Goal: Task Accomplishment & Management: Use online tool/utility

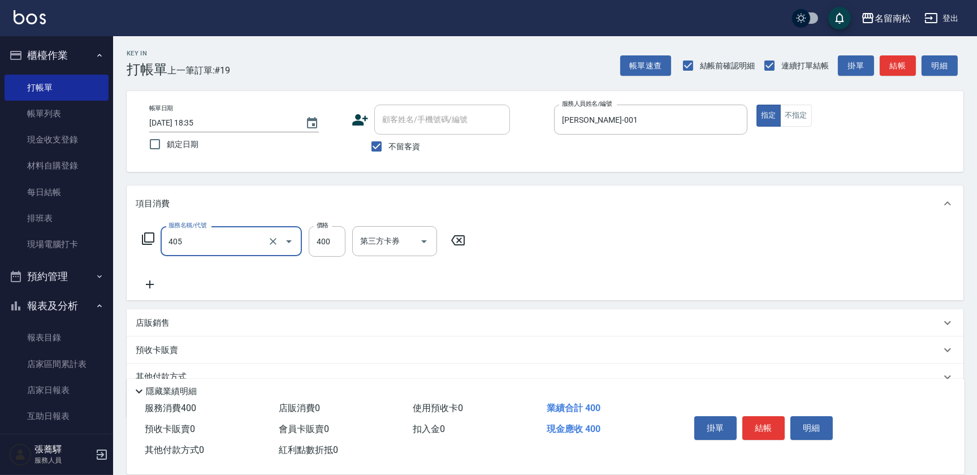
type input "剪髮(400)(405)"
type input "500"
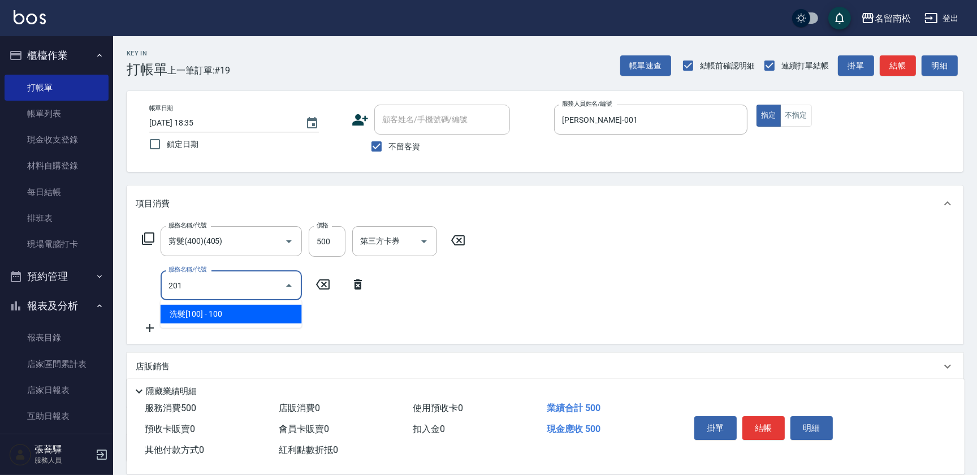
type input "洗髮[100](201)"
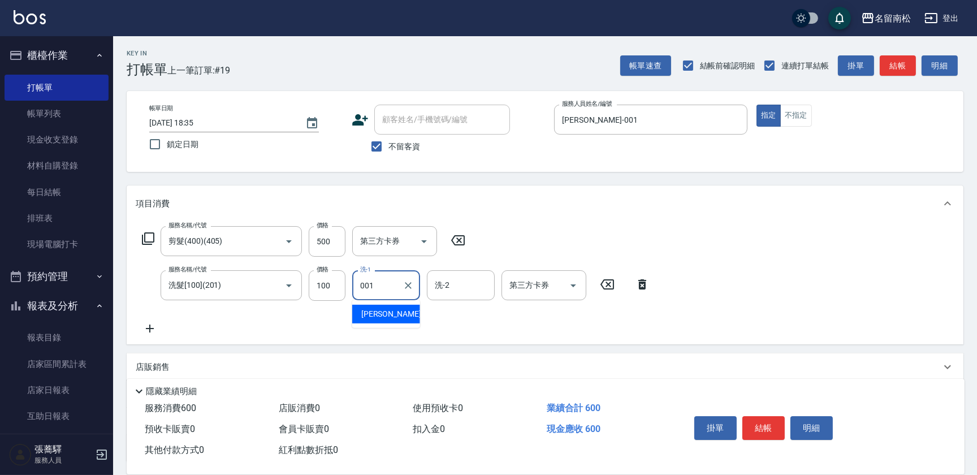
type input "[PERSON_NAME]-001"
click at [810, 424] on button "明細" at bounding box center [811, 428] width 42 height 24
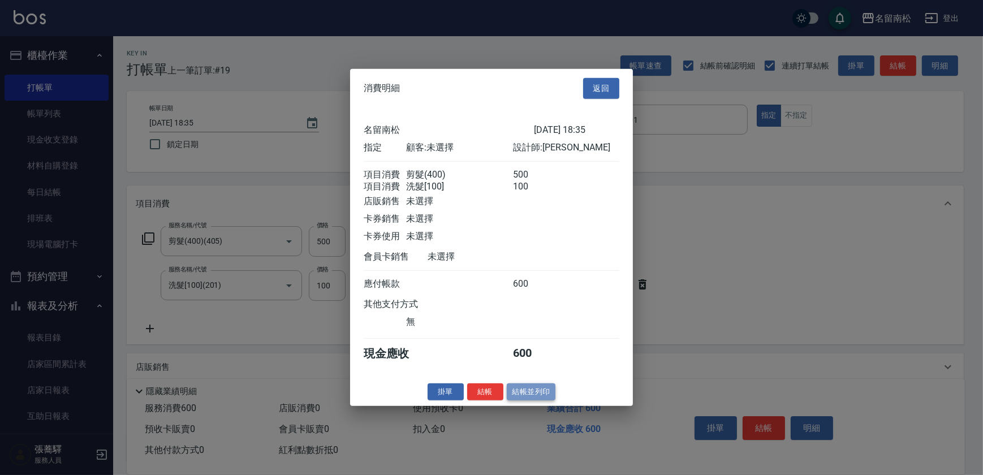
click at [550, 393] on button "結帳並列印" at bounding box center [531, 392] width 49 height 18
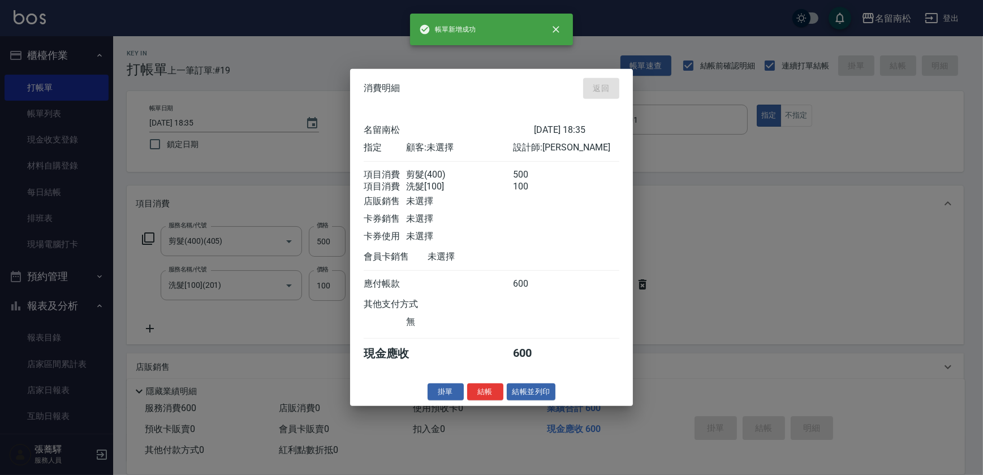
type input "[DATE] 19:11"
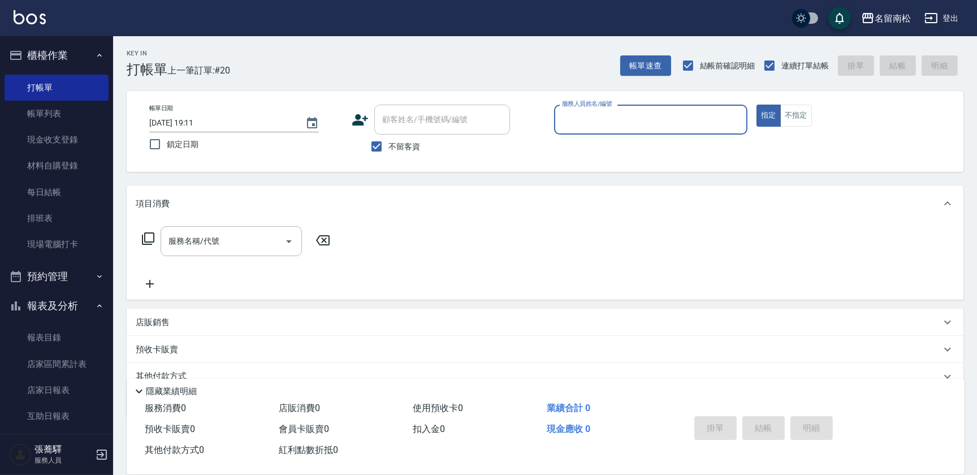
click at [611, 123] on div "服務人員姓名/編號 服務人員姓名/編號" at bounding box center [650, 120] width 193 height 30
type input "[PERSON_NAME]-001"
type button "true"
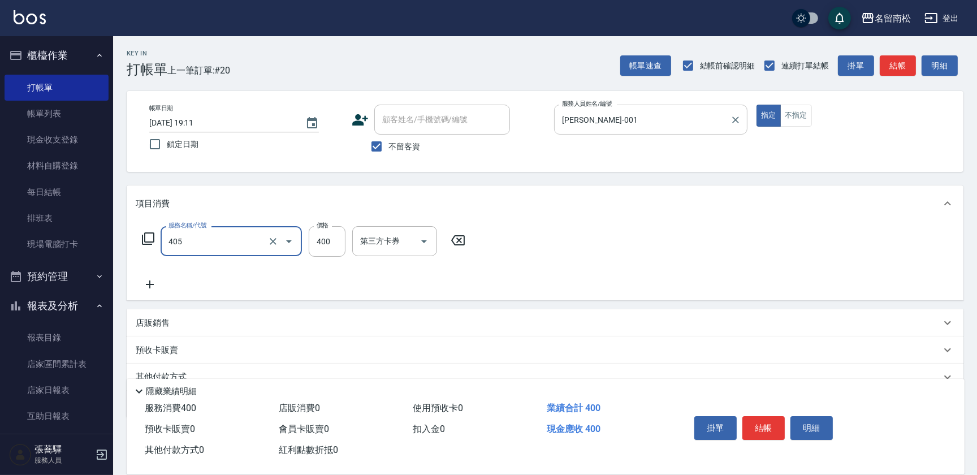
type input "剪髮(400)(405)"
type input "500"
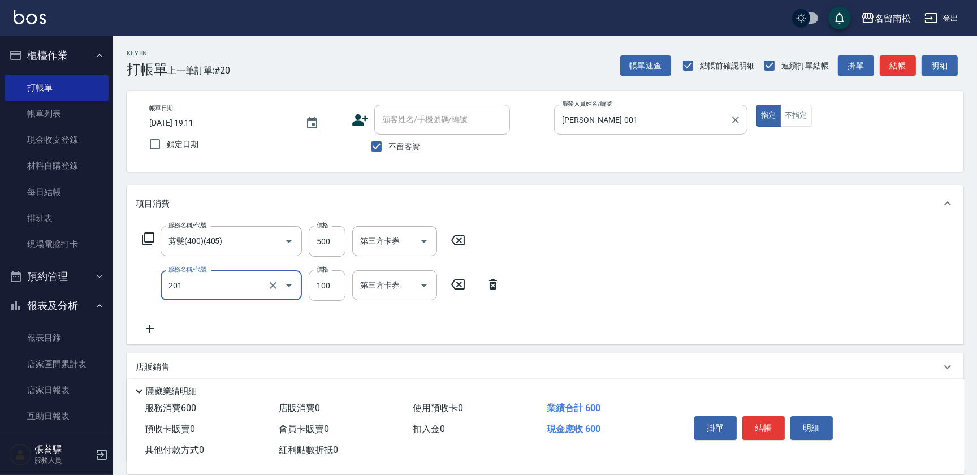
type input "洗髮[100](201)"
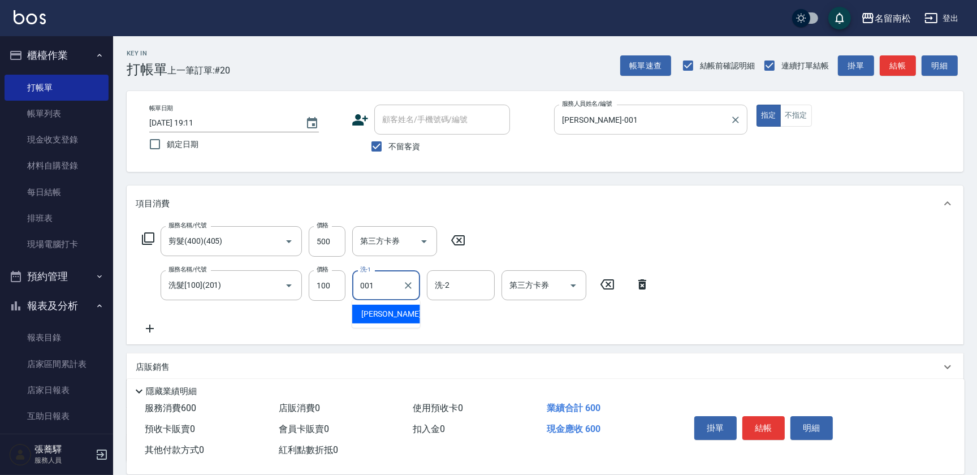
type input "[PERSON_NAME]-001"
click at [809, 418] on button "明細" at bounding box center [811, 428] width 42 height 24
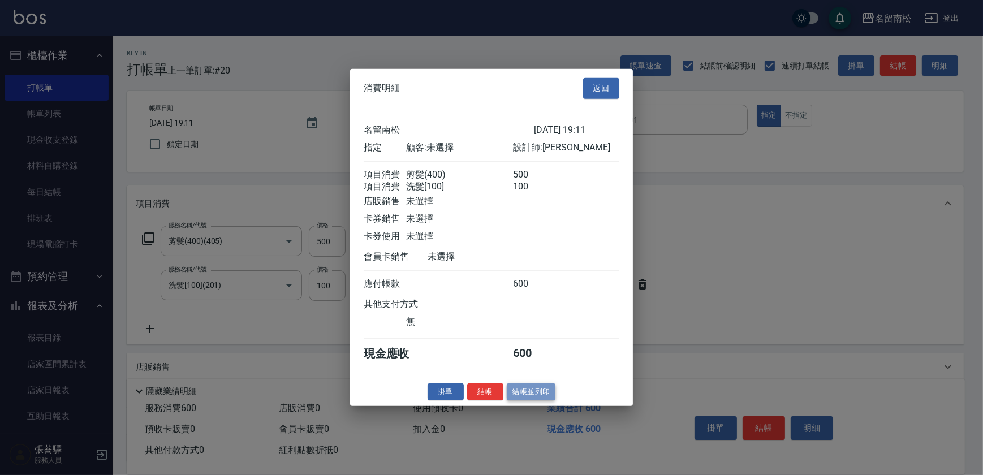
click at [522, 391] on button "結帳並列印" at bounding box center [531, 392] width 49 height 18
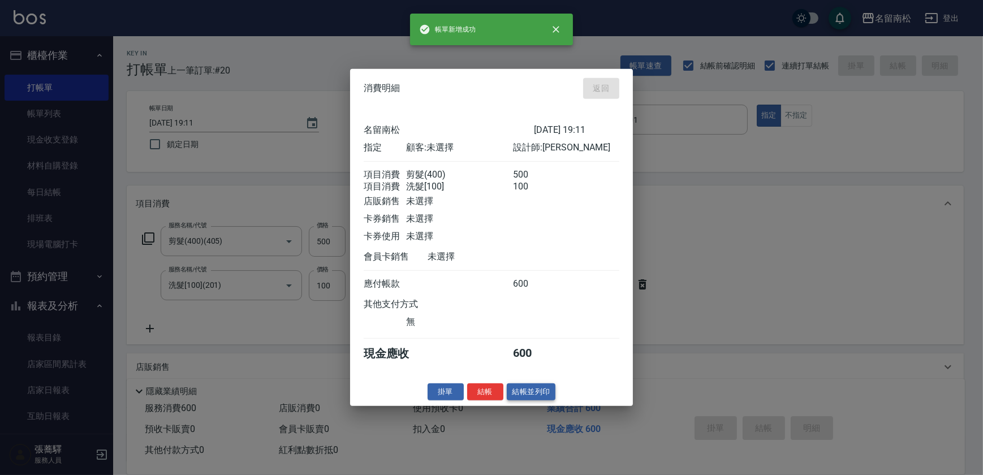
type input "[DATE] 19:12"
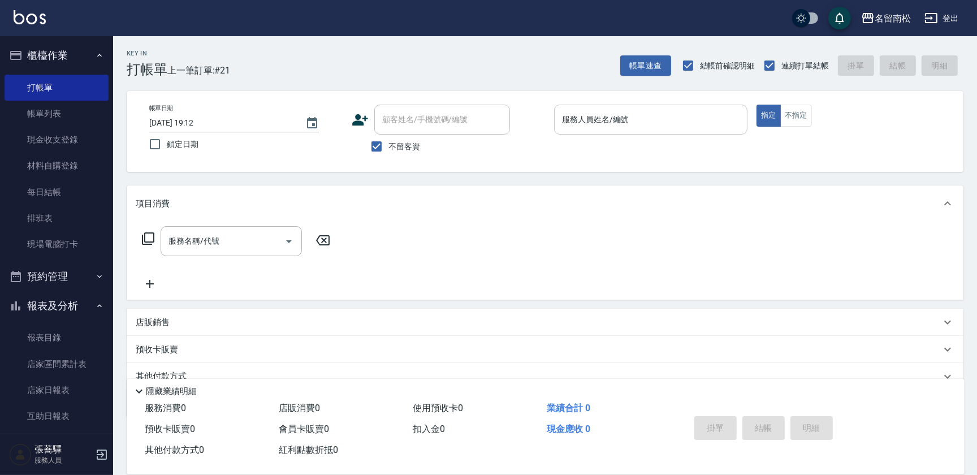
click at [682, 118] on input "服務人員姓名/編號" at bounding box center [650, 120] width 183 height 20
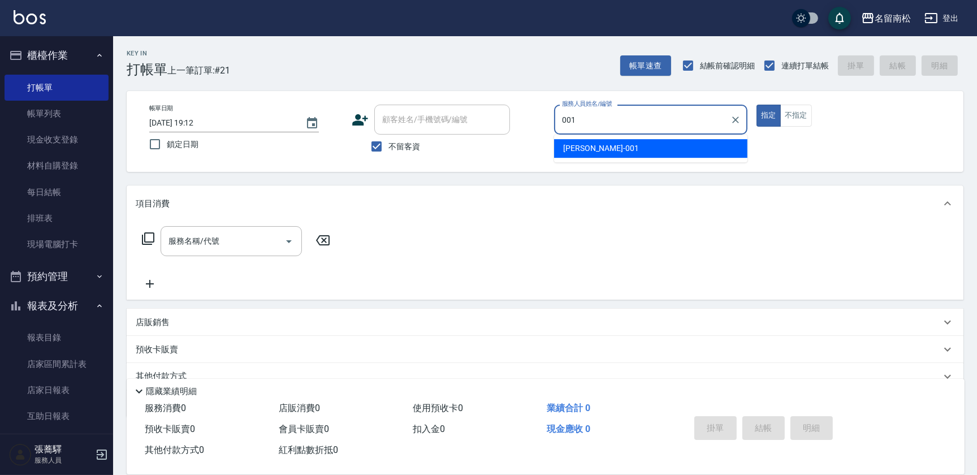
type input "[PERSON_NAME]-001"
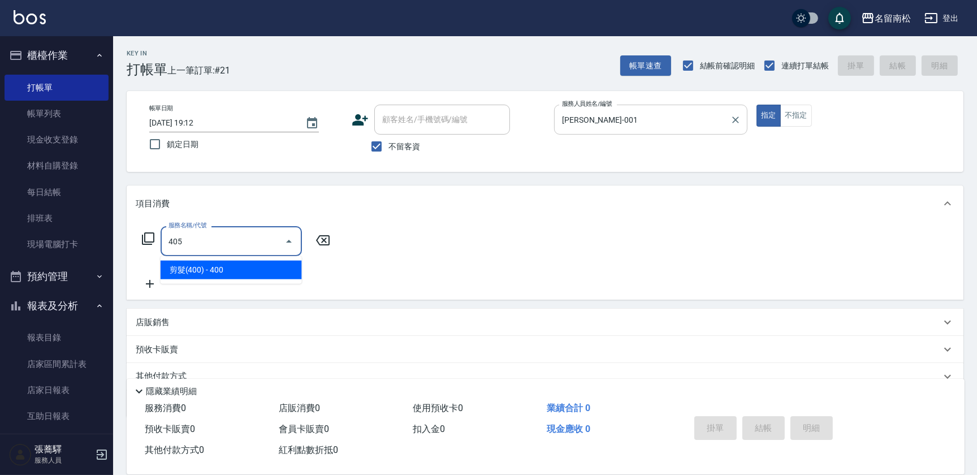
type input "剪髮(400)(405)"
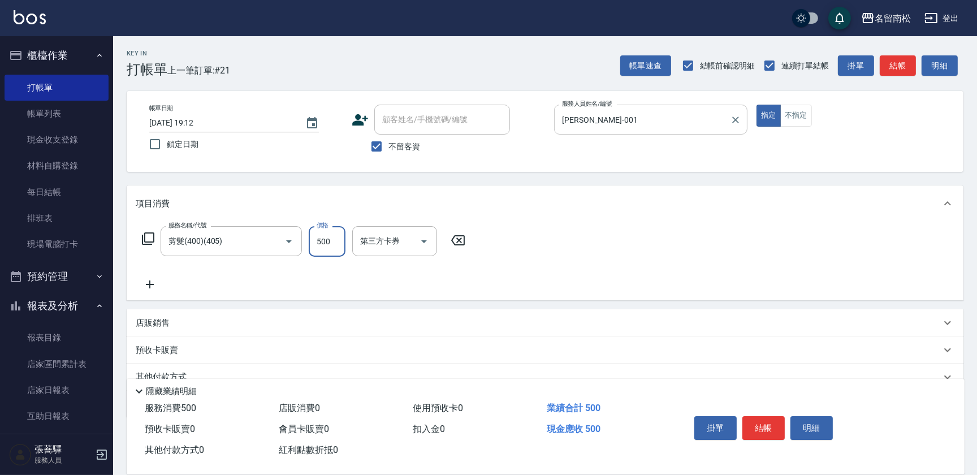
type input "500"
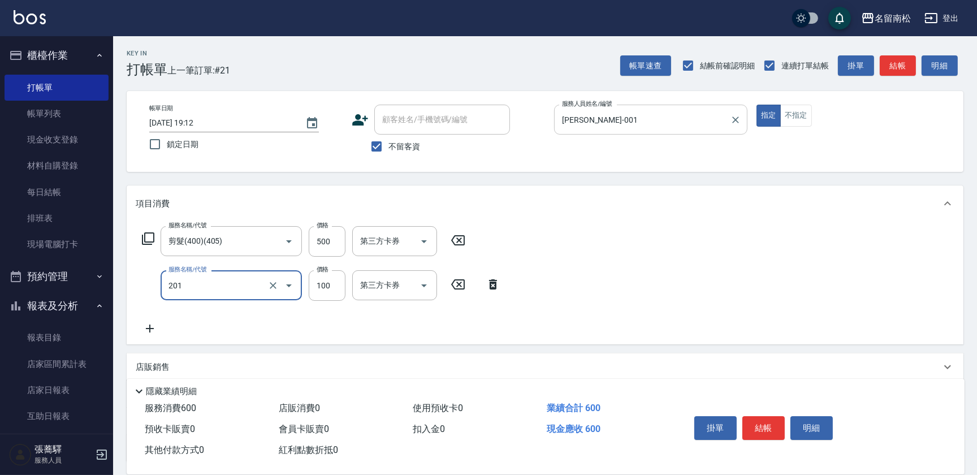
type input "洗髮[100](201)"
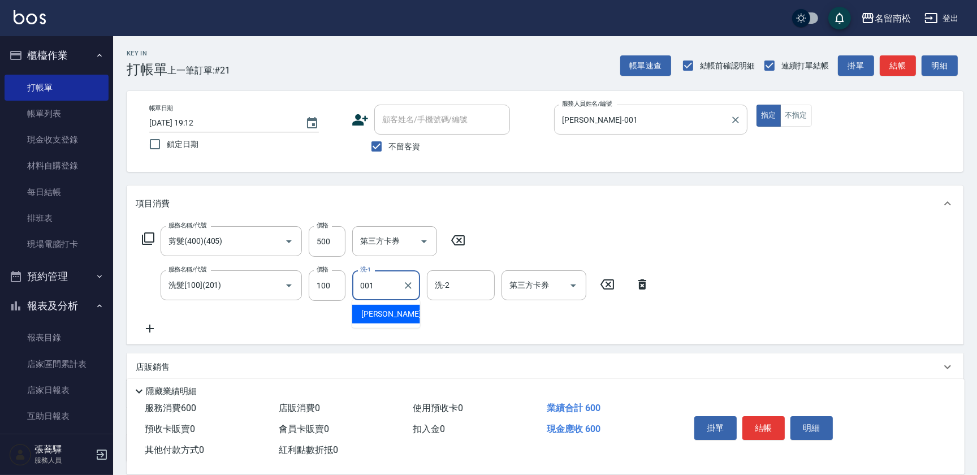
type input "[PERSON_NAME]-001"
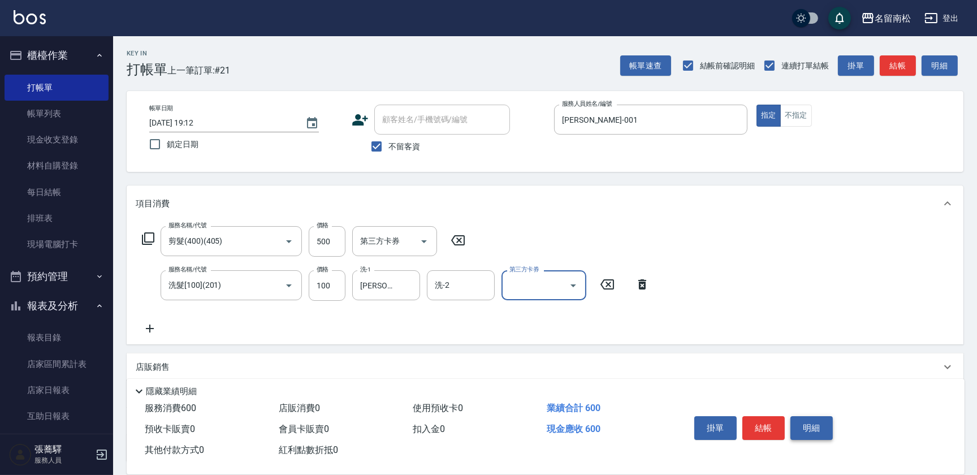
click at [815, 423] on button "明細" at bounding box center [811, 428] width 42 height 24
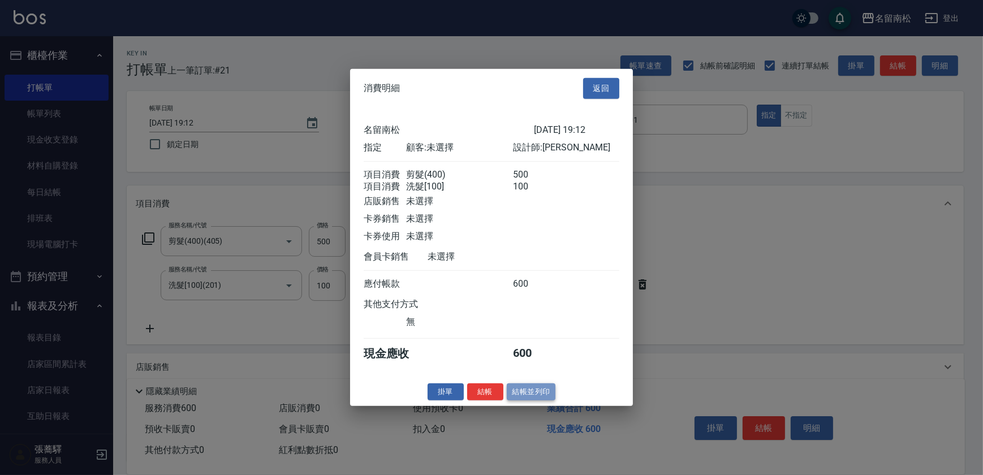
click at [517, 390] on button "結帳並列印" at bounding box center [531, 392] width 49 height 18
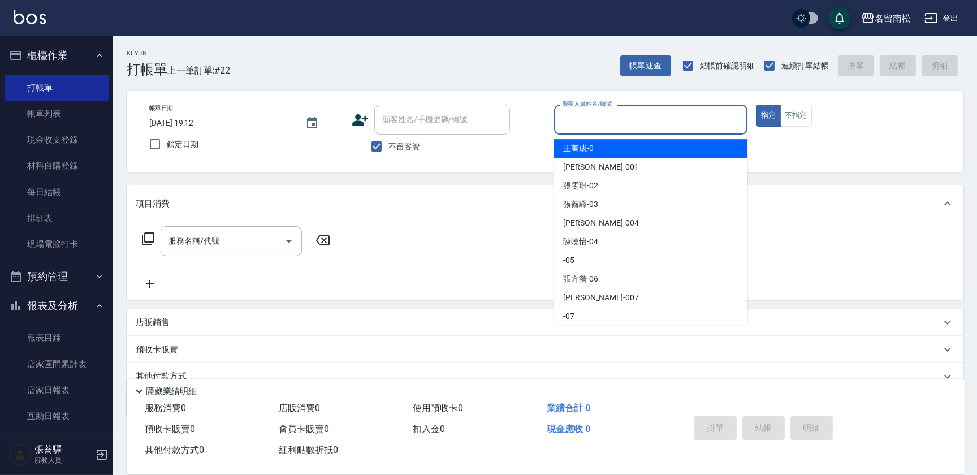
click at [663, 119] on input "服務人員姓名/編號" at bounding box center [650, 120] width 183 height 20
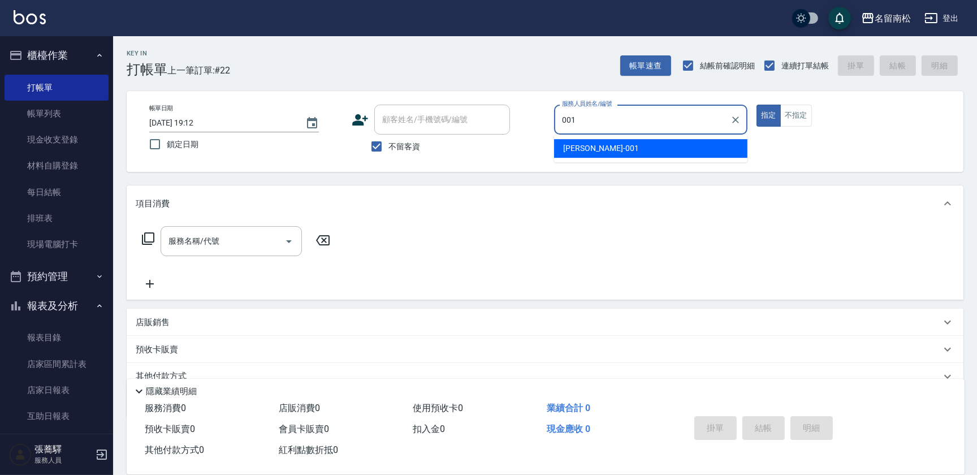
type input "[PERSON_NAME]-001"
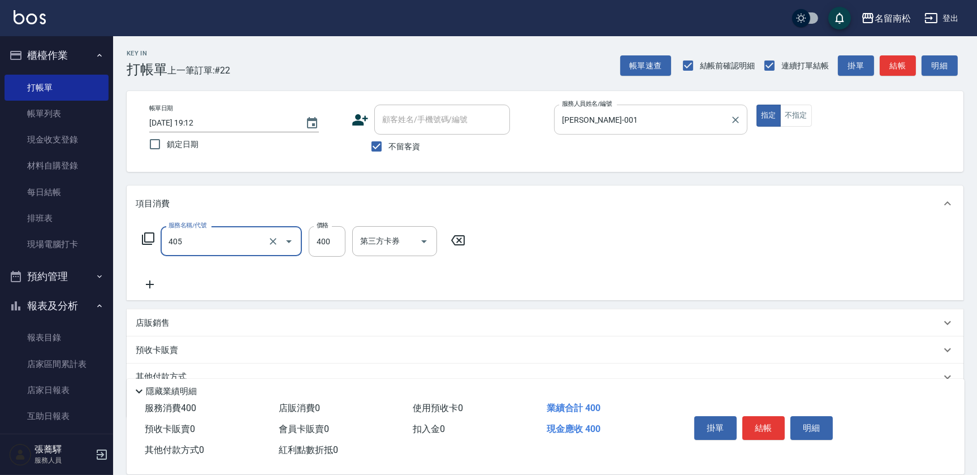
type input "剪髮(400)(405)"
type input "500"
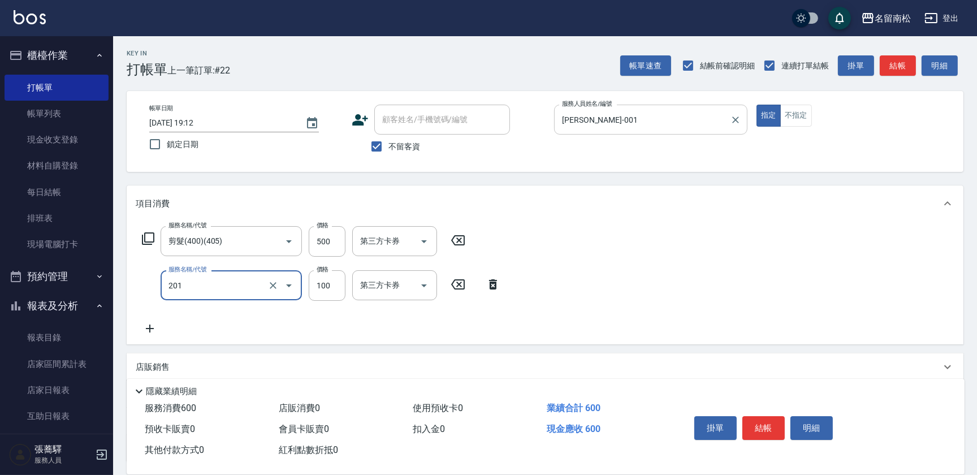
type input "洗髮[100](201)"
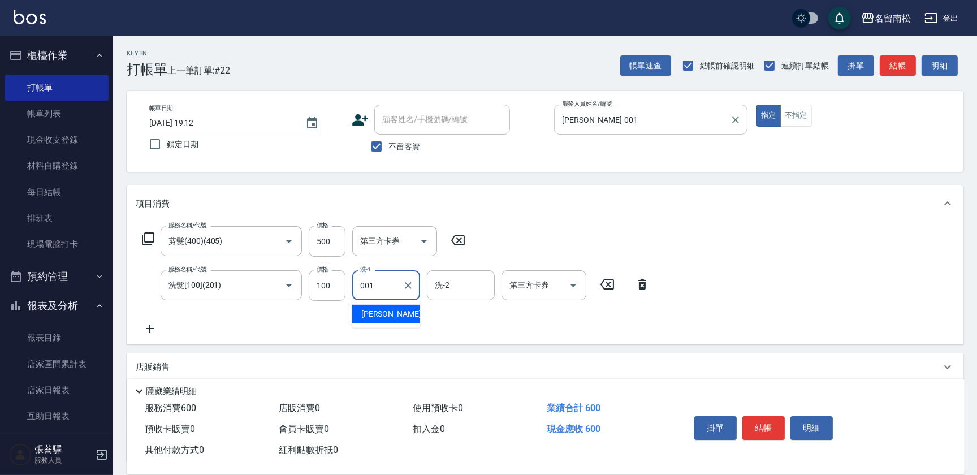
type input "[PERSON_NAME]-001"
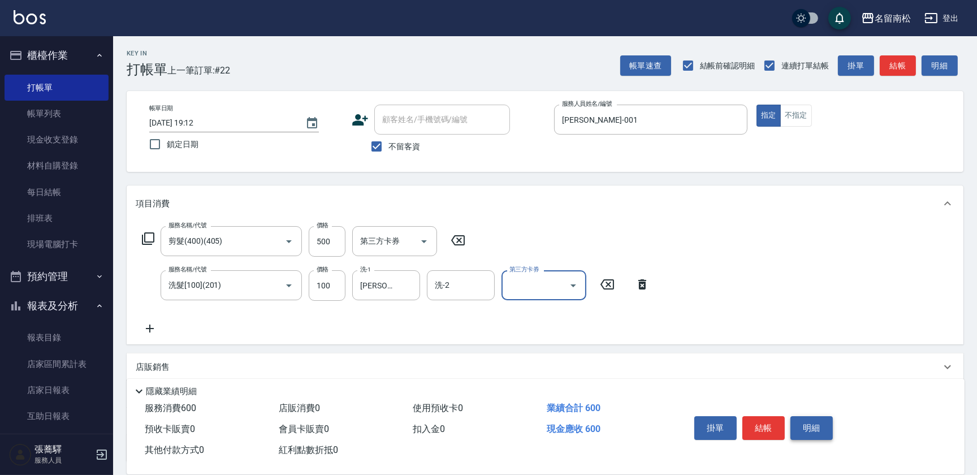
click at [812, 422] on button "明細" at bounding box center [811, 428] width 42 height 24
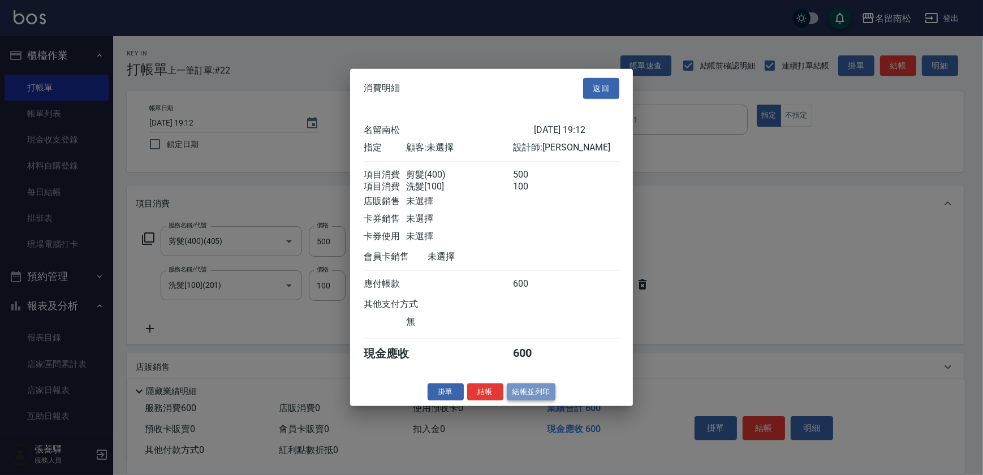
click at [537, 399] on button "結帳並列印" at bounding box center [531, 392] width 49 height 18
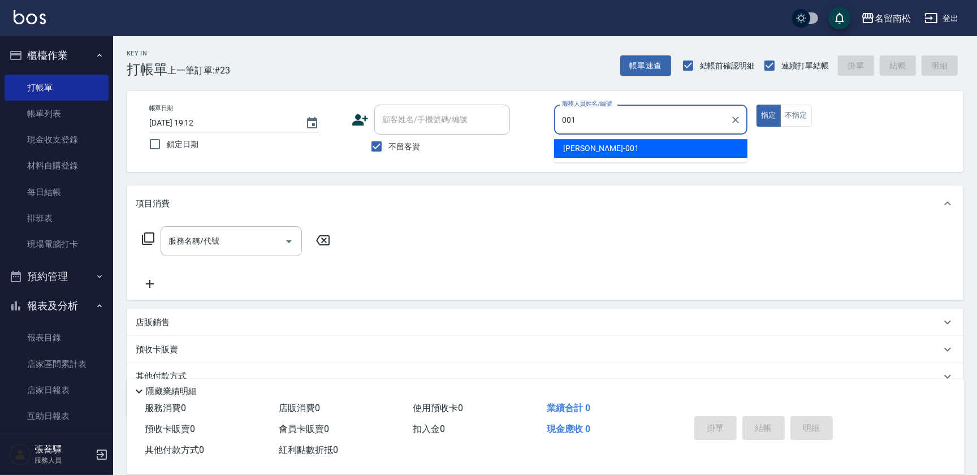
type input "[PERSON_NAME]-001"
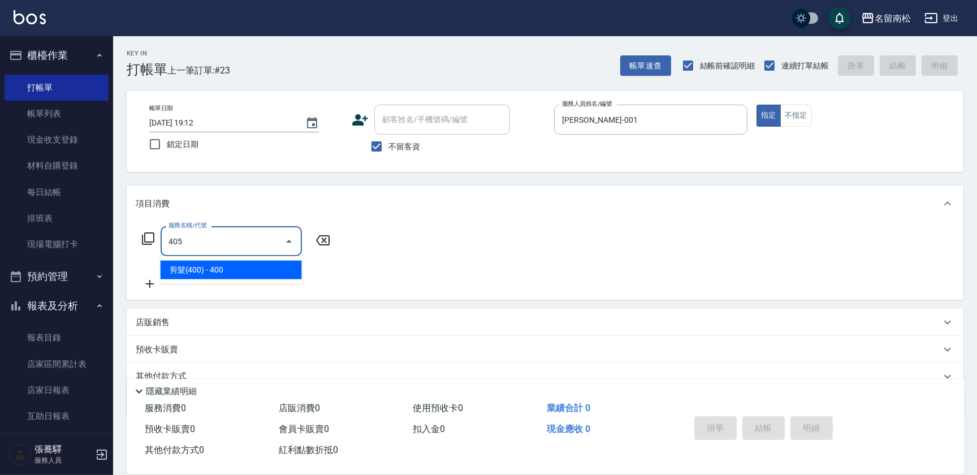
type input "剪髮(400)(405)"
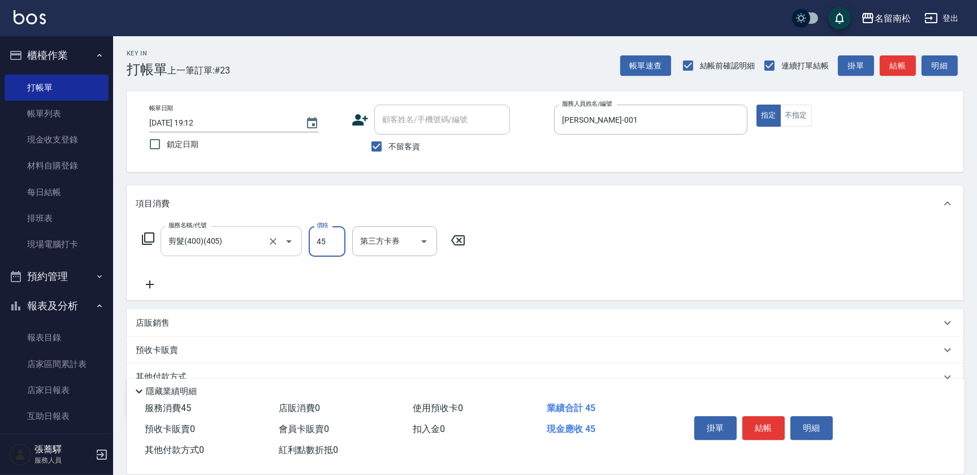
type input "45"
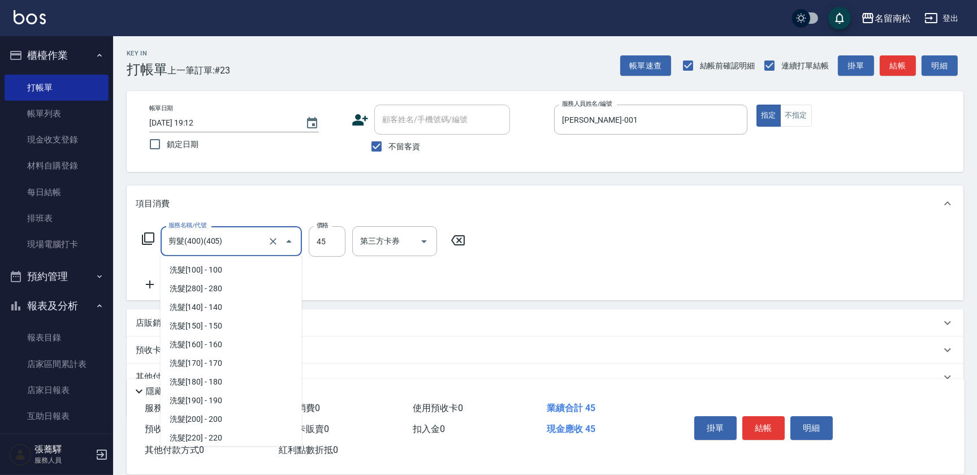
scroll to position [710, 0]
drag, startPoint x: 239, startPoint y: 245, endPoint x: 0, endPoint y: 228, distance: 239.2
click at [0, 228] on html "名留南松 登出 櫃檯作業 打帳單 帳單列表 現金收支登錄 材料自購登錄 每日結帳 排班表 現場電腦打卡 預約管理 預約管理 單日預約紀錄 單週預約紀錄 報表及…" at bounding box center [488, 262] width 977 height 524
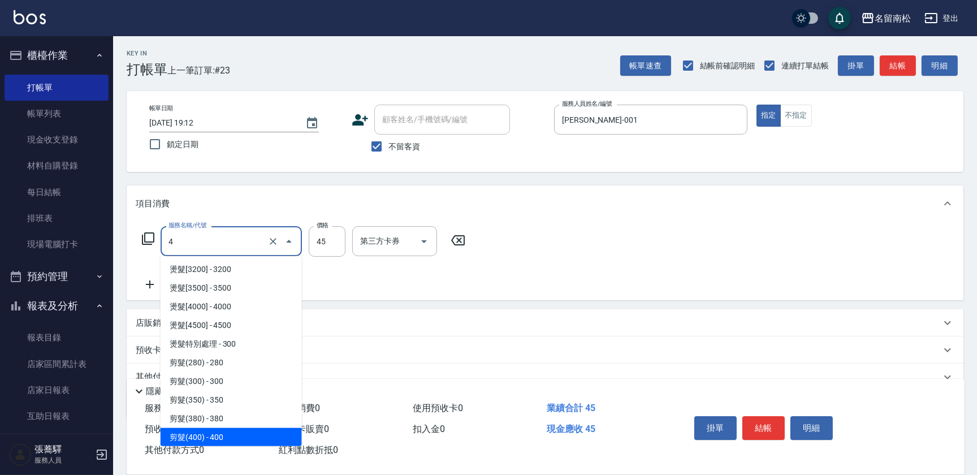
scroll to position [0, 0]
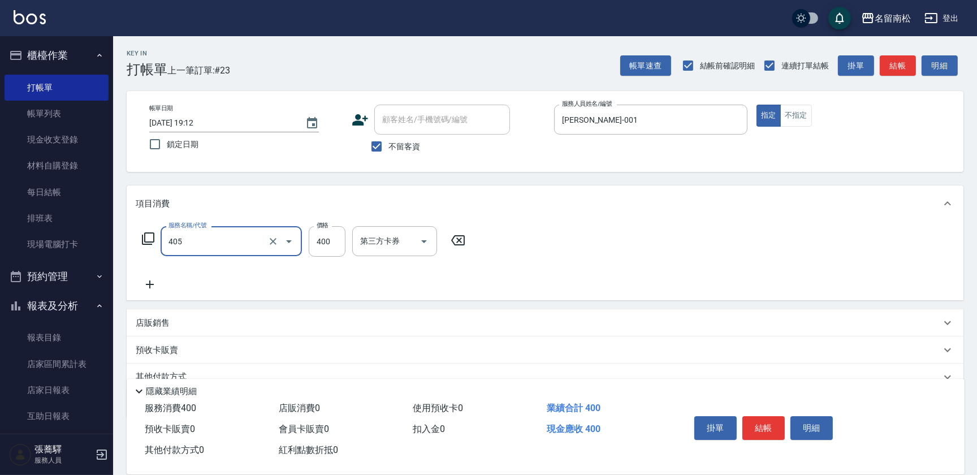
type input "剪髮(400)(405)"
type input "480"
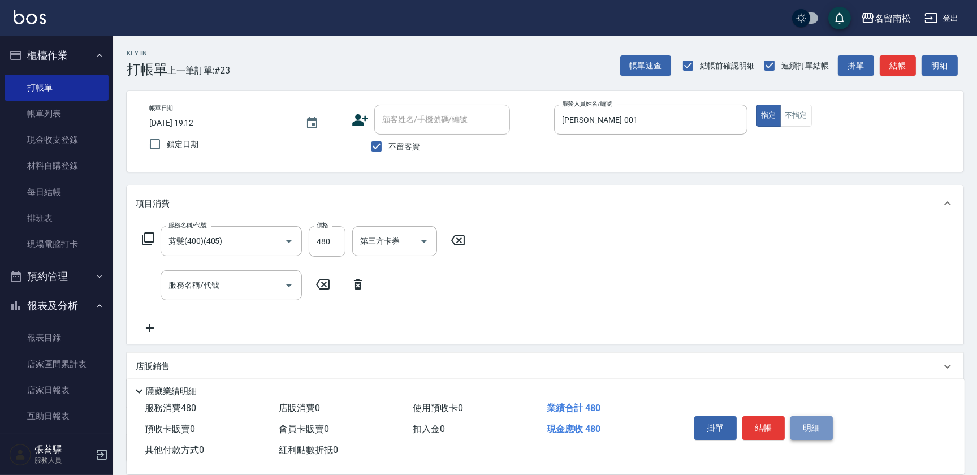
click at [815, 425] on button "明細" at bounding box center [811, 428] width 42 height 24
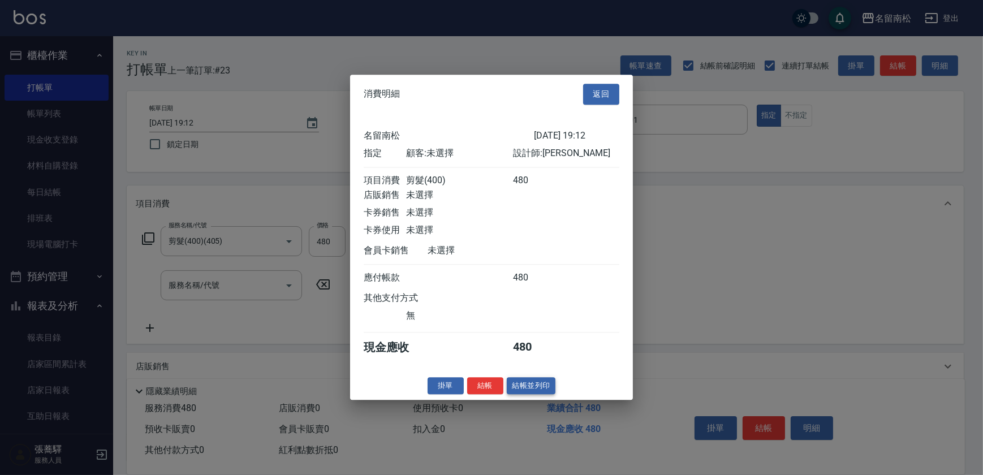
click at [515, 393] on button "結帳並列印" at bounding box center [531, 386] width 49 height 18
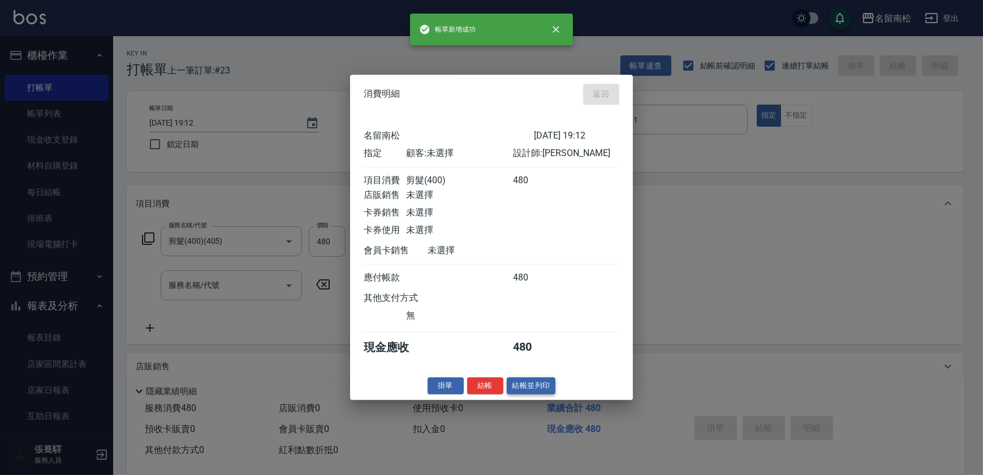
type input "[DATE] 19:13"
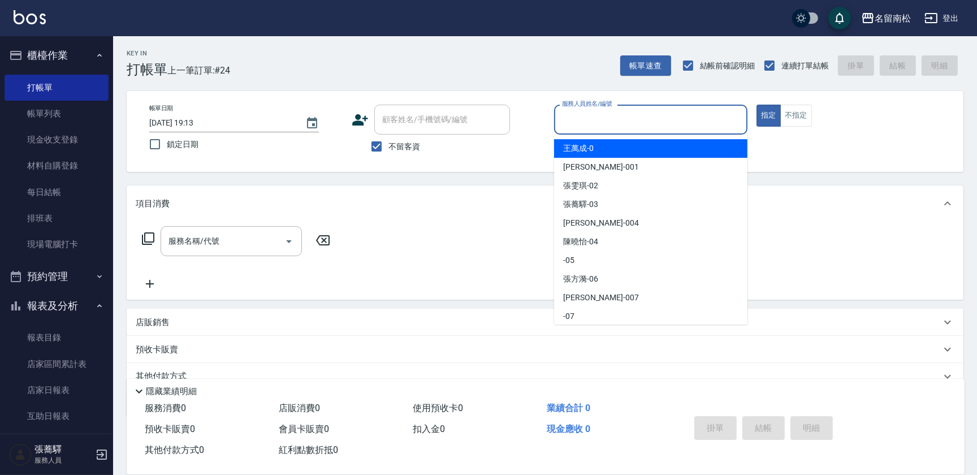
click at [630, 123] on input "服務人員姓名/編號" at bounding box center [650, 120] width 183 height 20
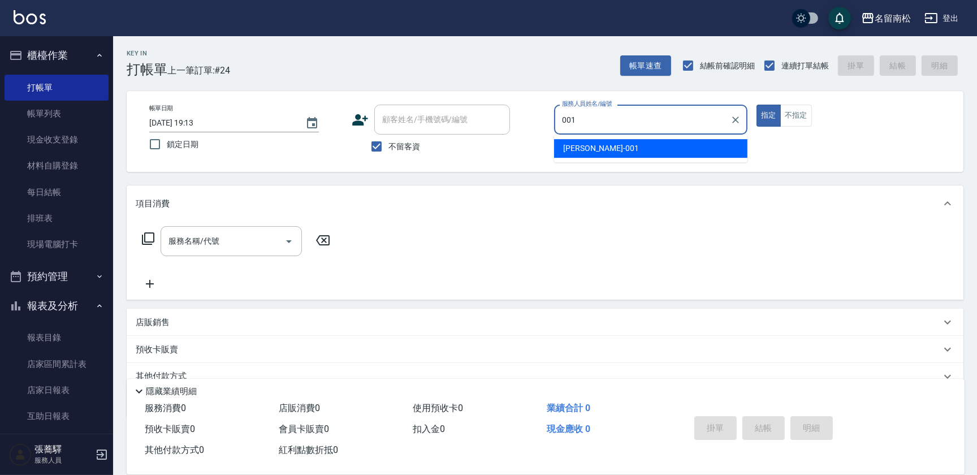
type input "[PERSON_NAME]-001"
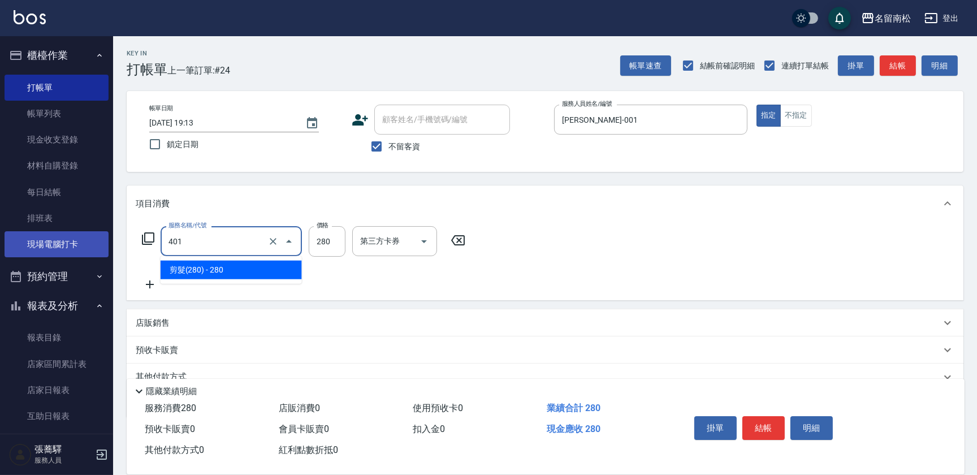
drag, startPoint x: 192, startPoint y: 237, endPoint x: 39, endPoint y: 243, distance: 153.3
click at [39, 243] on div "名留南松 登出 櫃檯作業 打帳單 帳單列表 現金收支登錄 材料自購登錄 每日結帳 排班表 現場電腦打卡 預約管理 預約管理 單日預約紀錄 單週預約紀錄 報表及…" at bounding box center [488, 262] width 977 height 524
type input "剪髮(380)(404)"
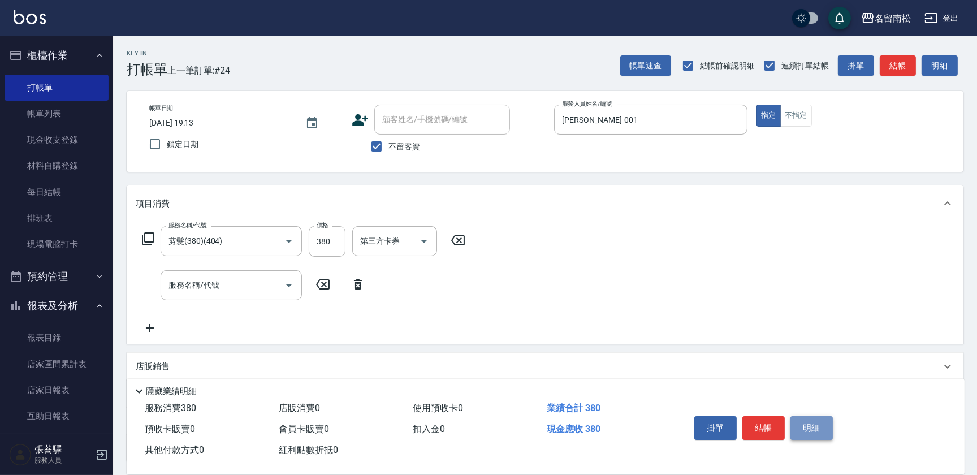
click at [809, 422] on button "明細" at bounding box center [811, 428] width 42 height 24
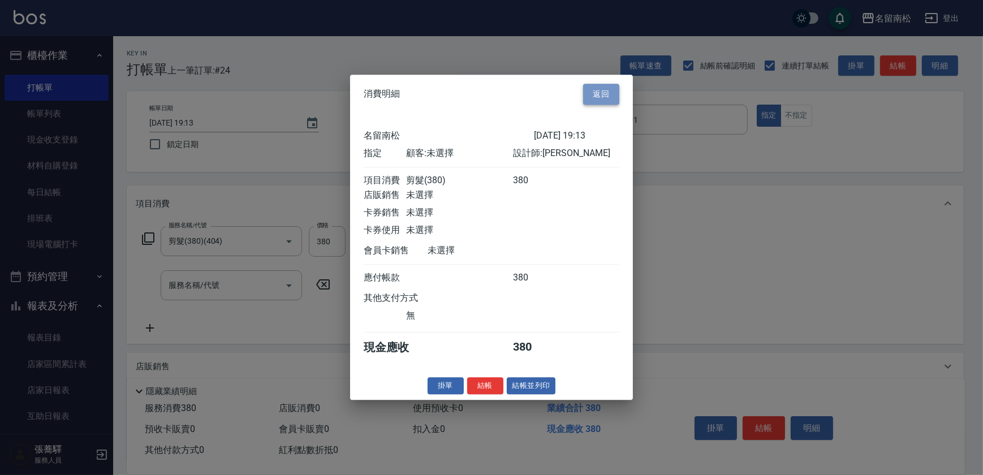
click at [599, 91] on button "返回" at bounding box center [601, 94] width 36 height 21
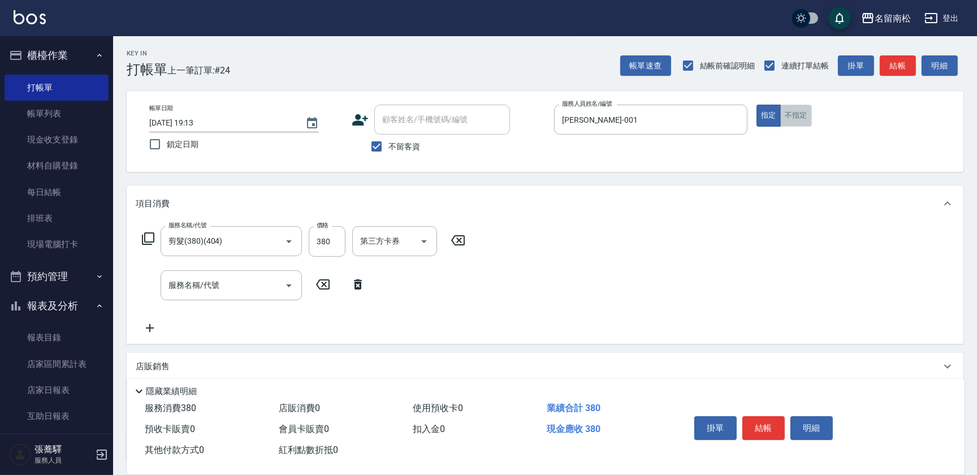
click at [786, 115] on button "不指定" at bounding box center [796, 116] width 32 height 22
click at [793, 426] on button "明細" at bounding box center [811, 428] width 42 height 24
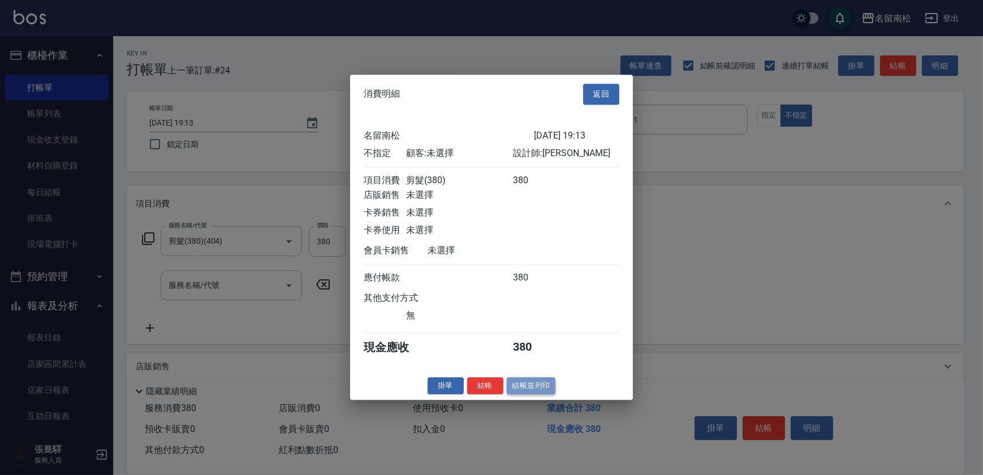
click at [538, 390] on button "結帳並列印" at bounding box center [531, 386] width 49 height 18
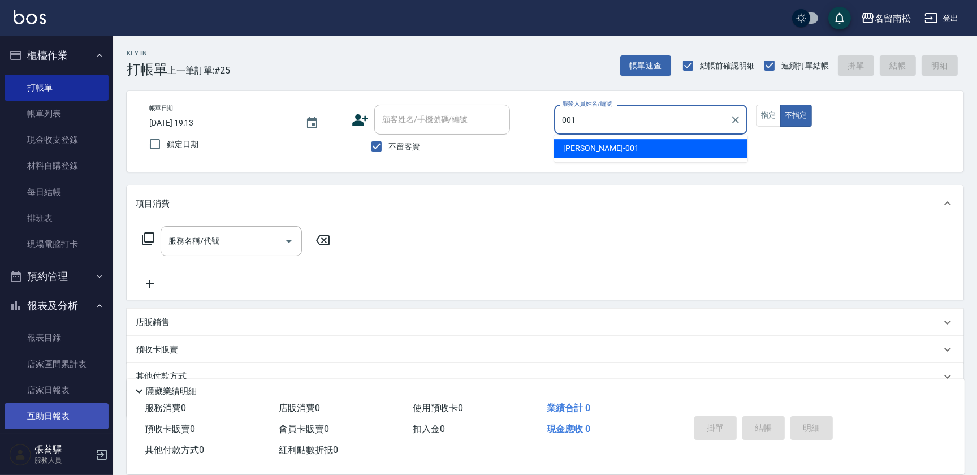
type input "[PERSON_NAME]-001"
type button "false"
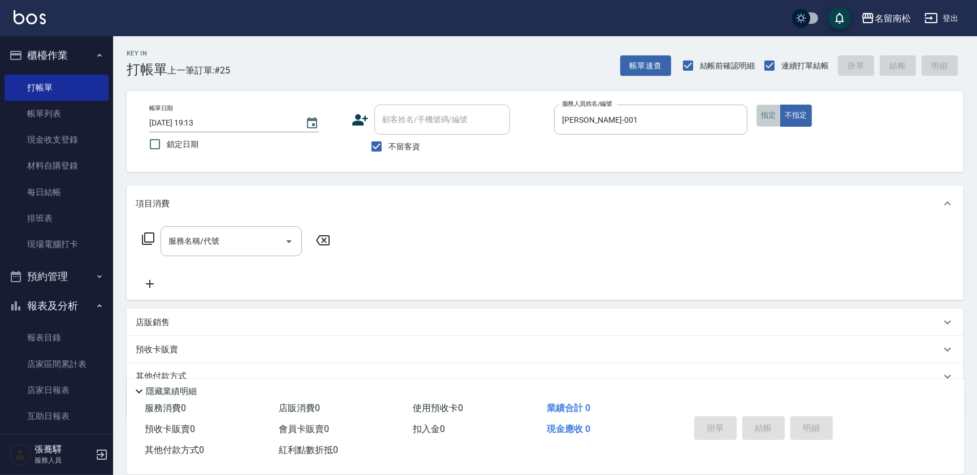
click at [764, 122] on button "指定" at bounding box center [768, 116] width 24 height 22
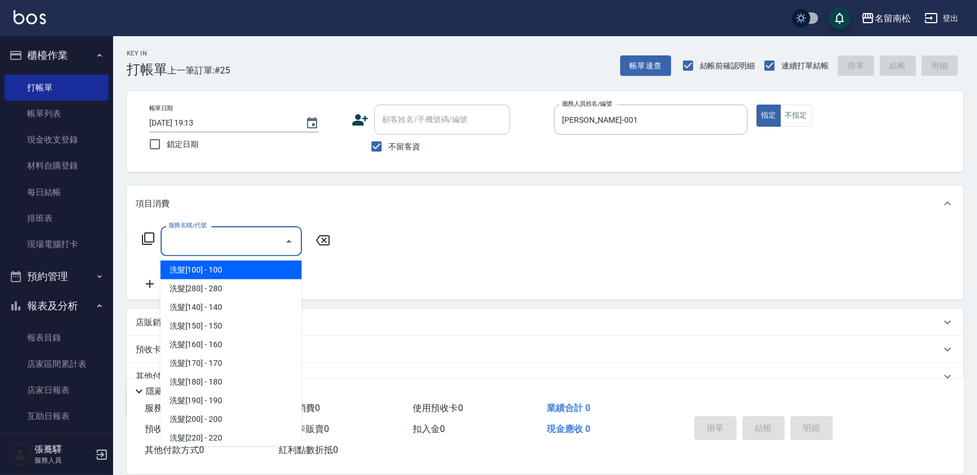
click at [225, 241] on input "服務名稱/代號" at bounding box center [223, 241] width 114 height 20
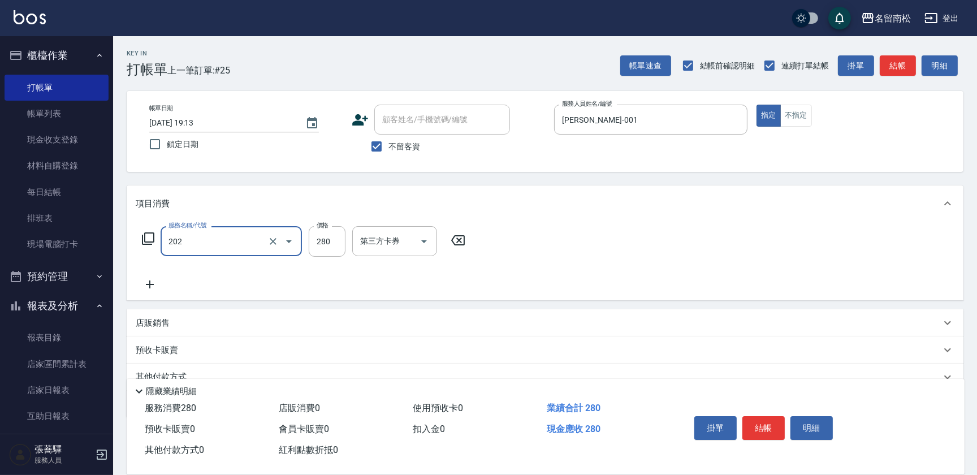
type input "洗髮[280](202)"
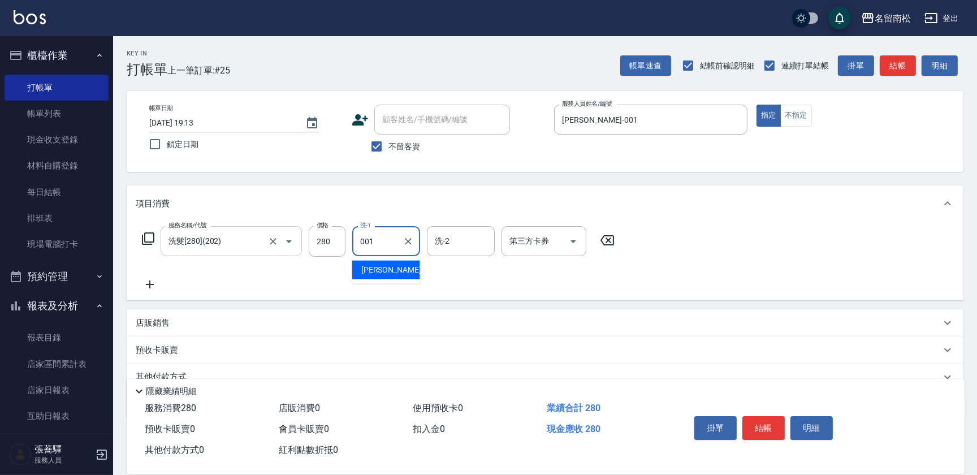
type input "[PERSON_NAME]-001"
click at [801, 433] on button "明細" at bounding box center [811, 428] width 42 height 24
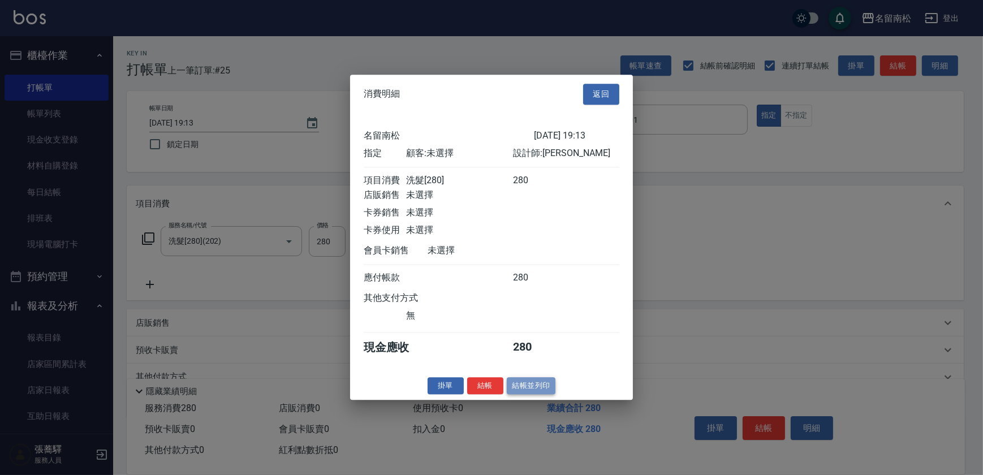
click at [542, 390] on button "結帳並列印" at bounding box center [531, 386] width 49 height 18
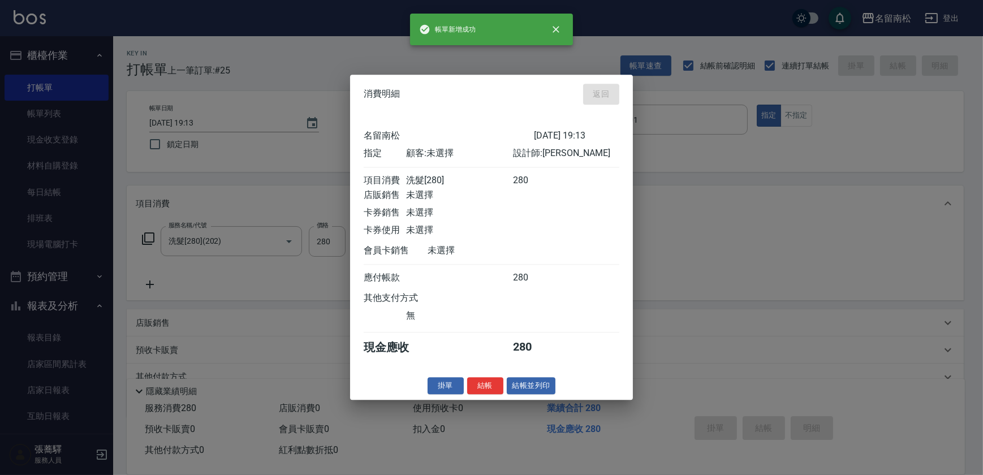
type input "[DATE] 19:14"
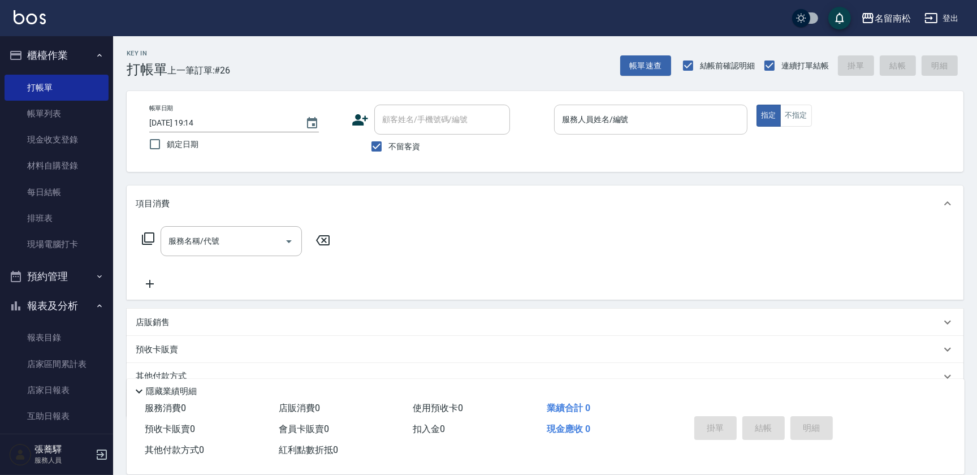
drag, startPoint x: 729, startPoint y: 147, endPoint x: 727, endPoint y: 123, distance: 23.9
click at [729, 134] on div "帳單日期 [DATE] 19:14 鎖定日期 顧客姓名/手機號碼/編號 顧客姓名/手機號碼/編號 不留客資 服務人員姓名/編號 服務人員姓名/編號 指定 不指定" at bounding box center [545, 132] width 810 height 54
click at [727, 123] on input "服務人員姓名/編號" at bounding box center [650, 120] width 183 height 20
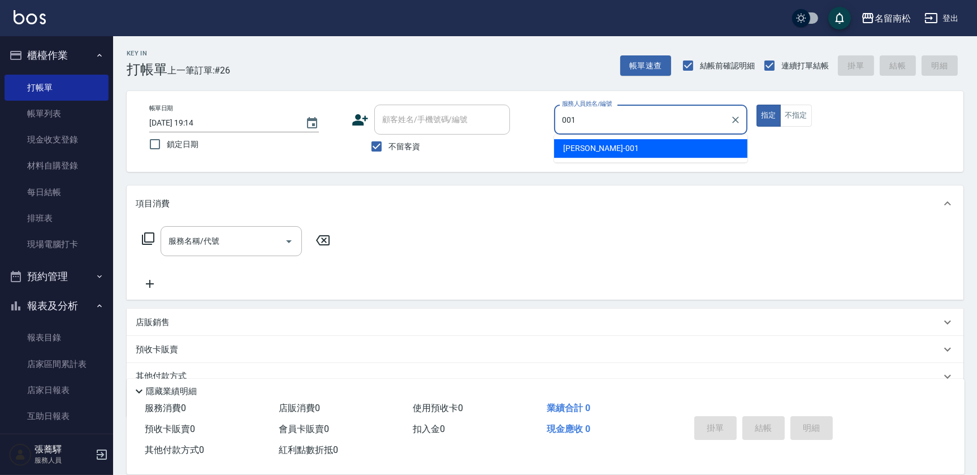
type input "[PERSON_NAME]-001"
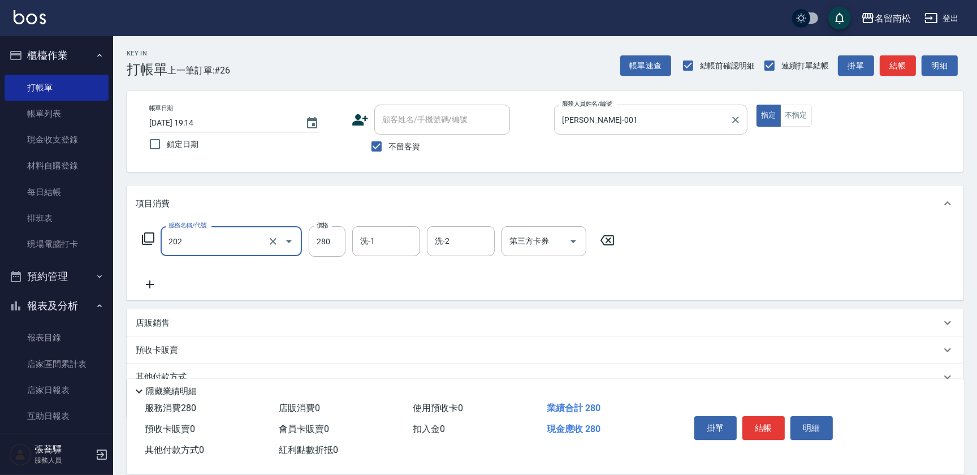
type input "洗髮[280](202)"
type input "0"
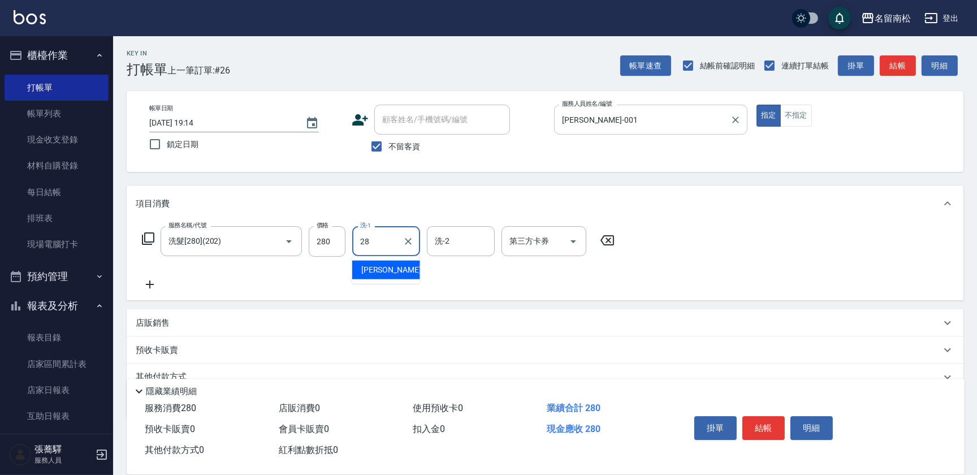
type input "[PERSON_NAME]-28"
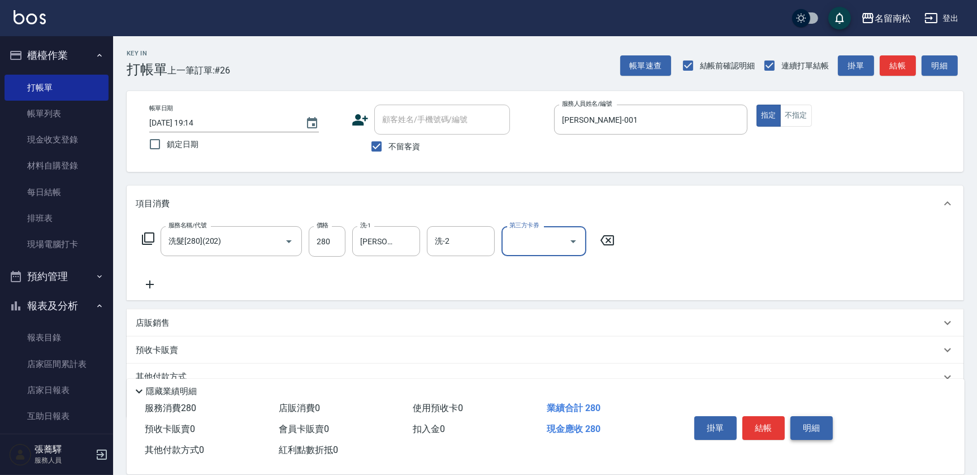
click at [811, 427] on button "明細" at bounding box center [811, 428] width 42 height 24
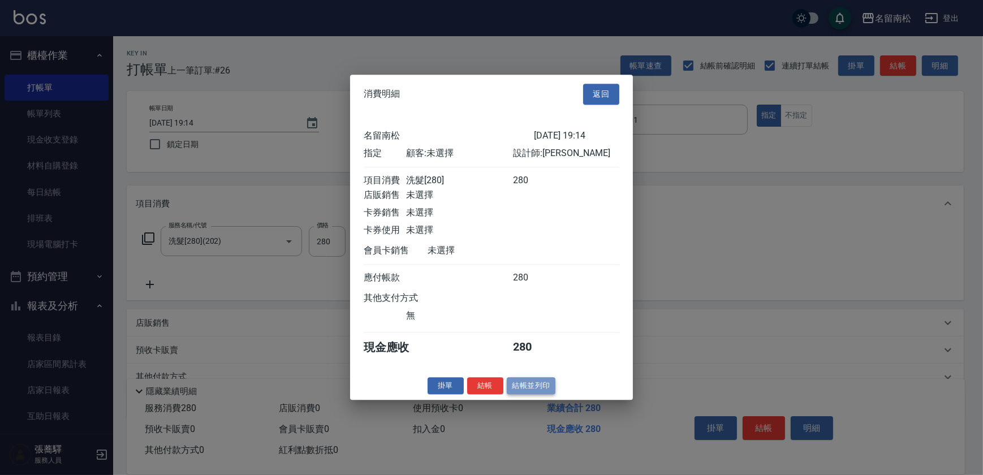
click at [525, 389] on button "結帳並列印" at bounding box center [531, 386] width 49 height 18
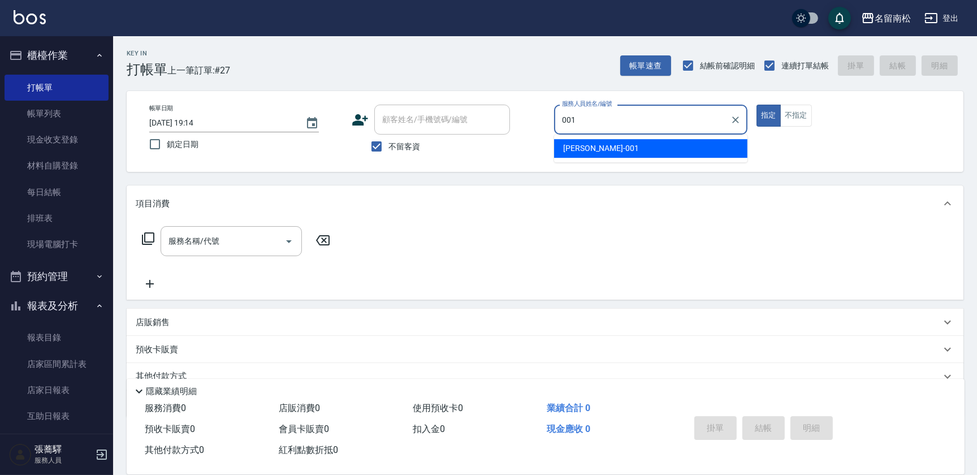
type input "[PERSON_NAME]-001"
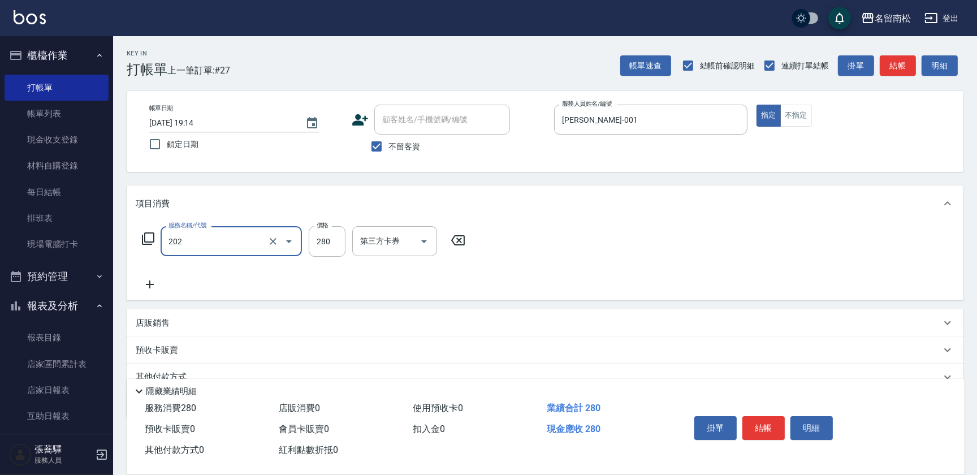
type input "洗髮[280](202)"
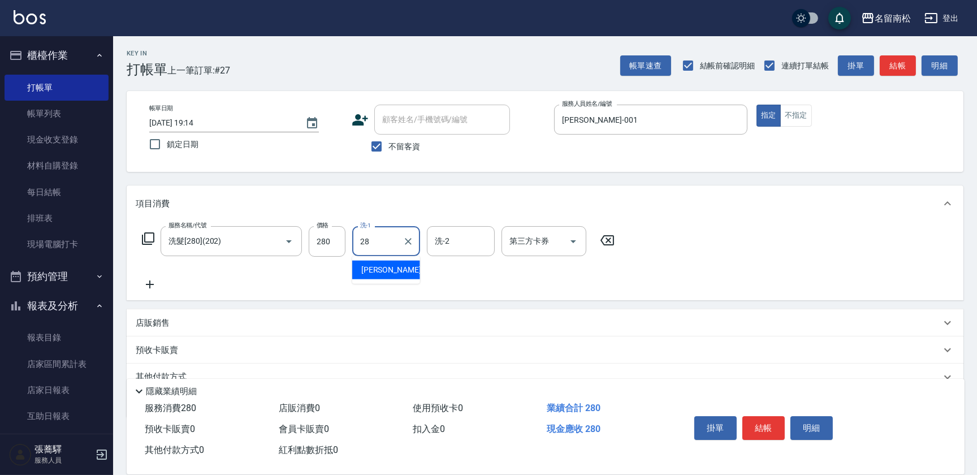
type input "[PERSON_NAME]-28"
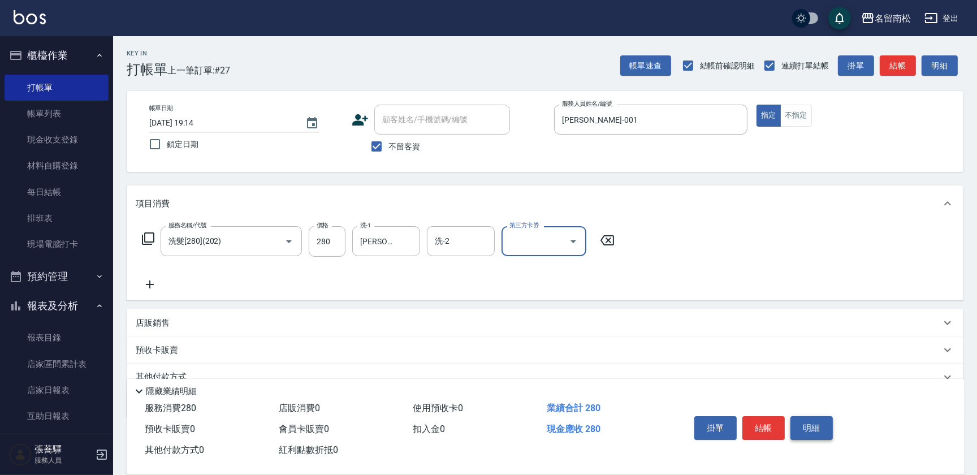
click at [803, 418] on button "明細" at bounding box center [811, 428] width 42 height 24
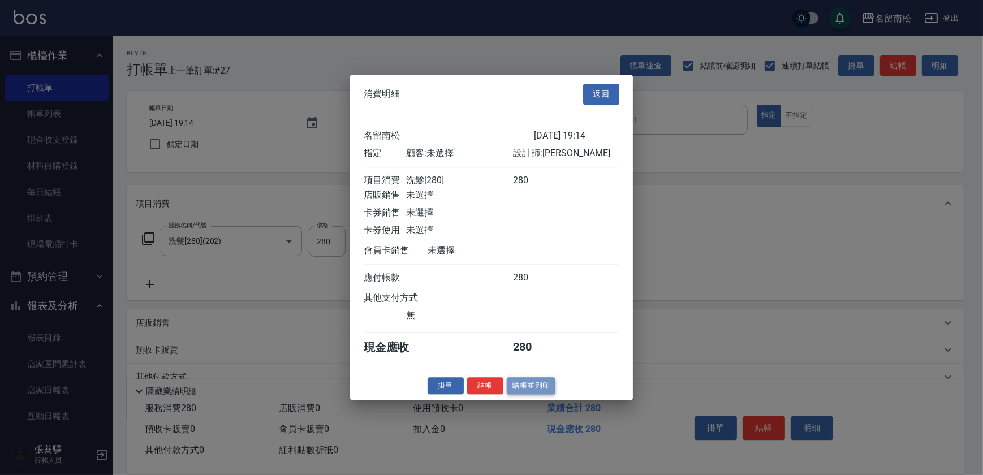
click at [535, 395] on button "結帳並列印" at bounding box center [531, 386] width 49 height 18
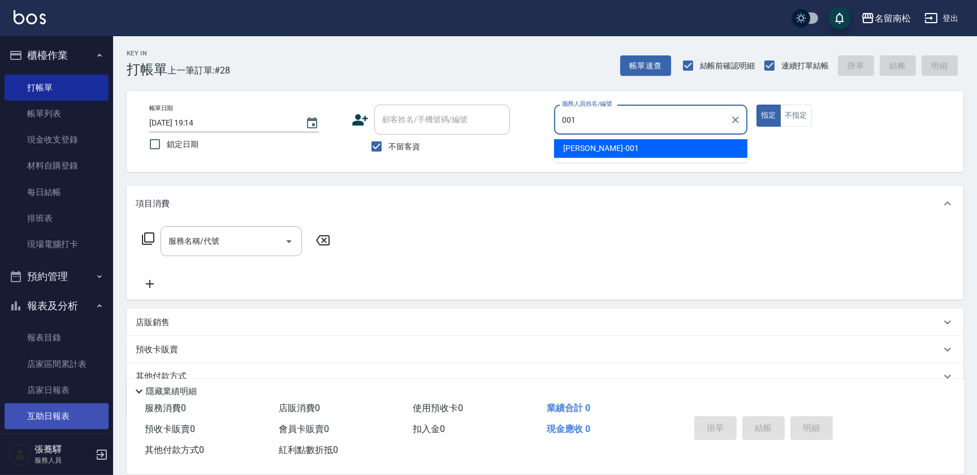
type input "[PERSON_NAME]-001"
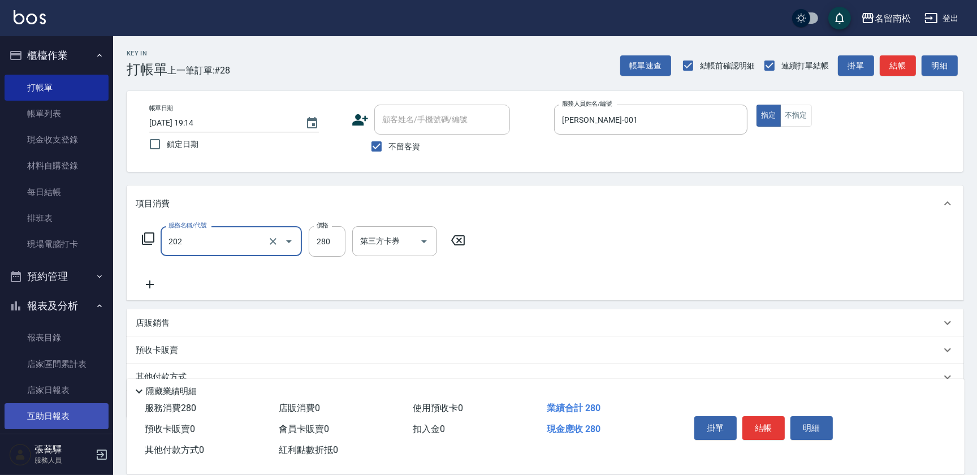
type input "洗髮[280](202)"
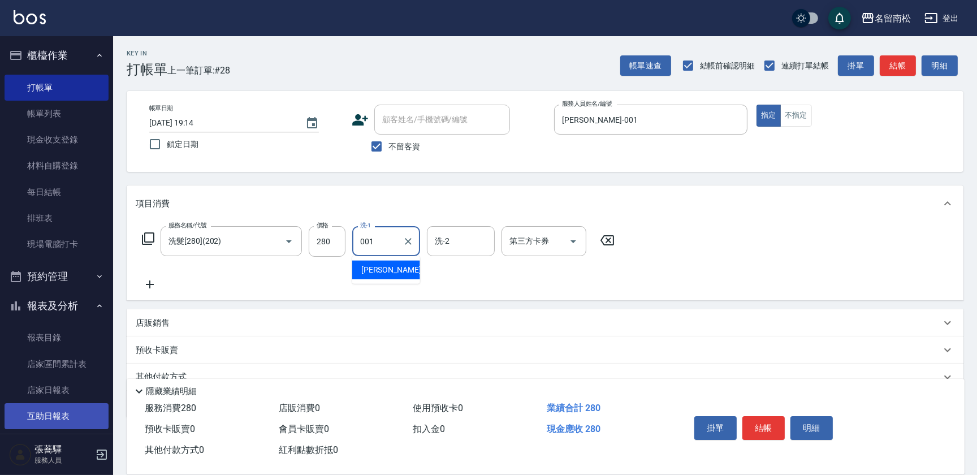
type input "[PERSON_NAME]-001"
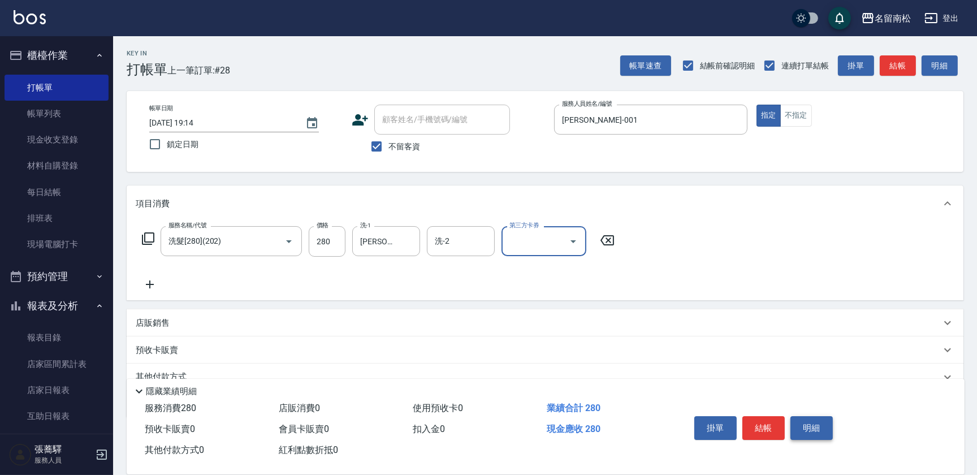
click at [790, 416] on button "明細" at bounding box center [811, 428] width 42 height 24
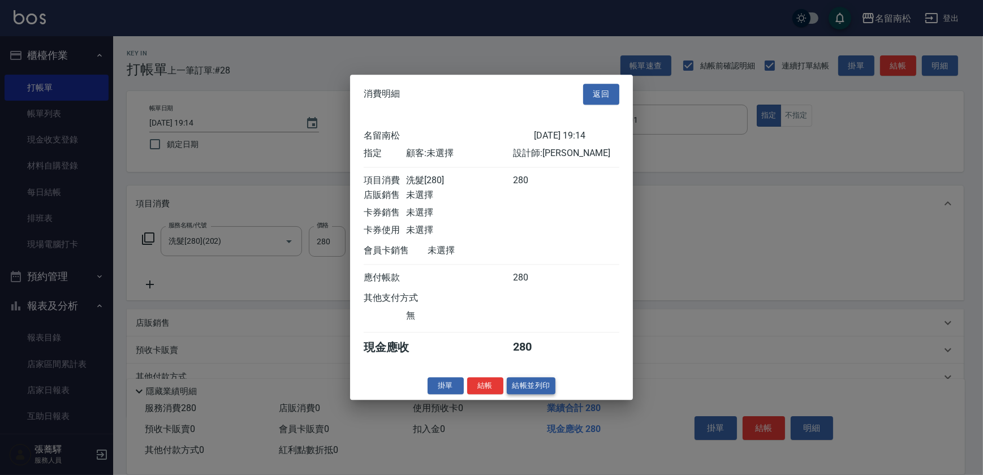
click at [539, 387] on button "結帳並列印" at bounding box center [531, 386] width 49 height 18
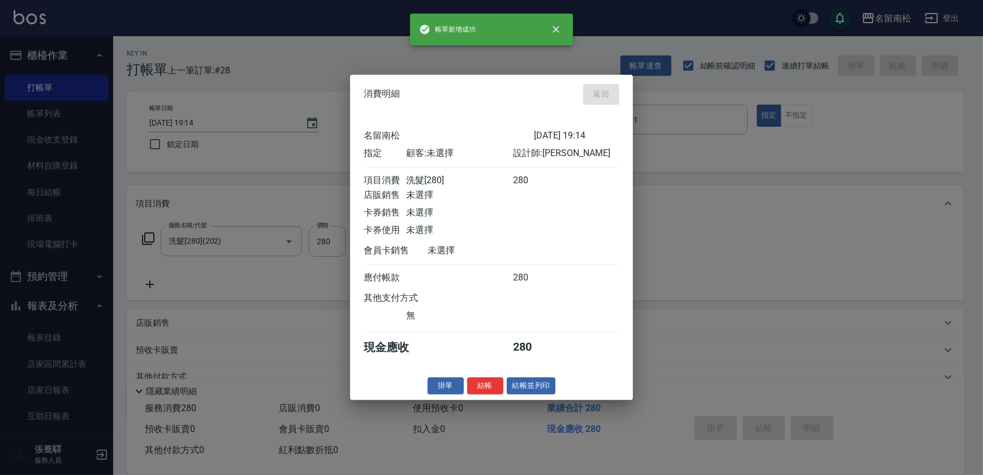
type input "[DATE] 19:15"
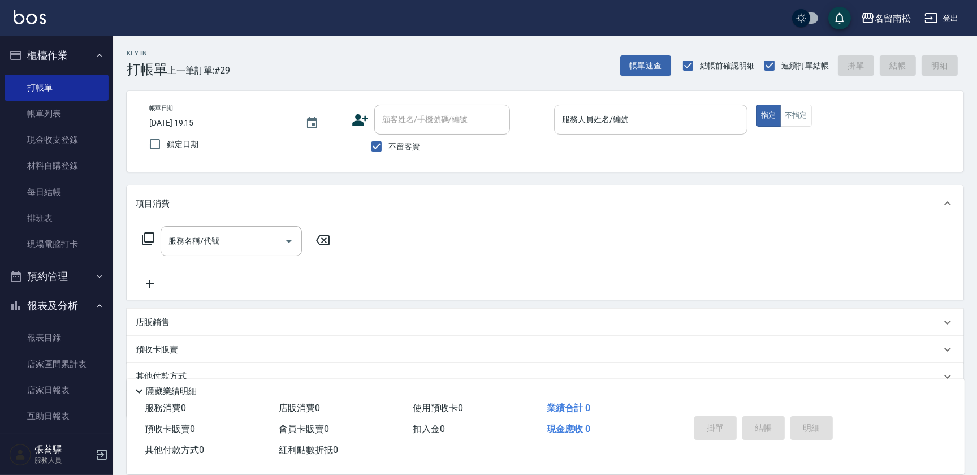
click at [694, 129] on div "服務人員姓名/編號" at bounding box center [650, 120] width 193 height 30
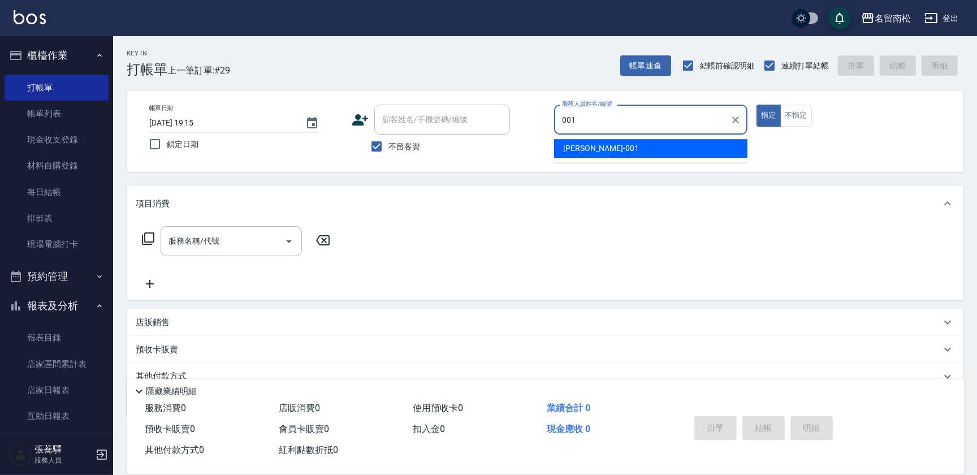
type input "[PERSON_NAME]-001"
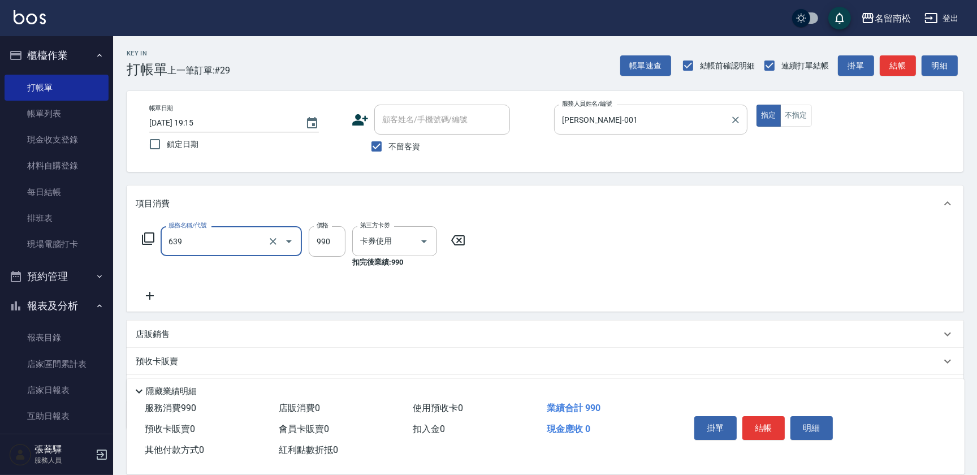
type input "(芙)蘆薈髮膜套卡(自材)(639)"
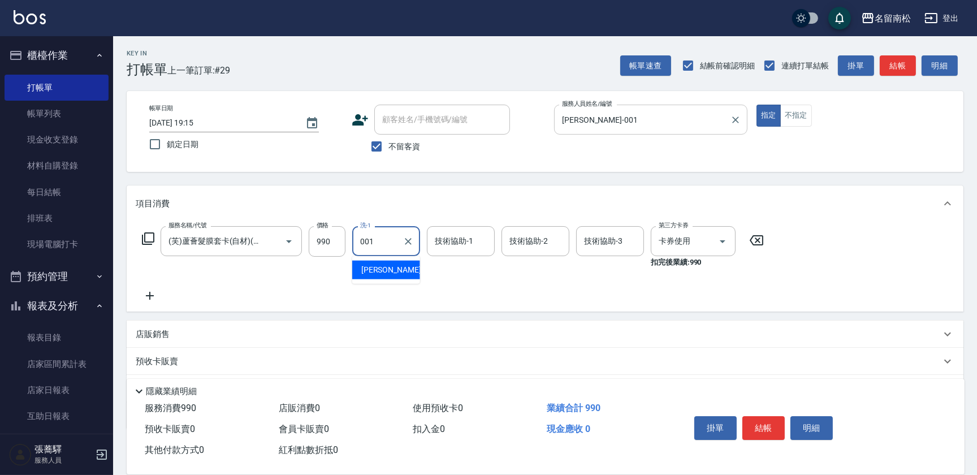
type input "[PERSON_NAME]-001"
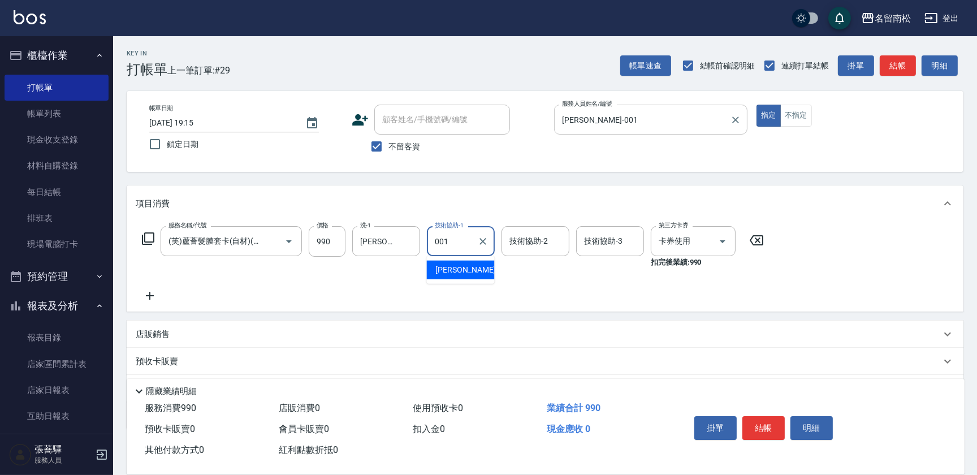
type input "[PERSON_NAME]-001"
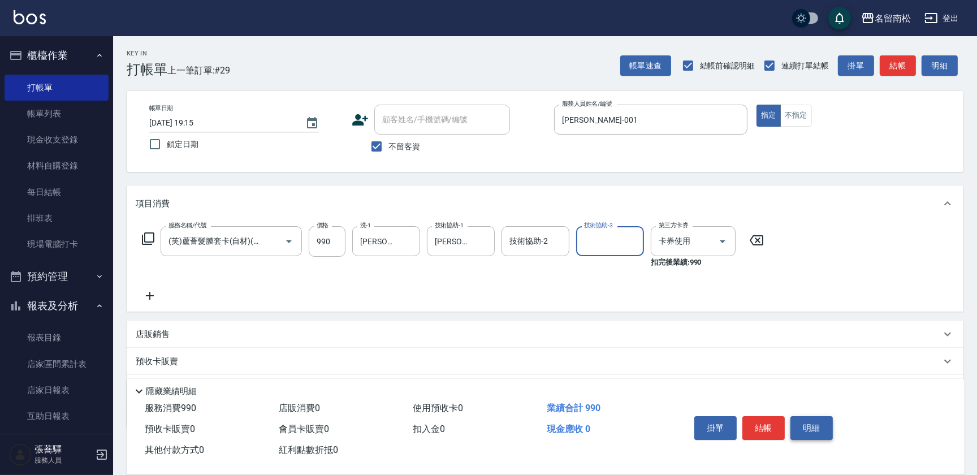
click at [797, 424] on button "明細" at bounding box center [811, 428] width 42 height 24
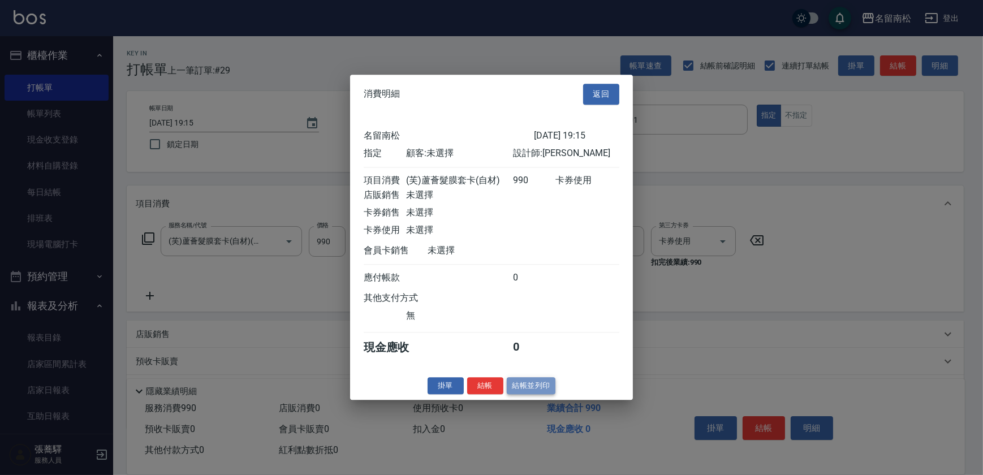
click at [542, 388] on button "結帳並列印" at bounding box center [531, 386] width 49 height 18
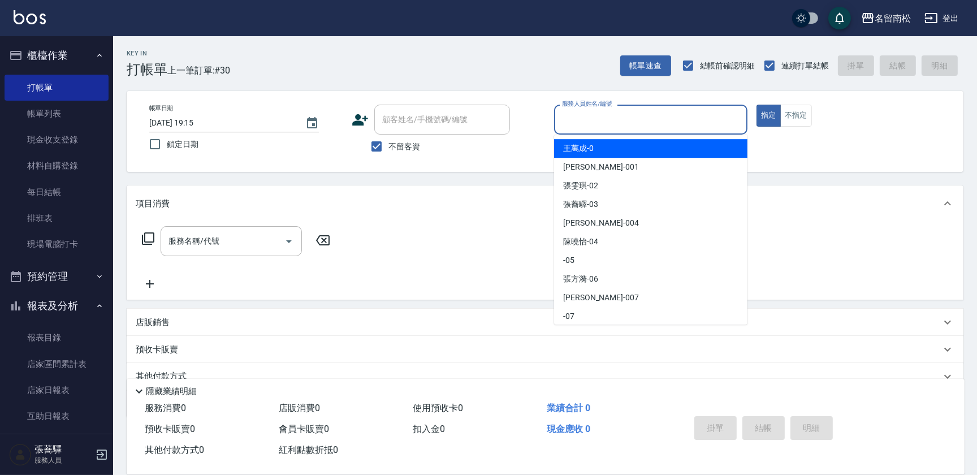
click at [630, 115] on input "服務人員姓名/編號" at bounding box center [650, 120] width 183 height 20
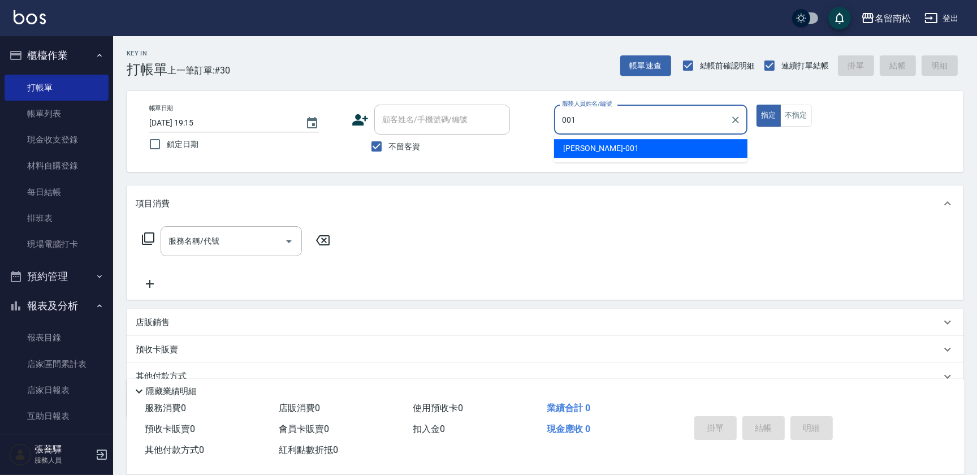
type input "[PERSON_NAME]-001"
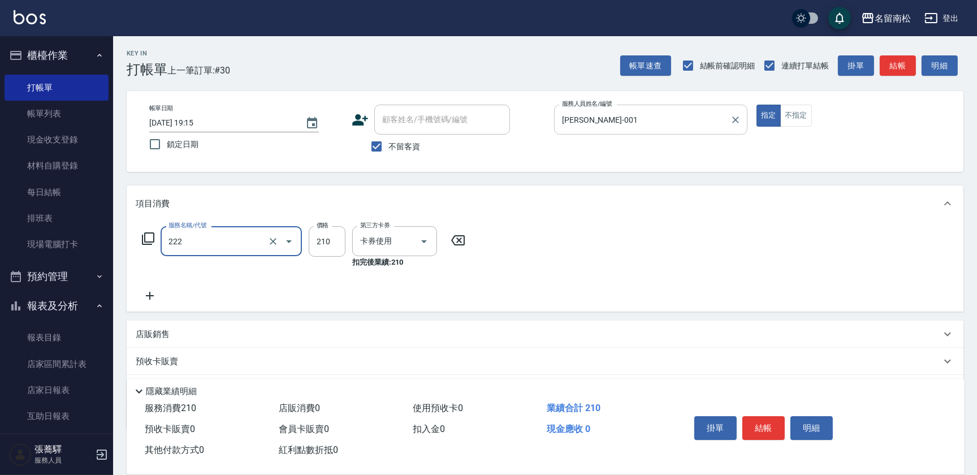
type input "洗髮卡券[210](222)"
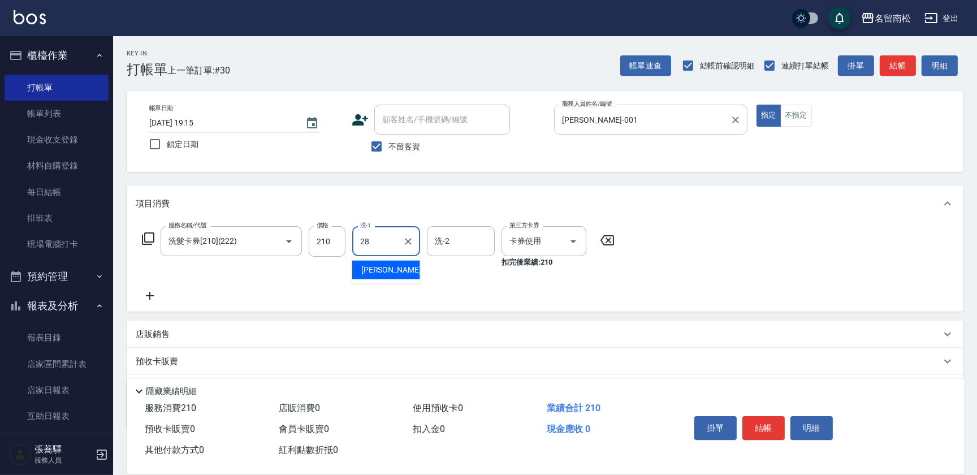
type input "[PERSON_NAME]-28"
click at [821, 430] on button "明細" at bounding box center [811, 428] width 42 height 24
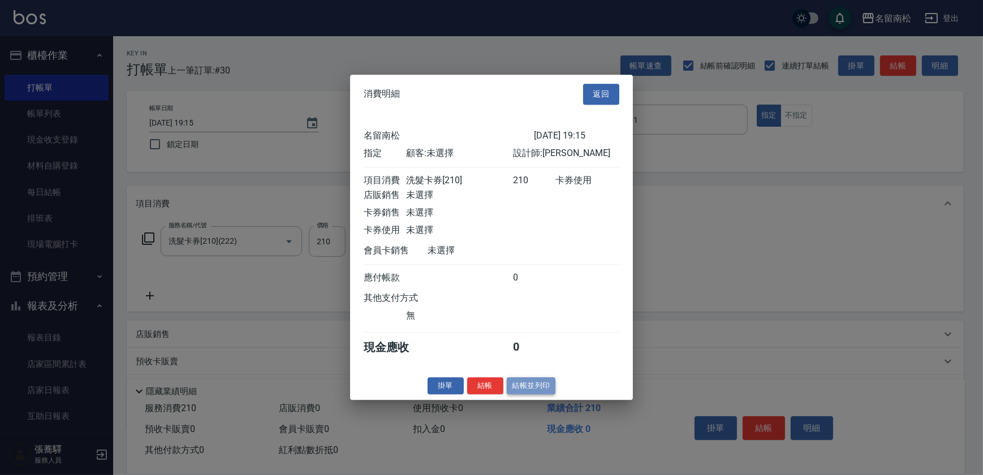
click at [529, 390] on button "結帳並列印" at bounding box center [531, 386] width 49 height 18
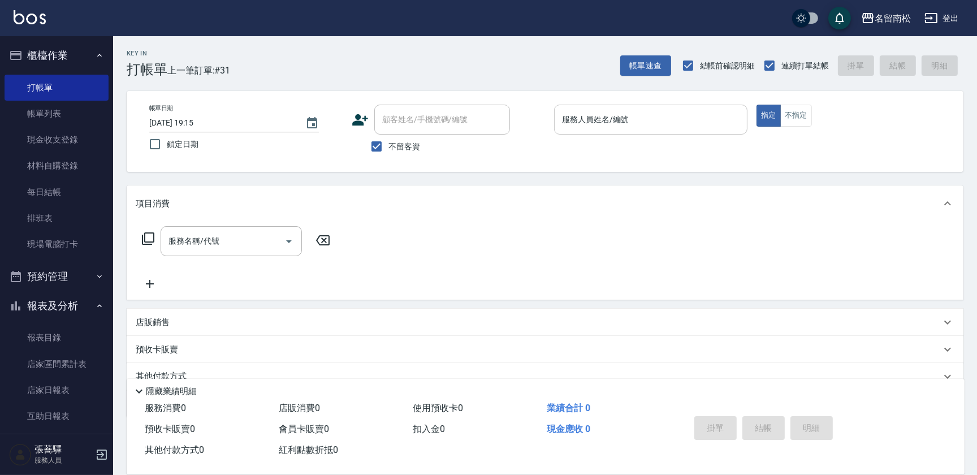
click at [662, 124] on input "服務人員姓名/編號" at bounding box center [650, 120] width 183 height 20
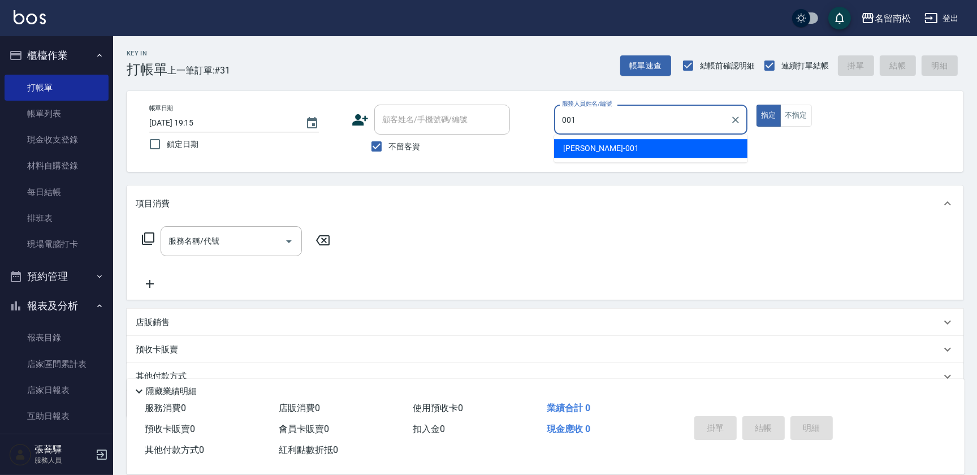
type input "[PERSON_NAME]-001"
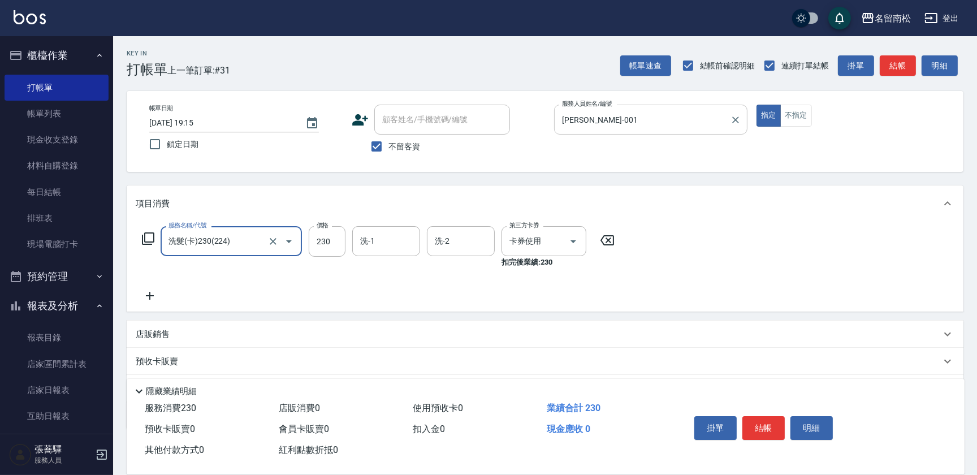
type input "洗髮(卡)230(224)"
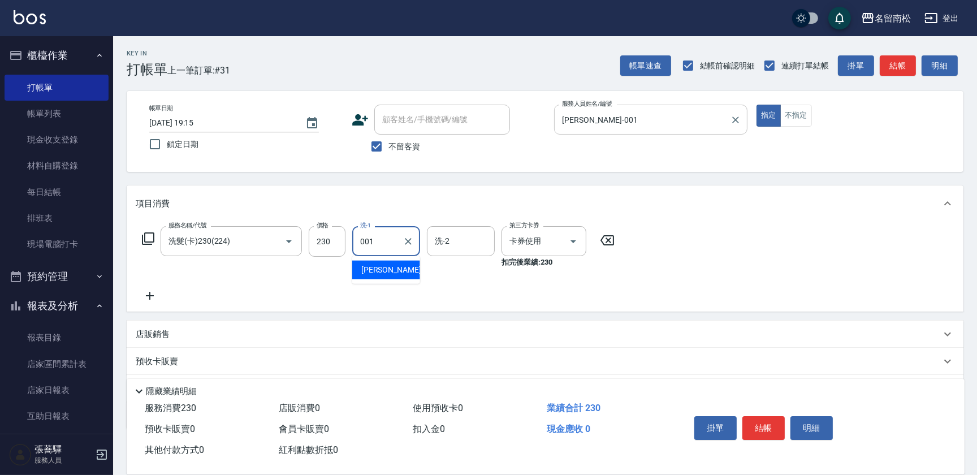
type input "001]"
click at [387, 249] on input "洗-1" at bounding box center [386, 241] width 58 height 20
type input "[PERSON_NAME]-001"
click at [803, 430] on button "明細" at bounding box center [811, 428] width 42 height 24
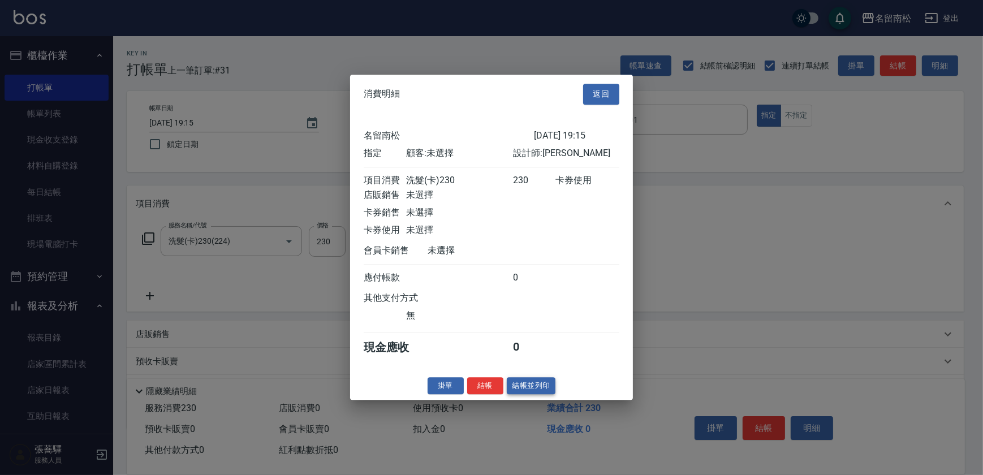
click at [543, 395] on button "結帳並列印" at bounding box center [531, 386] width 49 height 18
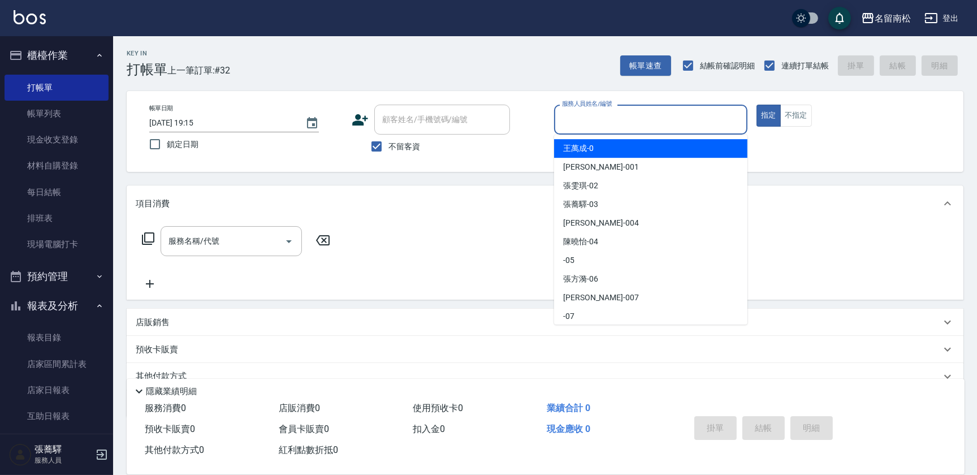
click at [698, 127] on input "服務人員姓名/編號" at bounding box center [650, 120] width 183 height 20
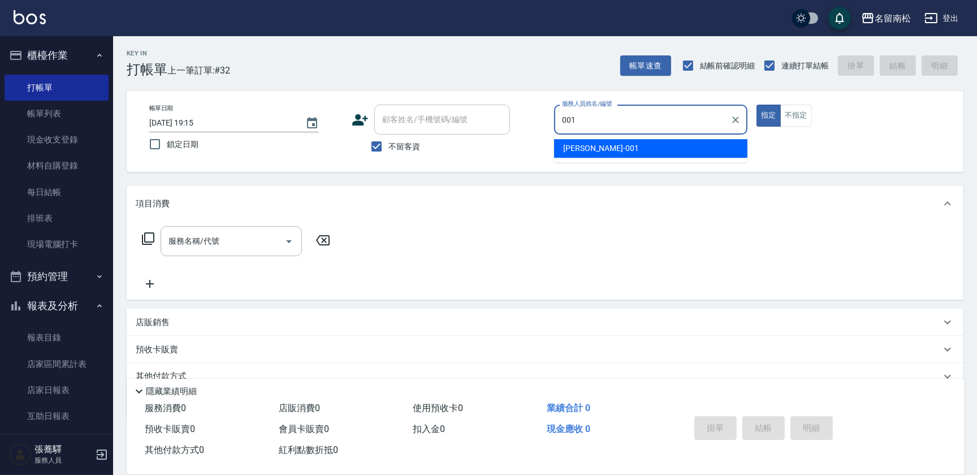
type input "[PERSON_NAME]-001"
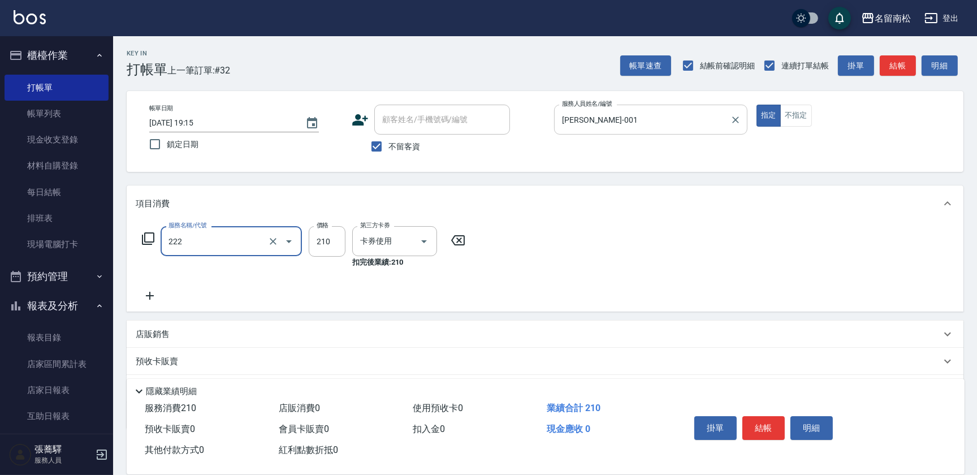
type input "洗髮卡券[210](222)"
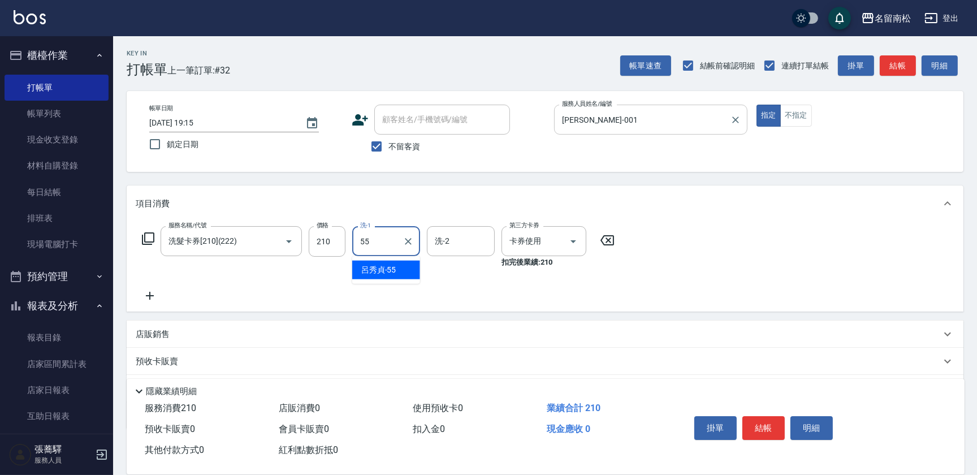
type input "呂秀貞-55"
click at [822, 423] on button "明細" at bounding box center [811, 428] width 42 height 24
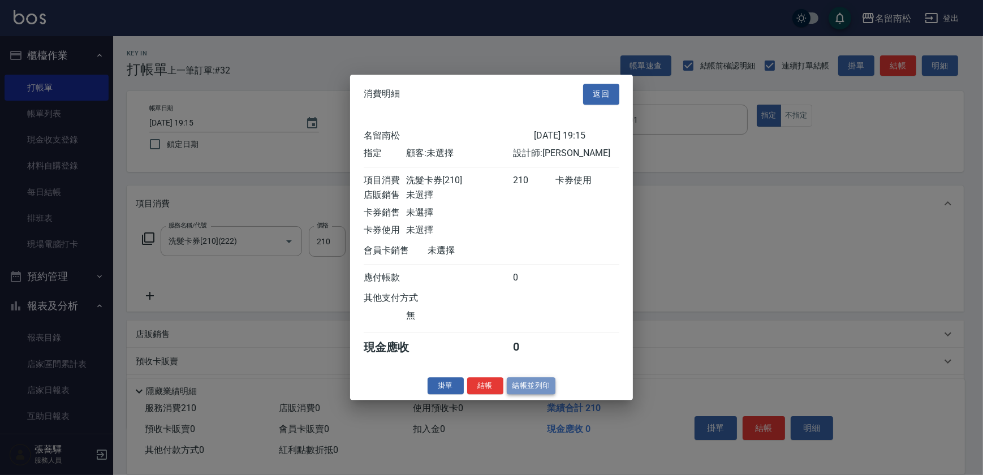
click at [530, 391] on button "結帳並列印" at bounding box center [531, 386] width 49 height 18
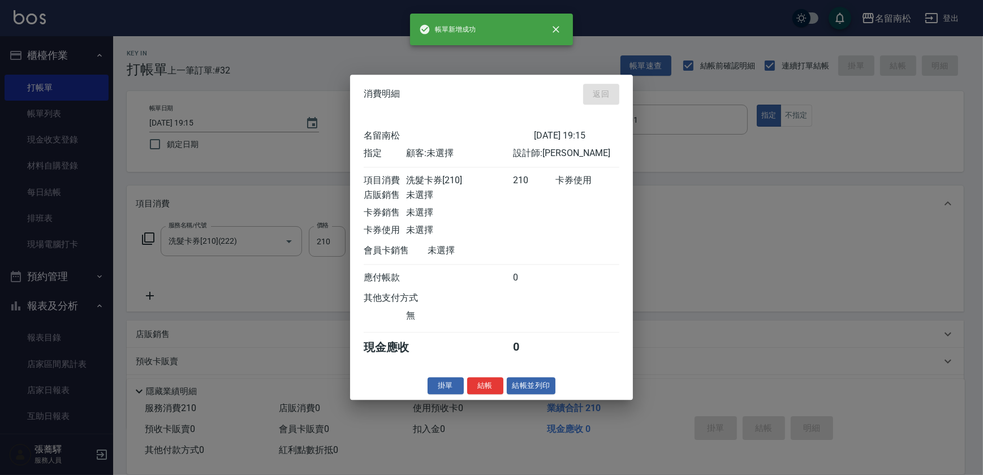
type input "[DATE] 19:16"
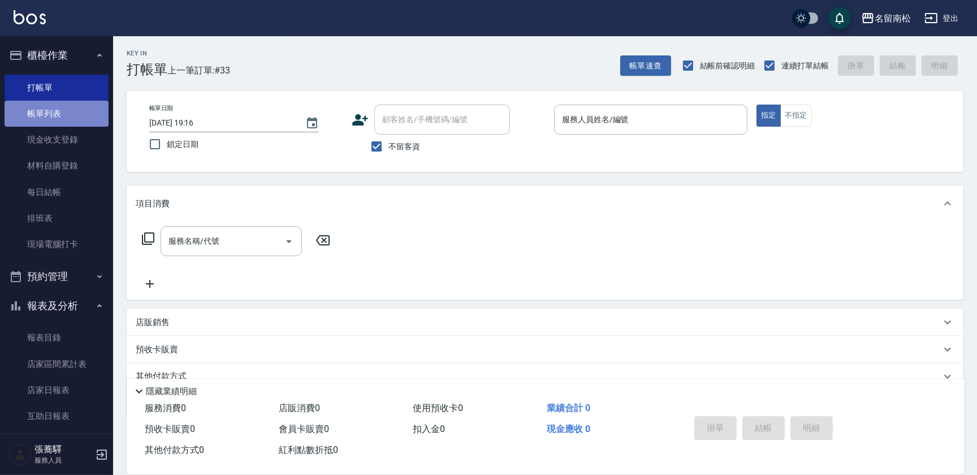
click at [68, 114] on link "帳單列表" at bounding box center [57, 114] width 104 height 26
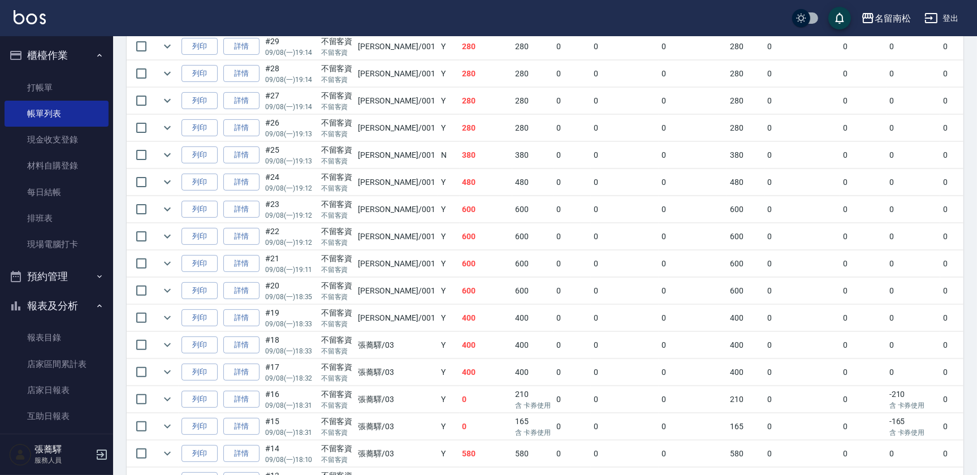
scroll to position [809, 0]
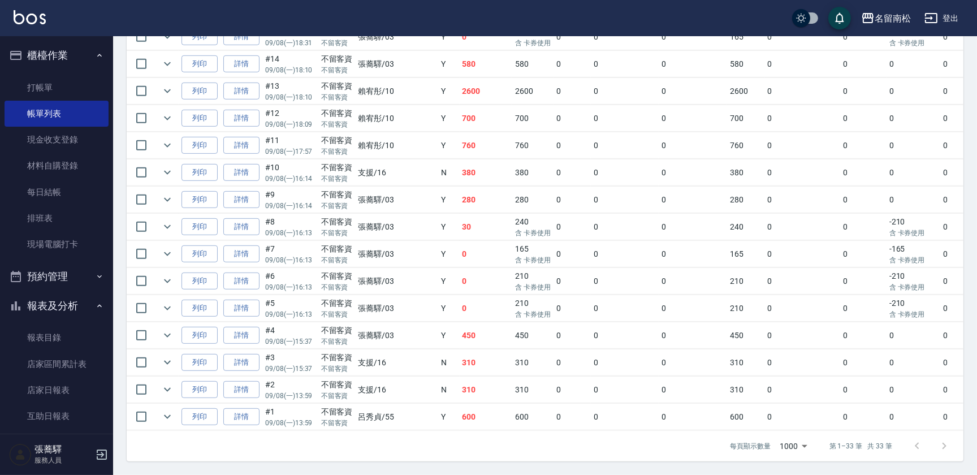
drag, startPoint x: 911, startPoint y: 399, endPoint x: 973, endPoint y: 150, distance: 256.8
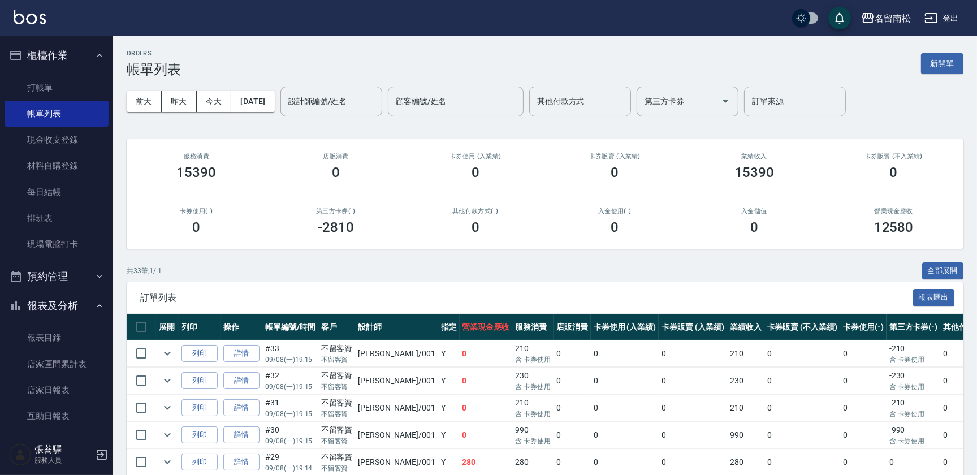
scroll to position [416, 0]
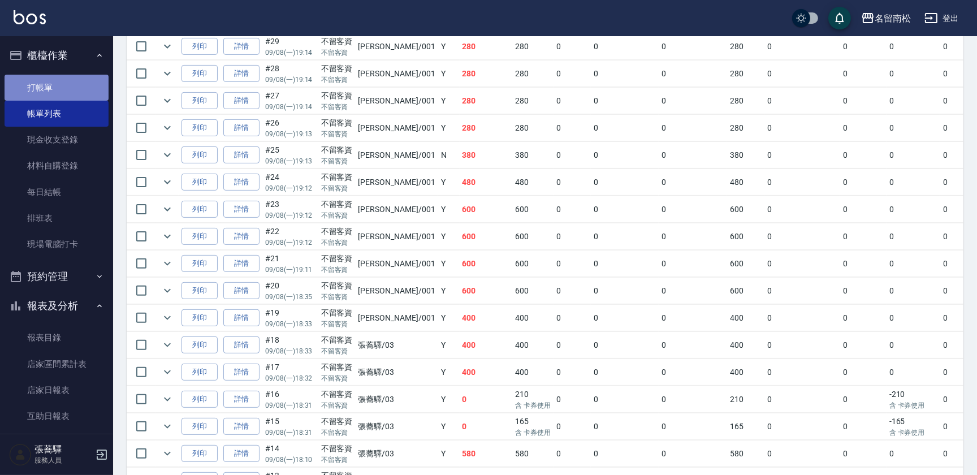
click at [85, 87] on link "打帳單" at bounding box center [57, 88] width 104 height 26
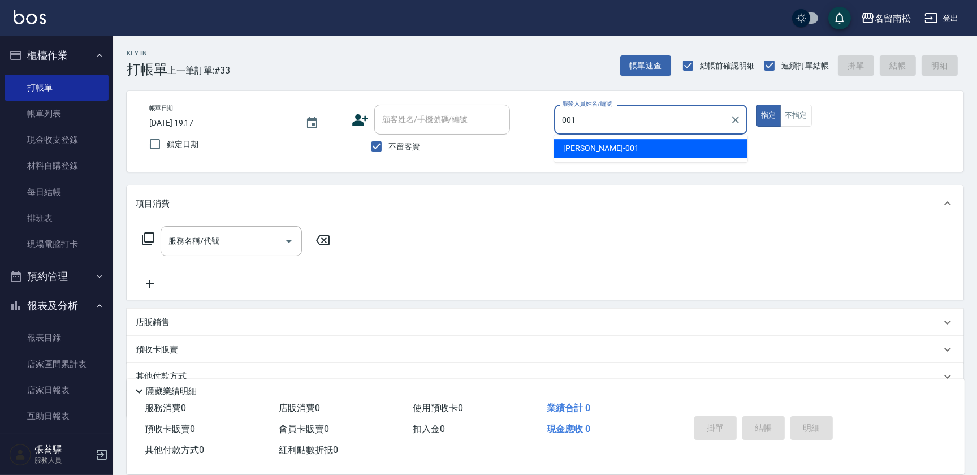
type input "[PERSON_NAME]-001"
type button "true"
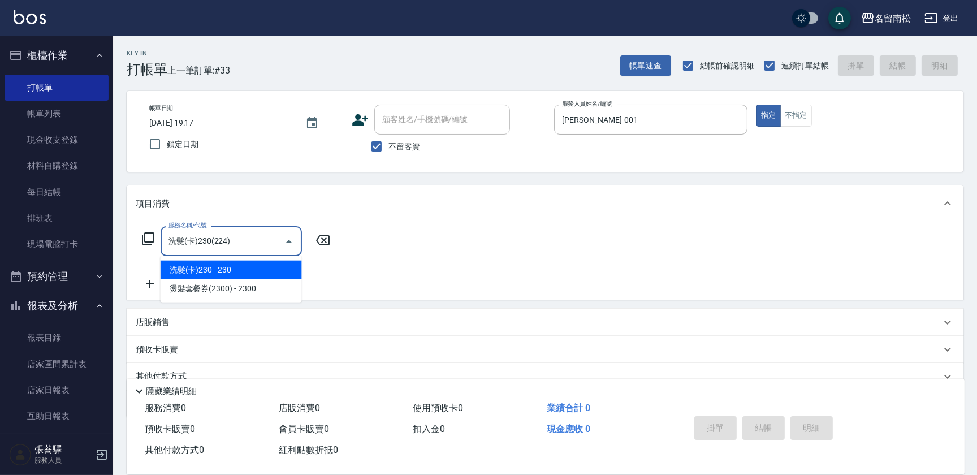
type input "洗髮(卡)230(224)"
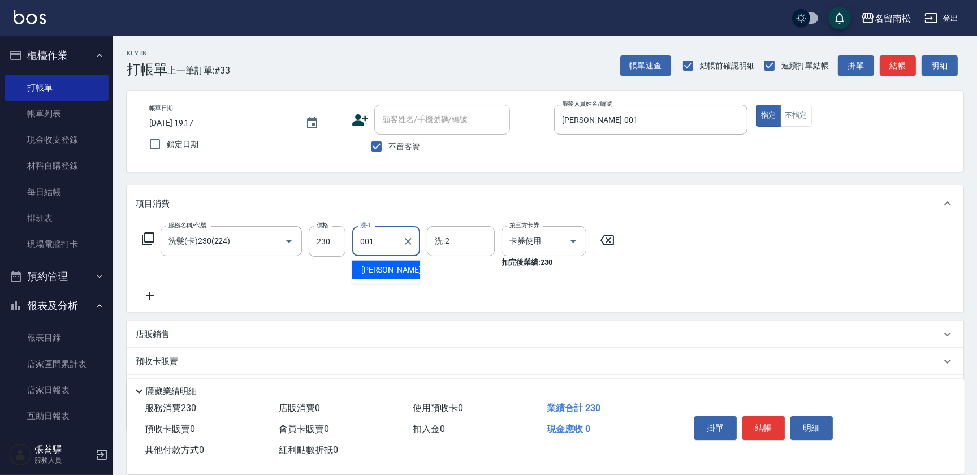
type input "[PERSON_NAME]-001"
click at [807, 427] on button "明細" at bounding box center [811, 428] width 42 height 24
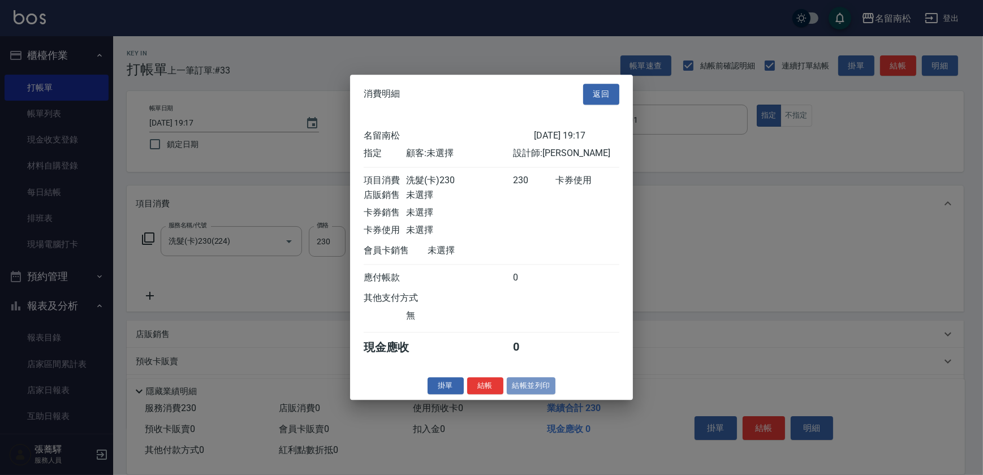
drag, startPoint x: 542, startPoint y: 384, endPoint x: 541, endPoint y: 390, distance: 5.8
click at [541, 385] on button "結帳並列印" at bounding box center [531, 386] width 49 height 18
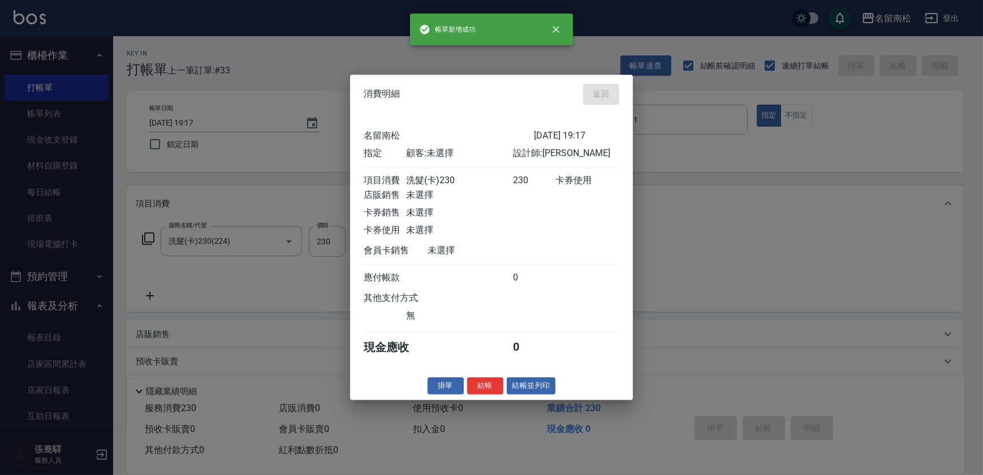
type input "[DATE] 19:18"
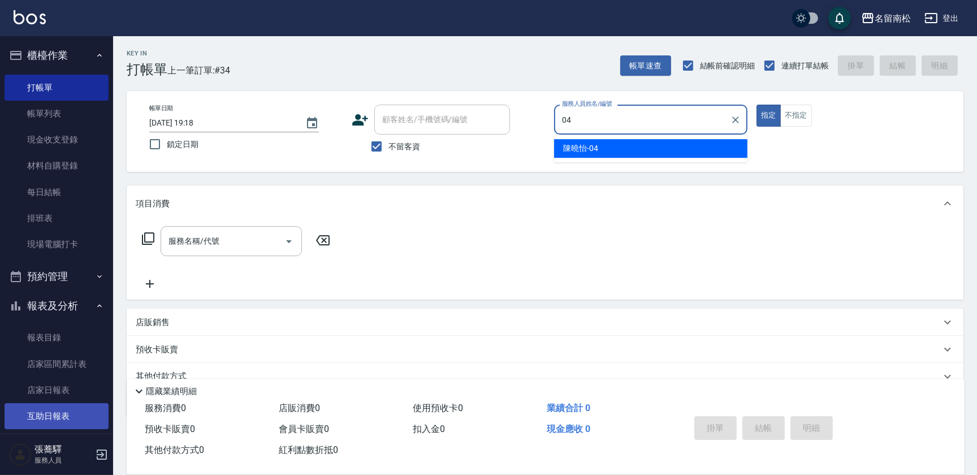
type input "[PERSON_NAME]04"
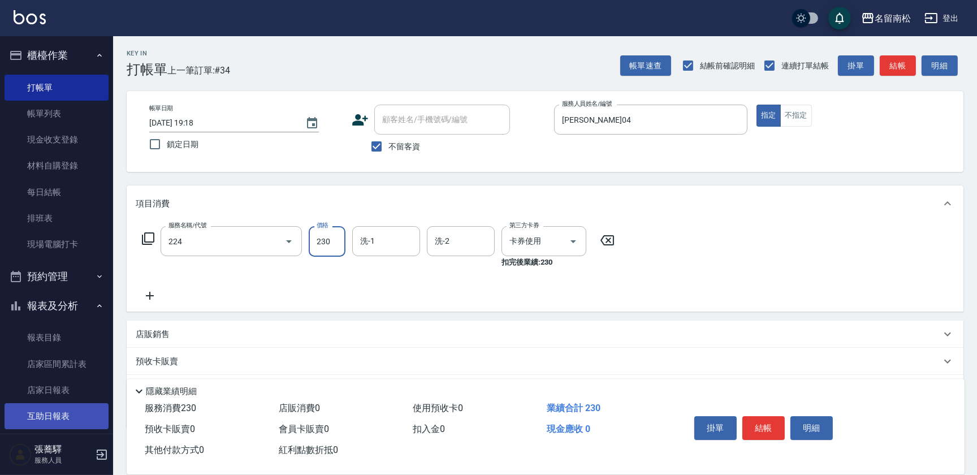
type input "洗髮(卡)230(224)"
type input "[PERSON_NAME]04"
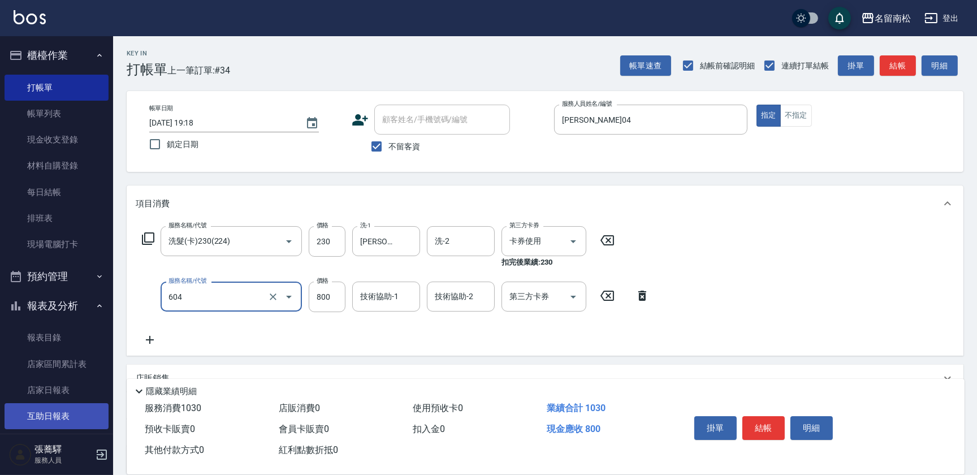
type input "護髮[800](604)"
type input "900"
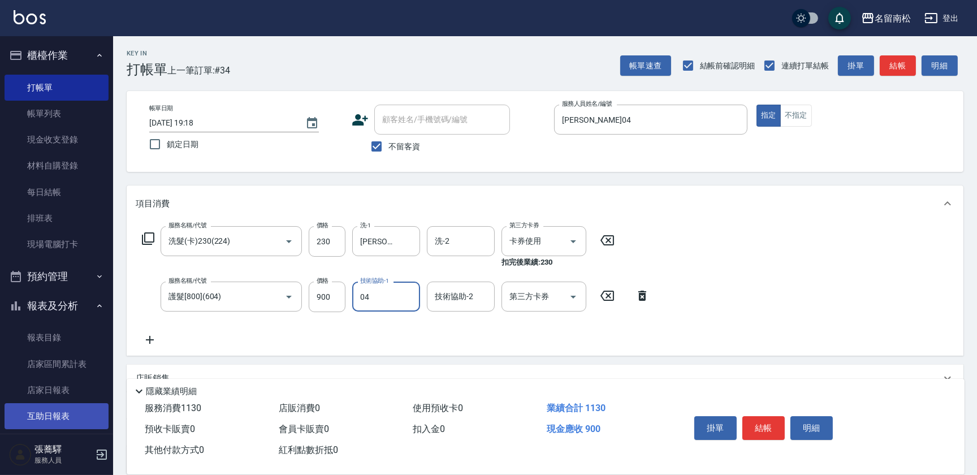
type input "[PERSON_NAME]04"
drag, startPoint x: 415, startPoint y: 148, endPoint x: 433, endPoint y: 131, distance: 24.4
click at [415, 148] on span "不留客資" at bounding box center [404, 147] width 32 height 12
click at [388, 148] on input "不留客資" at bounding box center [377, 147] width 24 height 24
checkbox input "false"
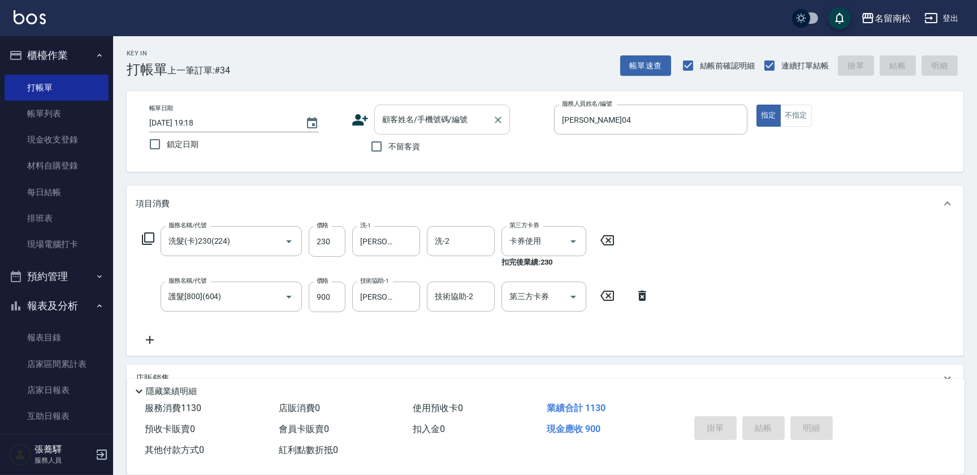
click at [437, 124] on input "顧客姓名/手機號碼/編號" at bounding box center [433, 120] width 109 height 20
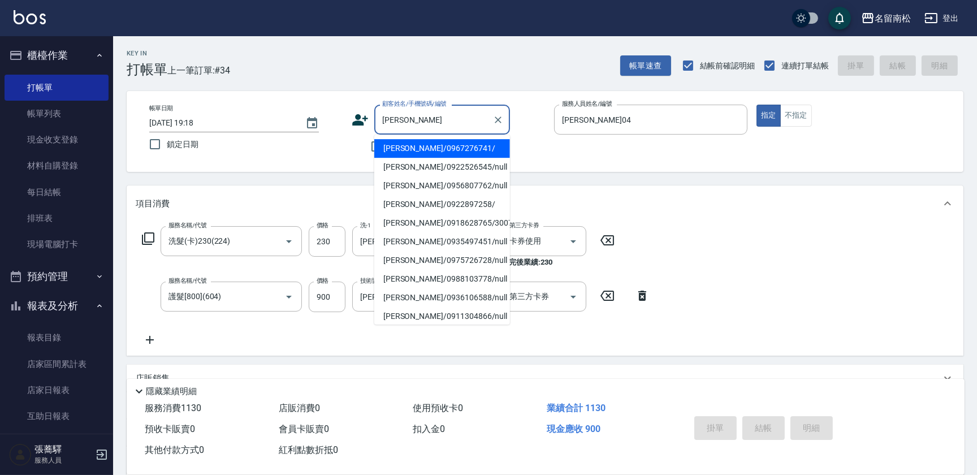
click at [438, 147] on li "[PERSON_NAME]/0967276741/" at bounding box center [442, 148] width 136 height 19
type input "[PERSON_NAME]/0967276741/"
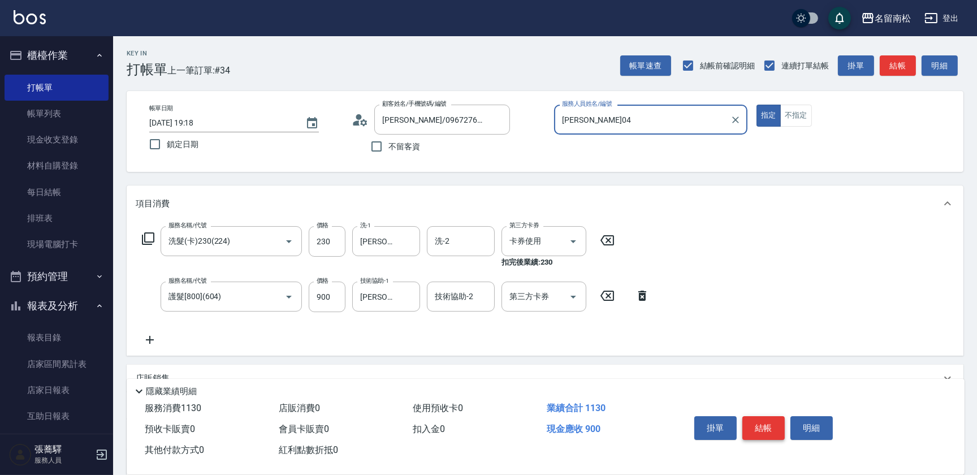
click at [766, 427] on button "結帳" at bounding box center [763, 428] width 42 height 24
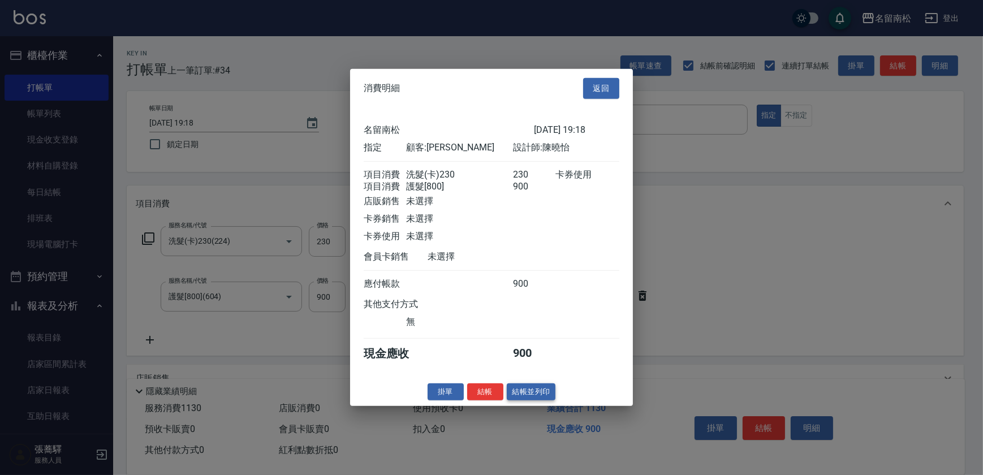
click at [514, 400] on button "結帳並列印" at bounding box center [531, 392] width 49 height 18
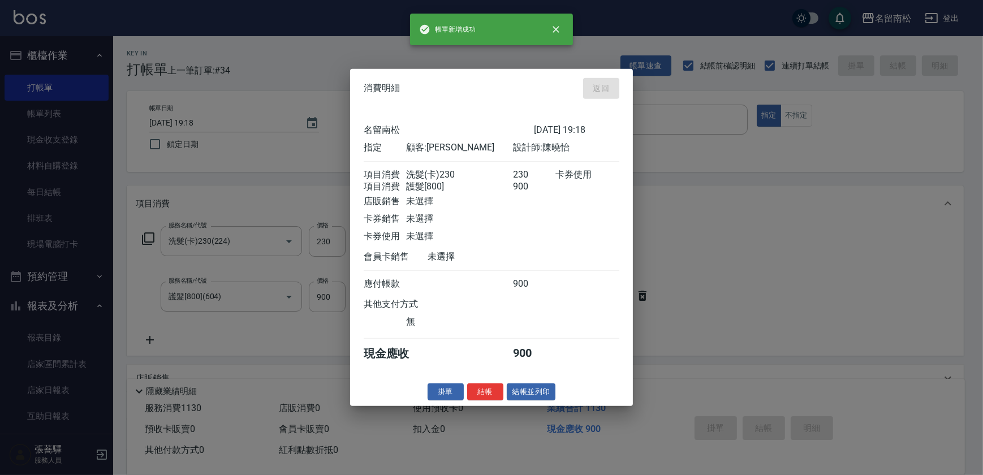
type input "[DATE] 19:19"
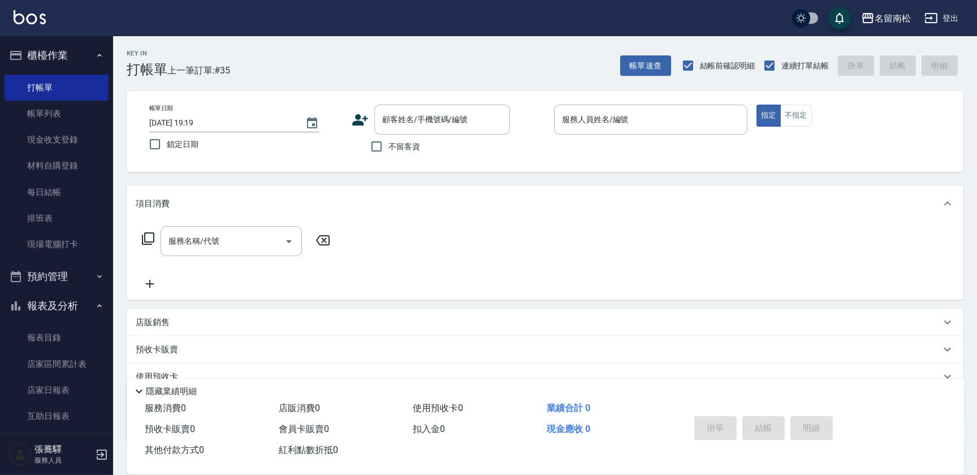
drag, startPoint x: 401, startPoint y: 152, endPoint x: 417, endPoint y: 148, distance: 15.6
click at [401, 152] on span "不留客資" at bounding box center [404, 147] width 32 height 12
click at [388, 152] on input "不留客資" at bounding box center [377, 147] width 24 height 24
checkbox input "true"
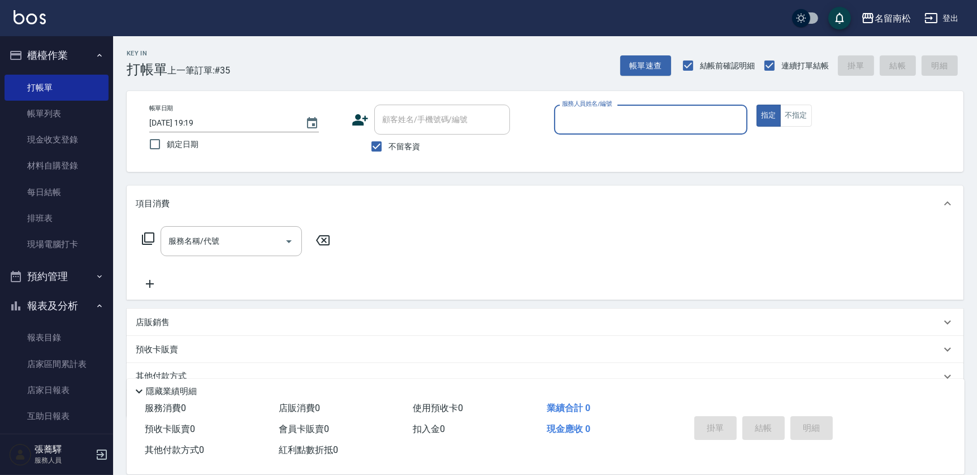
click at [648, 116] on input "服務人員姓名/編號" at bounding box center [650, 120] width 183 height 20
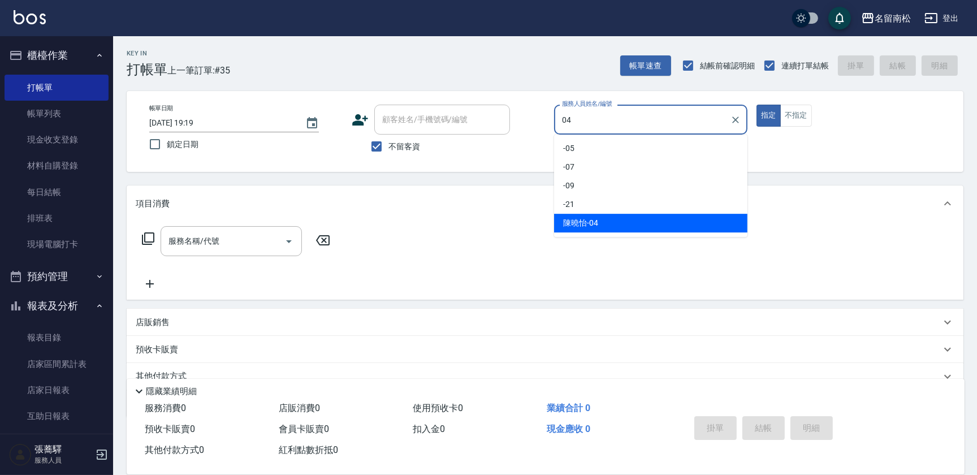
type input "[PERSON_NAME]04"
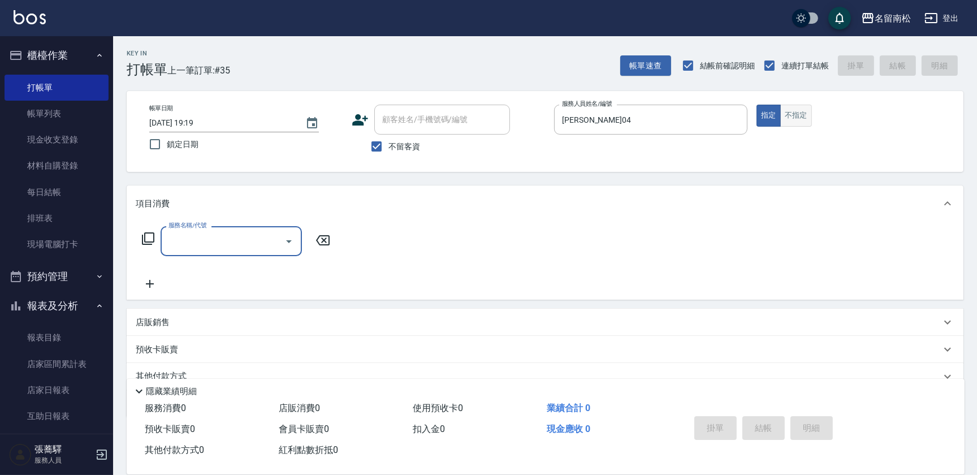
click at [786, 111] on button "不指定" at bounding box center [796, 116] width 32 height 22
drag, startPoint x: 202, startPoint y: 260, endPoint x: 206, endPoint y: 254, distance: 7.7
click at [206, 254] on div "服務名稱/代號 服務名稱/代號" at bounding box center [236, 258] width 201 height 64
click at [215, 242] on input "服務名稱/代號" at bounding box center [223, 241] width 114 height 20
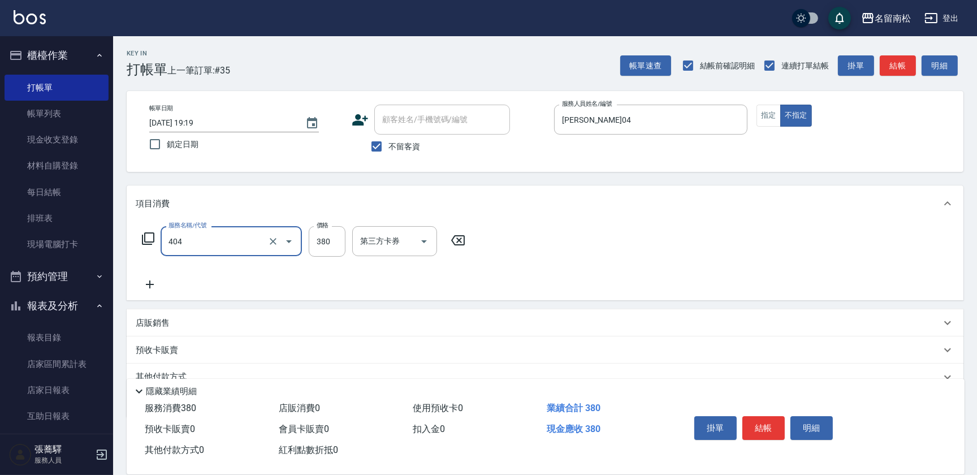
type input "剪髮(380)(404)"
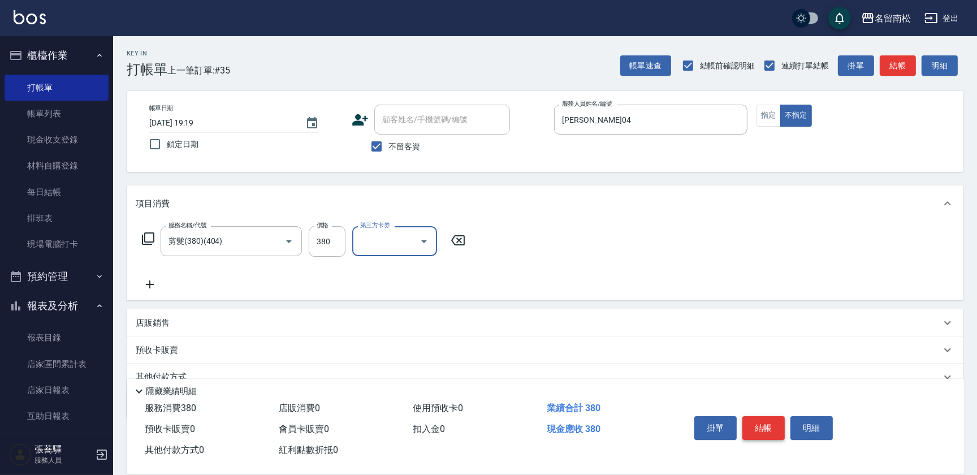
click at [758, 427] on button "結帳" at bounding box center [763, 428] width 42 height 24
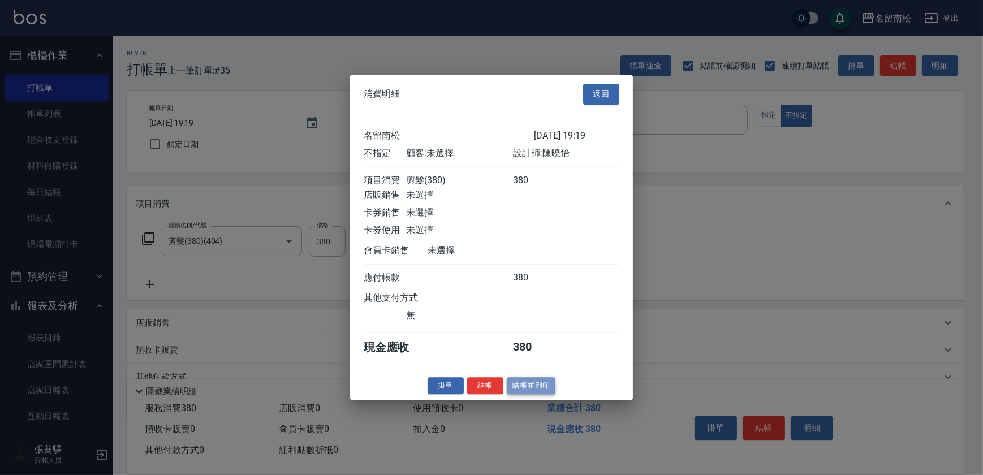
click at [531, 391] on button "結帳並列印" at bounding box center [531, 386] width 49 height 18
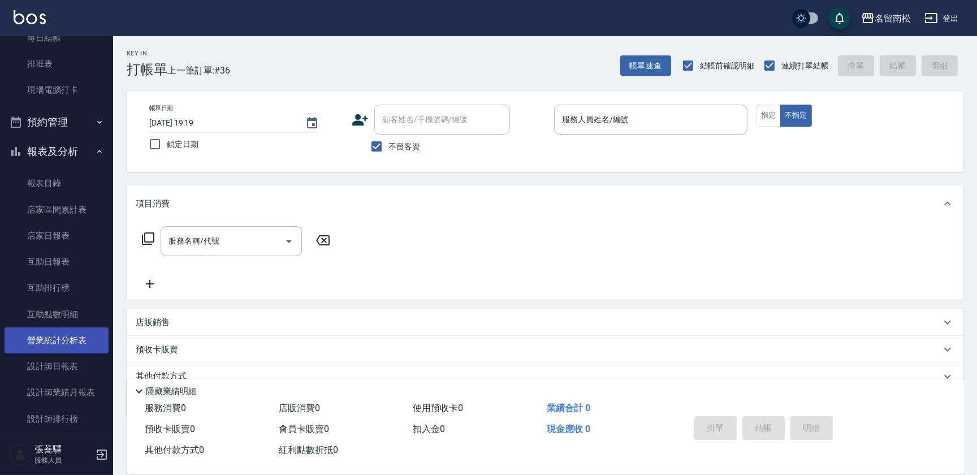
scroll to position [154, 0]
click at [71, 375] on link "設計師日報表" at bounding box center [57, 367] width 104 height 26
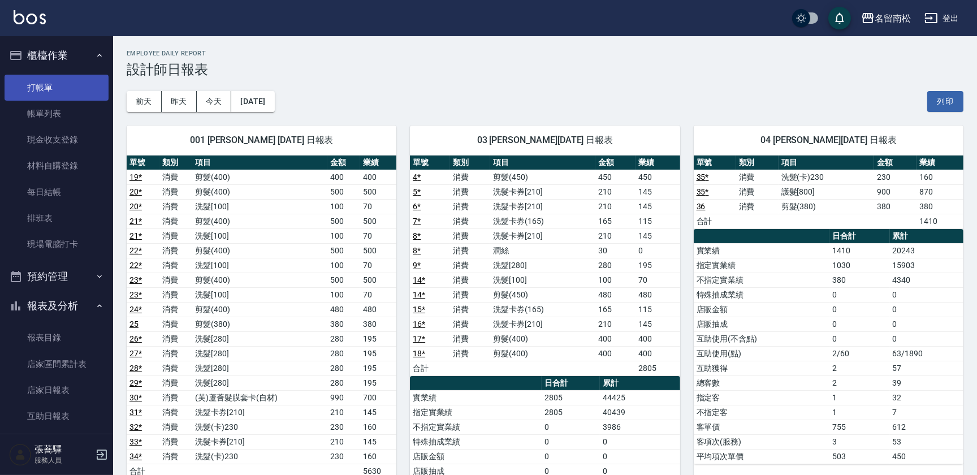
click at [52, 89] on link "打帳單" at bounding box center [57, 88] width 104 height 26
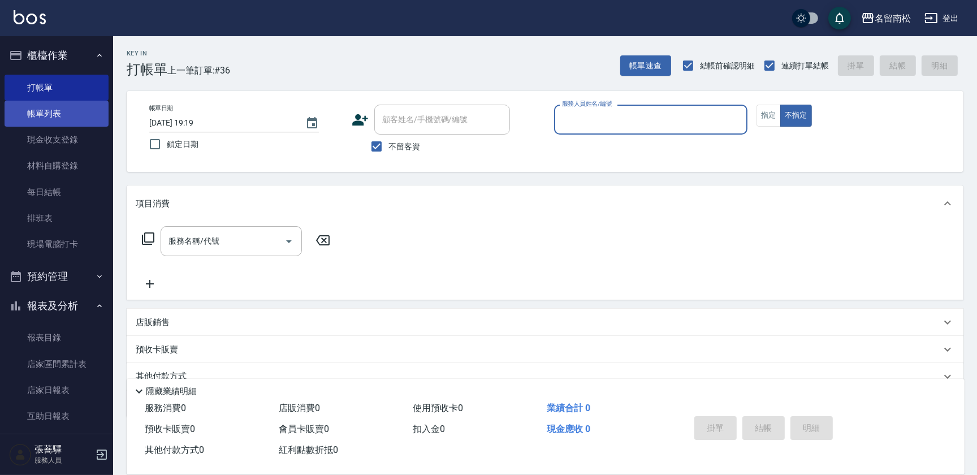
click at [41, 124] on link "帳單列表" at bounding box center [57, 114] width 104 height 26
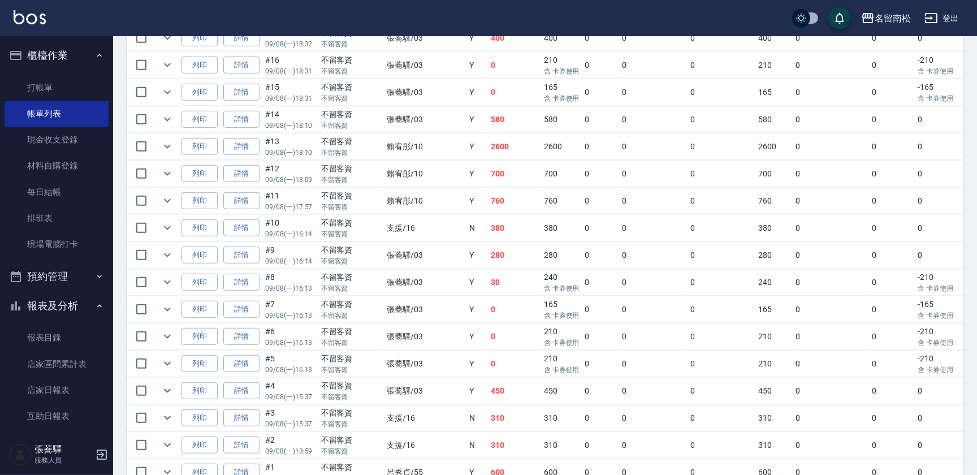
scroll to position [416, 0]
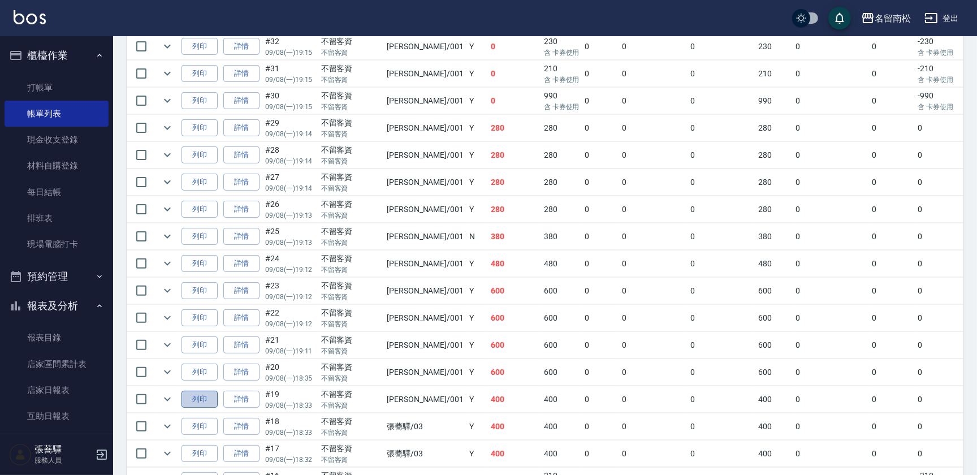
click at [192, 394] on button "列印" at bounding box center [199, 400] width 36 height 18
click at [97, 98] on link "打帳單" at bounding box center [57, 88] width 104 height 26
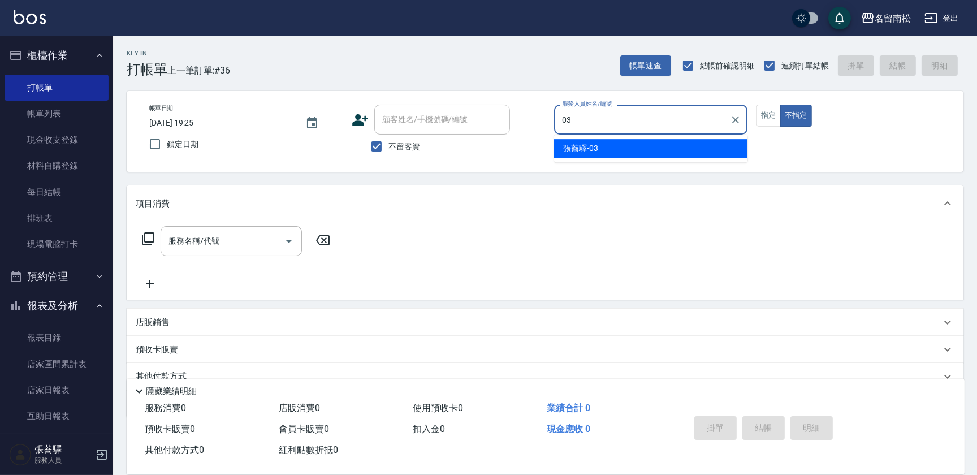
type input "[PERSON_NAME]-03"
type button "false"
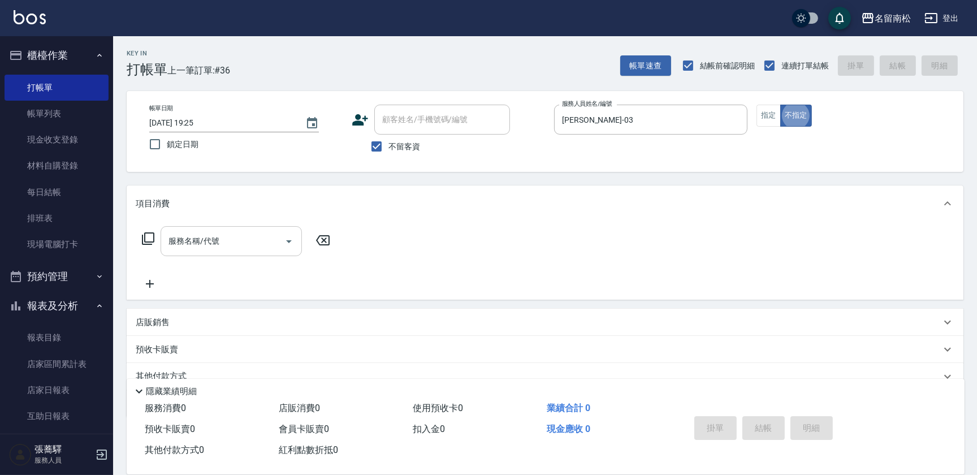
click at [202, 243] on input "服務名稱/代號" at bounding box center [223, 241] width 114 height 20
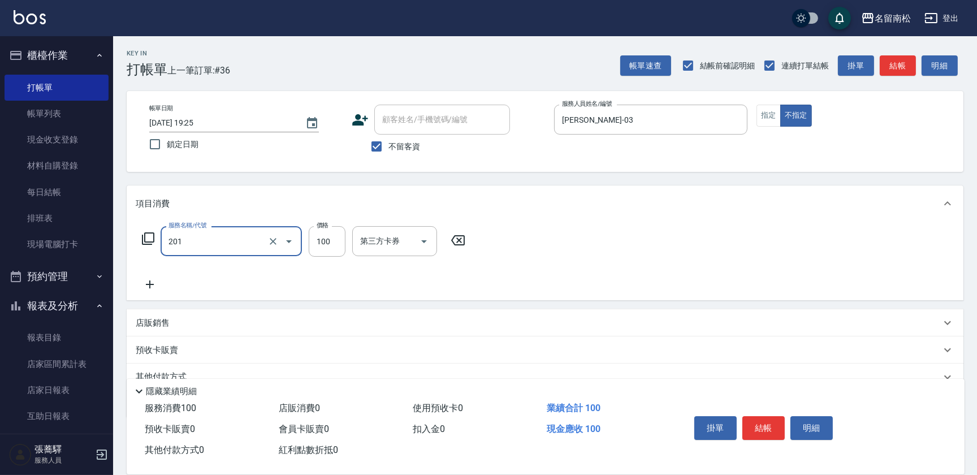
type input "洗髮[100](201)"
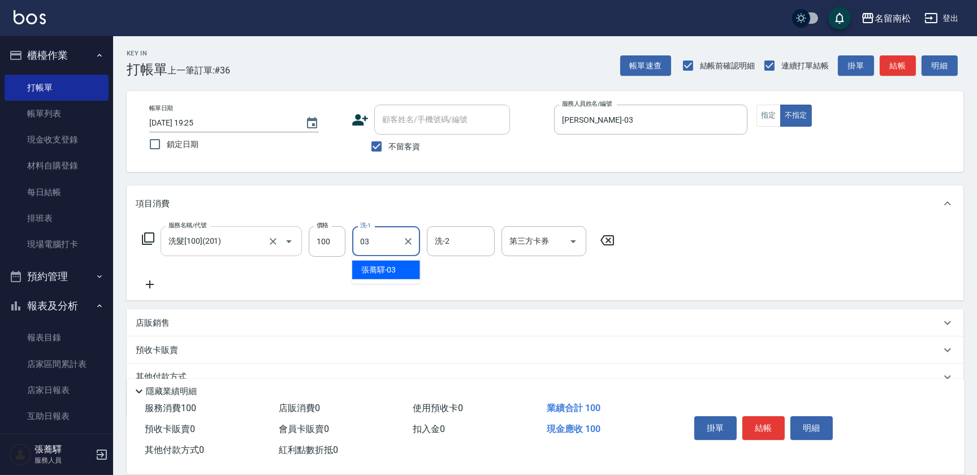
type input "[PERSON_NAME]-03"
click at [153, 282] on icon at bounding box center [150, 285] width 28 height 14
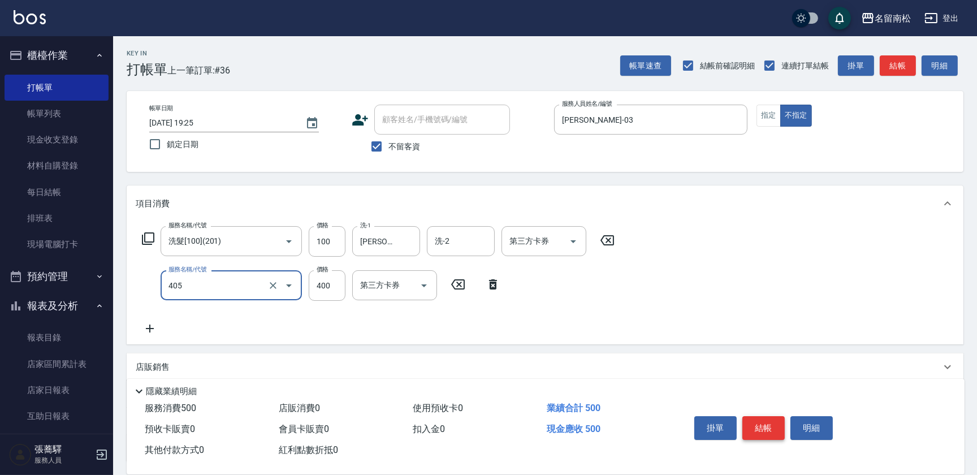
type input "剪髮(400)(405)"
click at [772, 427] on button "結帳" at bounding box center [763, 428] width 42 height 24
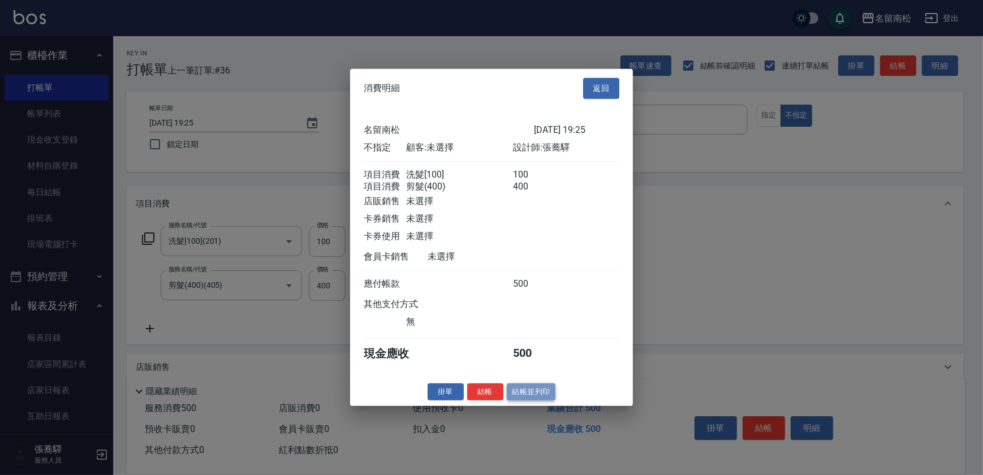
click at [542, 396] on button "結帳並列印" at bounding box center [531, 392] width 49 height 18
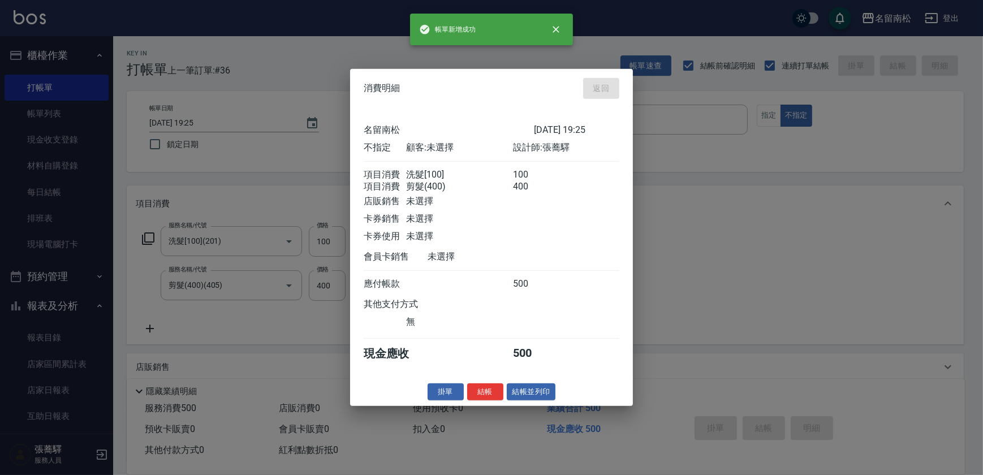
type input "[DATE] 19:27"
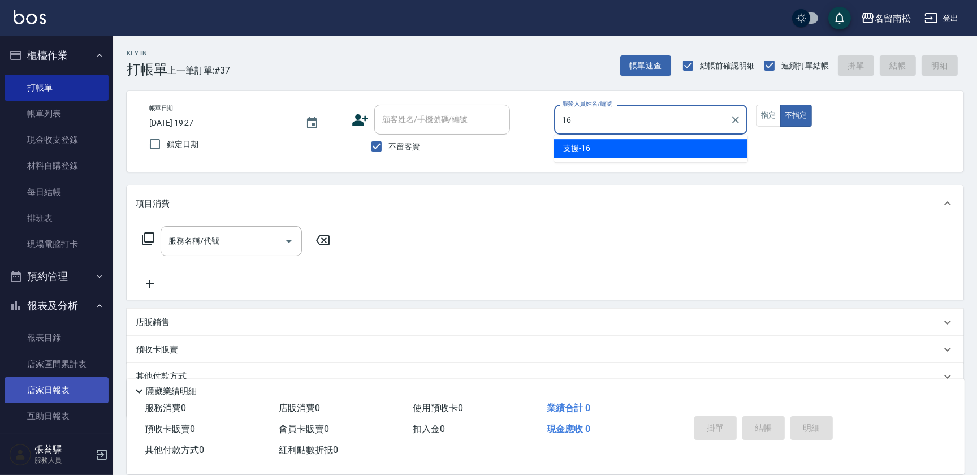
type input "支援-16"
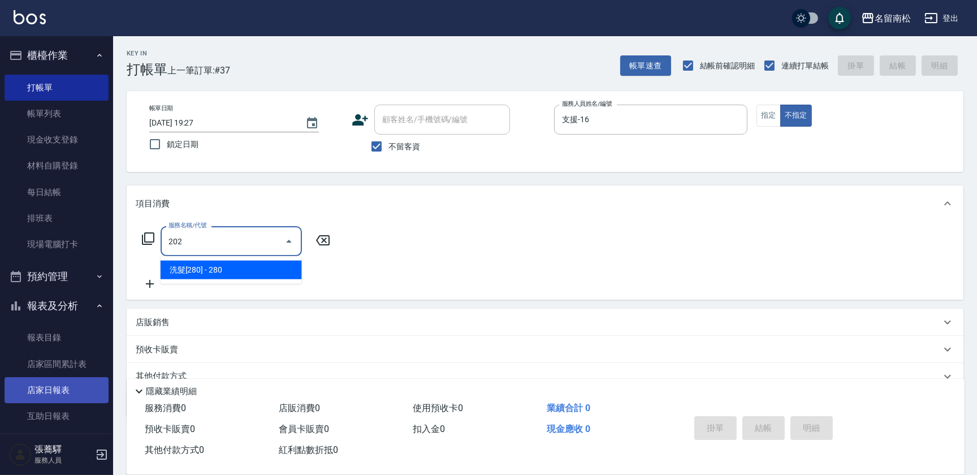
type input "洗髮[280](202)"
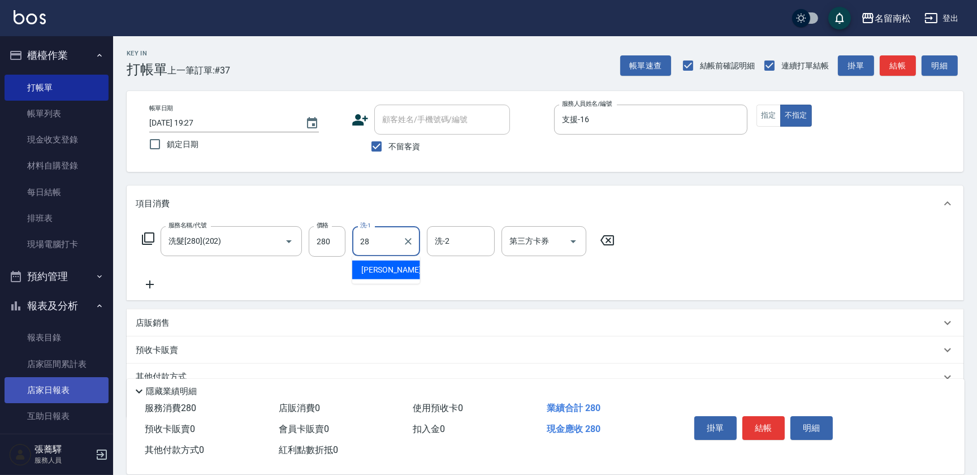
type input "[PERSON_NAME]-28"
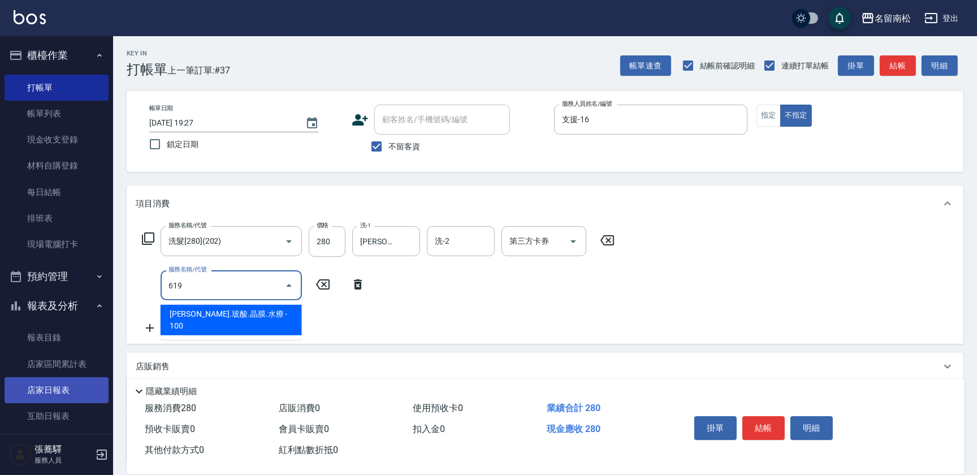
type input "[PERSON_NAME].玻酸.晶膜.水療(619)"
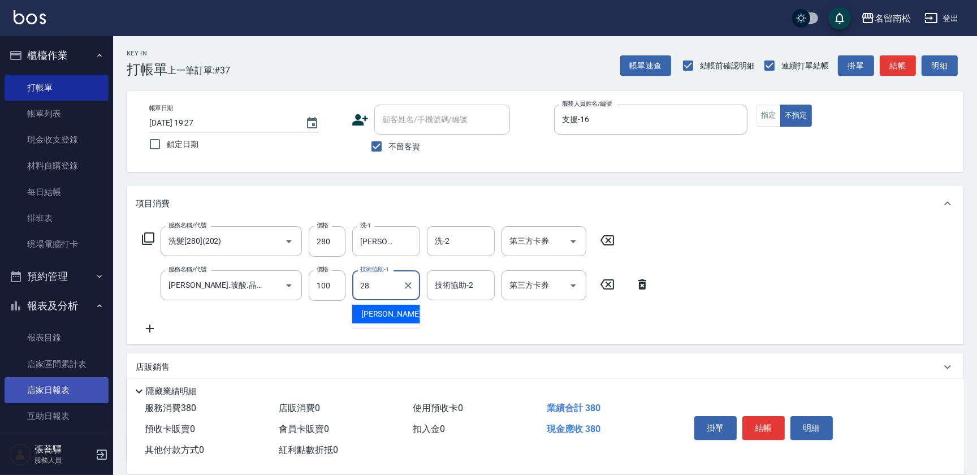
type input "[PERSON_NAME]-28"
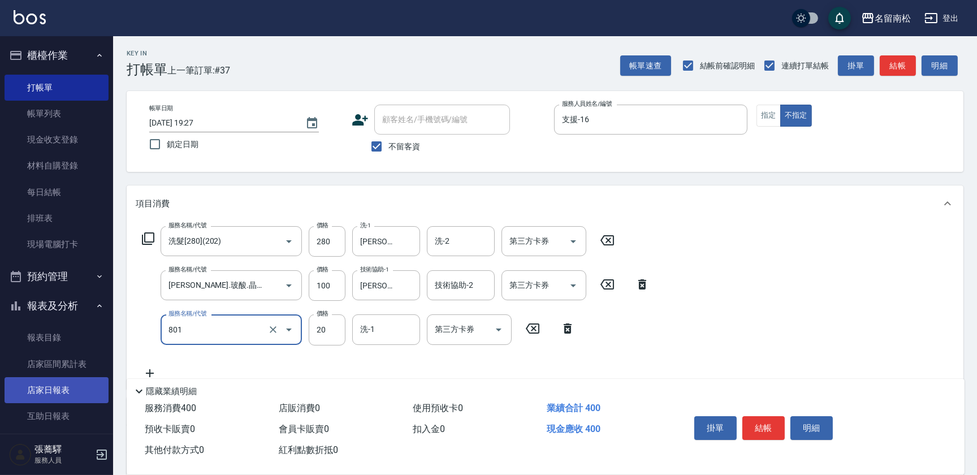
type input "潤絲(801)"
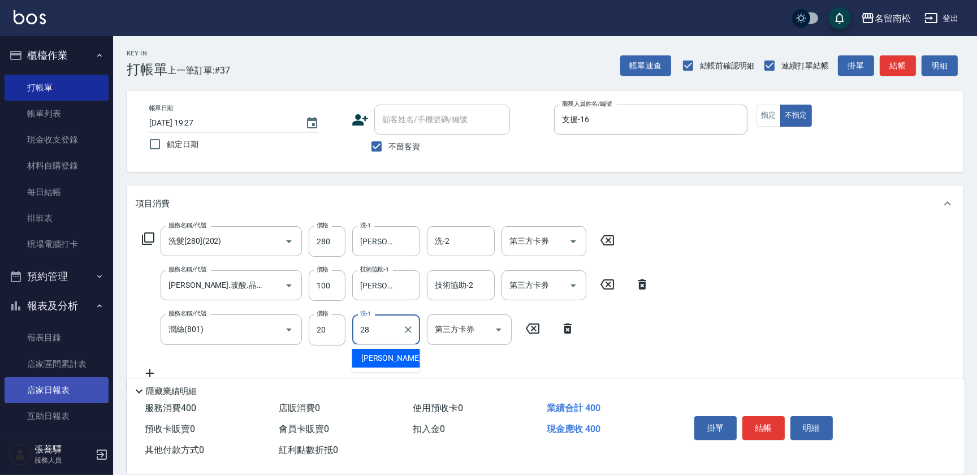
type input "[PERSON_NAME]-28"
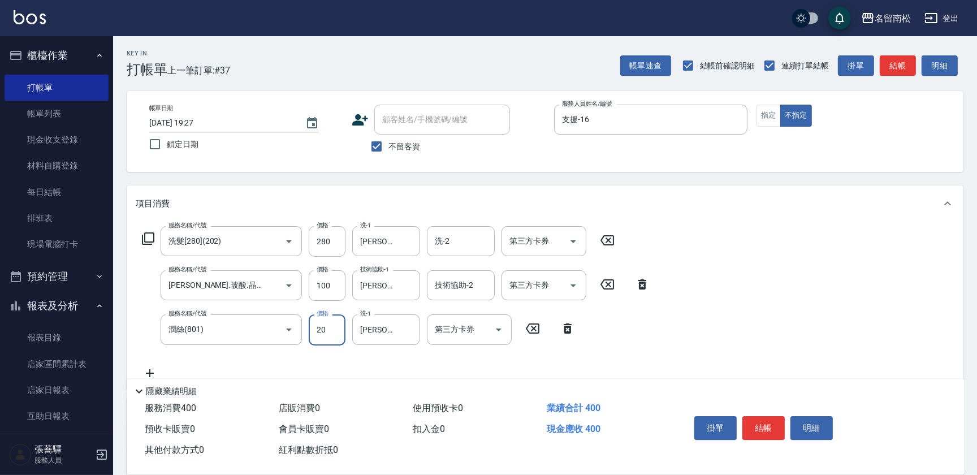
click at [326, 330] on input "20" at bounding box center [327, 329] width 37 height 31
type input "30"
click at [759, 418] on button "結帳" at bounding box center [763, 428] width 42 height 24
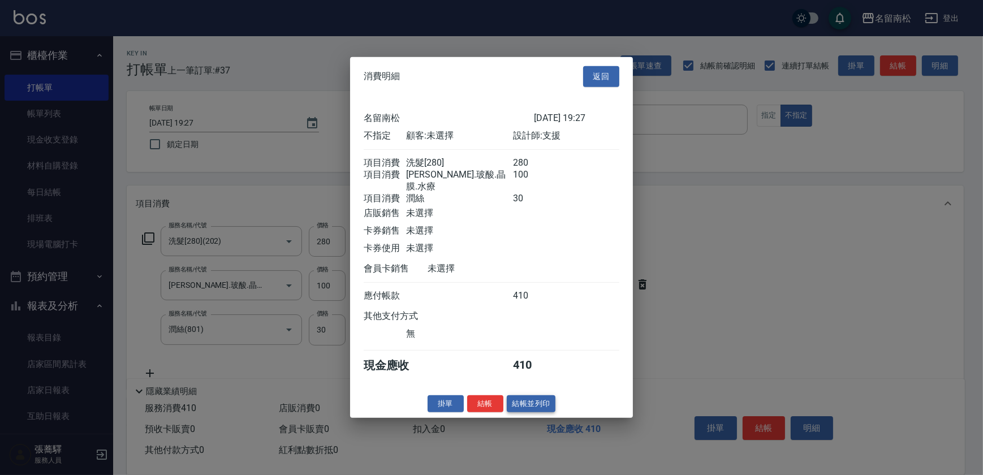
click at [530, 400] on button "結帳並列印" at bounding box center [531, 404] width 49 height 18
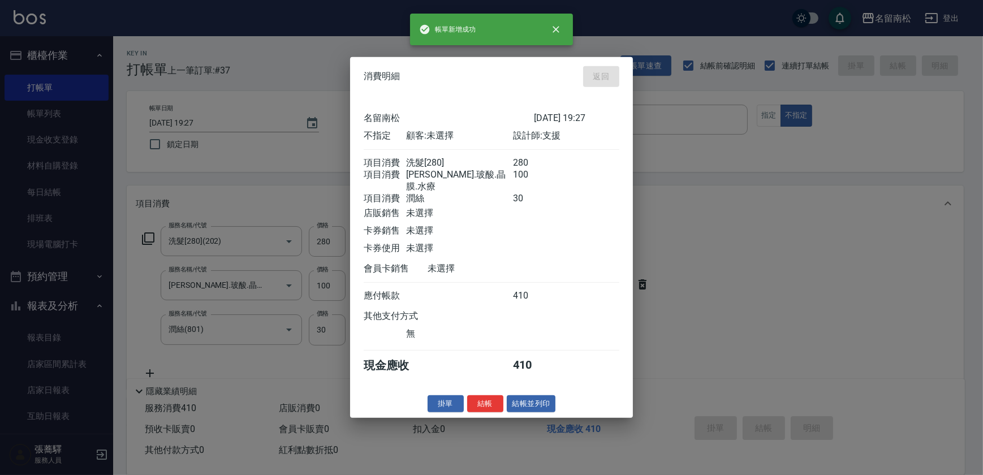
type input "[DATE] 19:29"
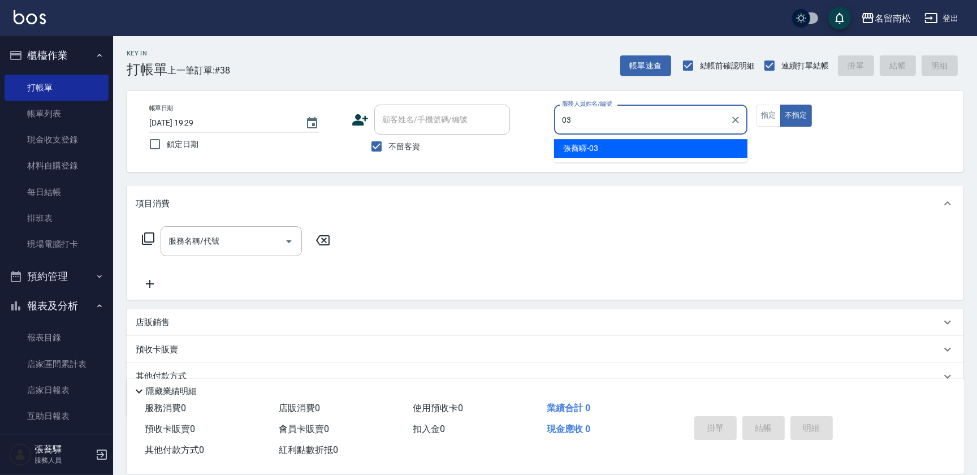
type input "[PERSON_NAME]-03"
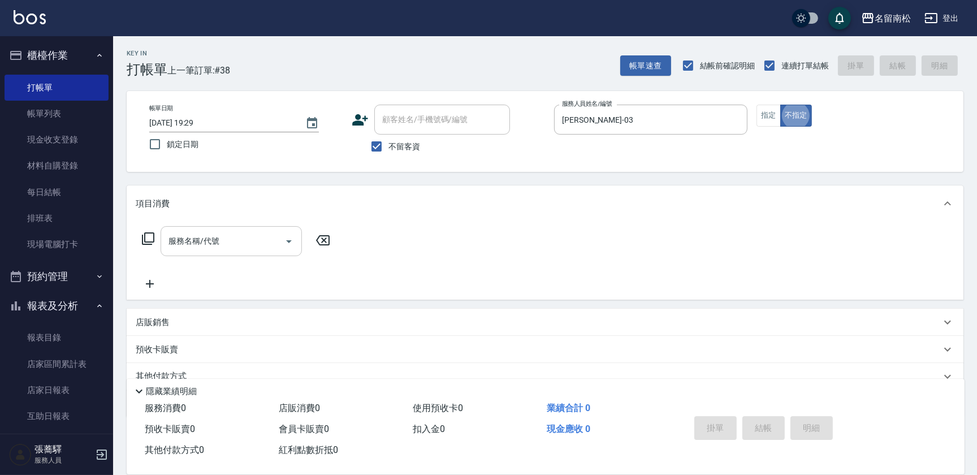
click at [211, 242] on input "服務名稱/代號" at bounding box center [223, 241] width 114 height 20
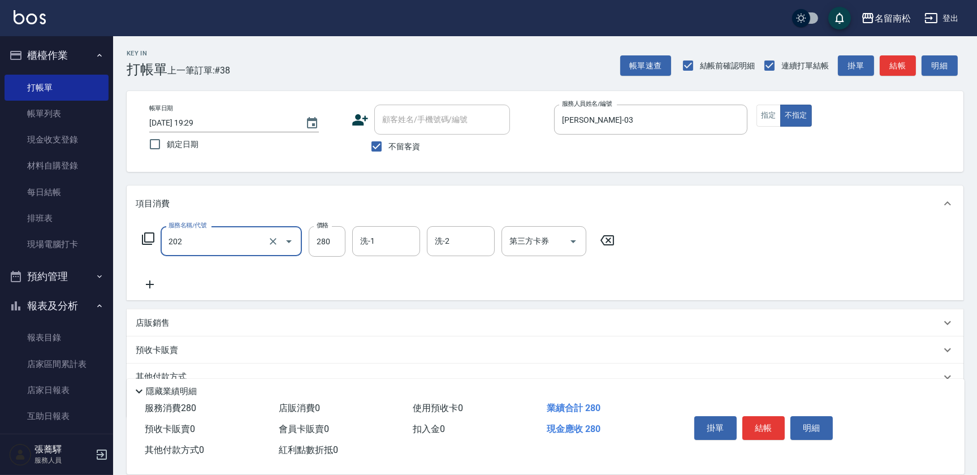
type input "洗髮[280](202)"
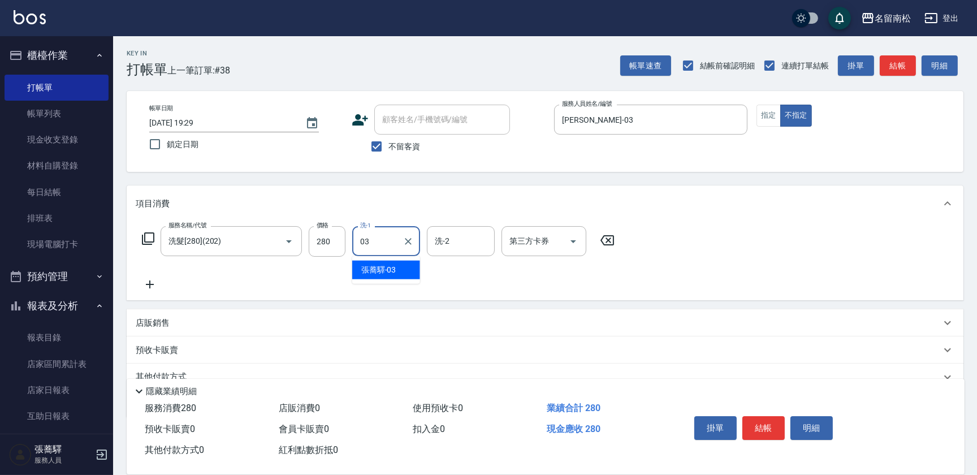
type input "[PERSON_NAME]-03"
click at [771, 420] on button "結帳" at bounding box center [763, 428] width 42 height 24
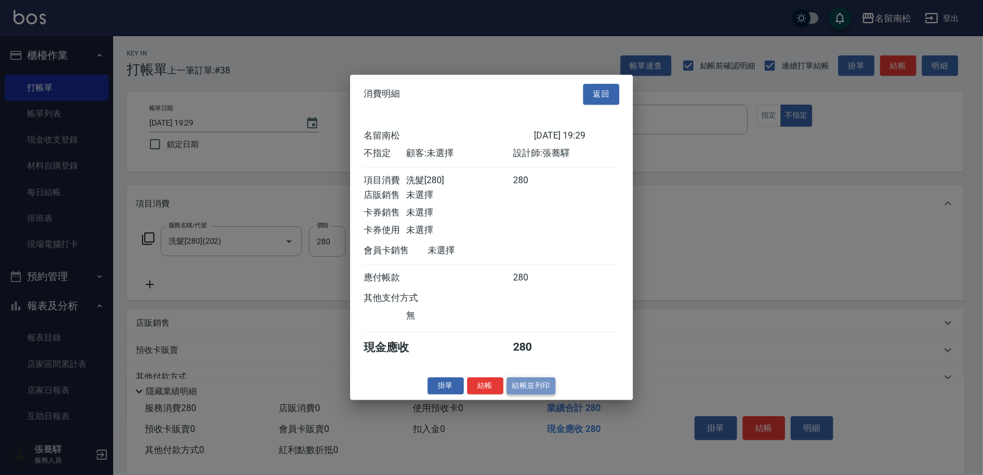
click at [534, 390] on button "結帳並列印" at bounding box center [531, 386] width 49 height 18
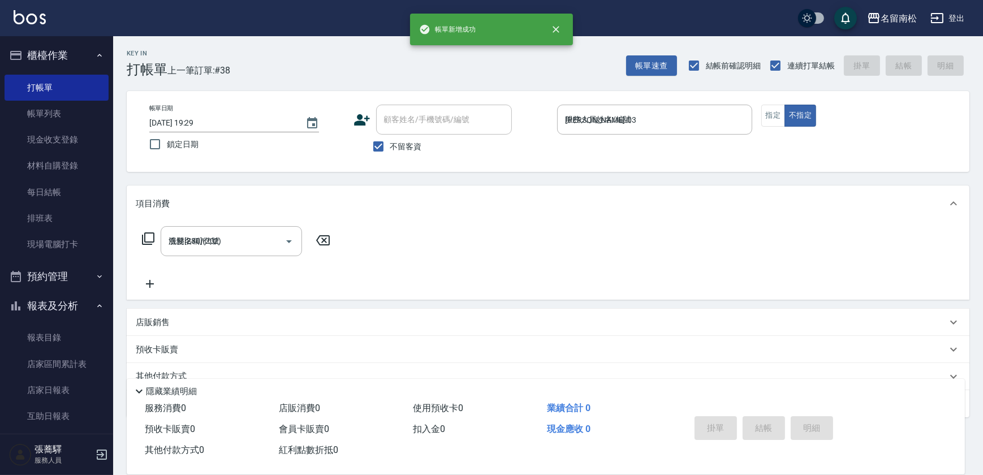
type input "[DATE] 19:51"
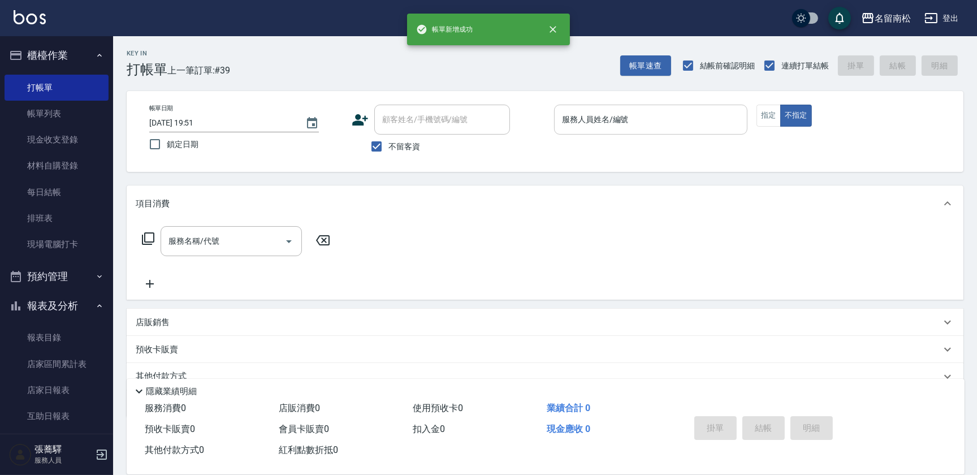
click at [606, 132] on div "服務人員姓名/編號" at bounding box center [650, 120] width 193 height 30
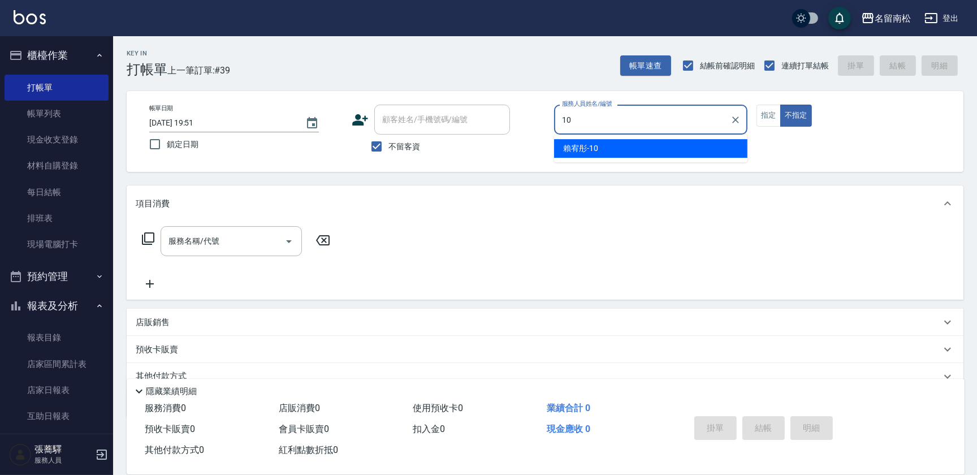
type input "賴宥彤-10"
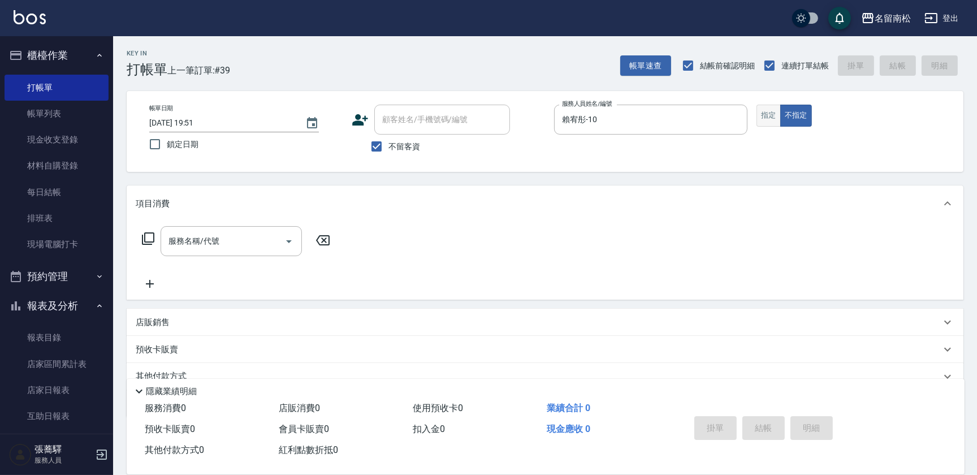
click at [763, 115] on button "指定" at bounding box center [768, 116] width 24 height 22
click at [232, 237] on input "服務名稱/代號" at bounding box center [223, 241] width 114 height 20
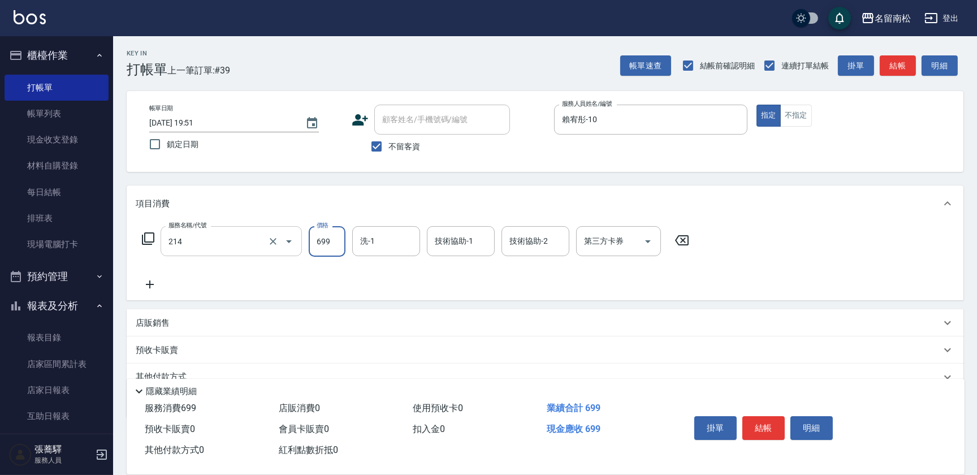
type input "滾珠洗髪699(214)"
type input "賴宥彤-10"
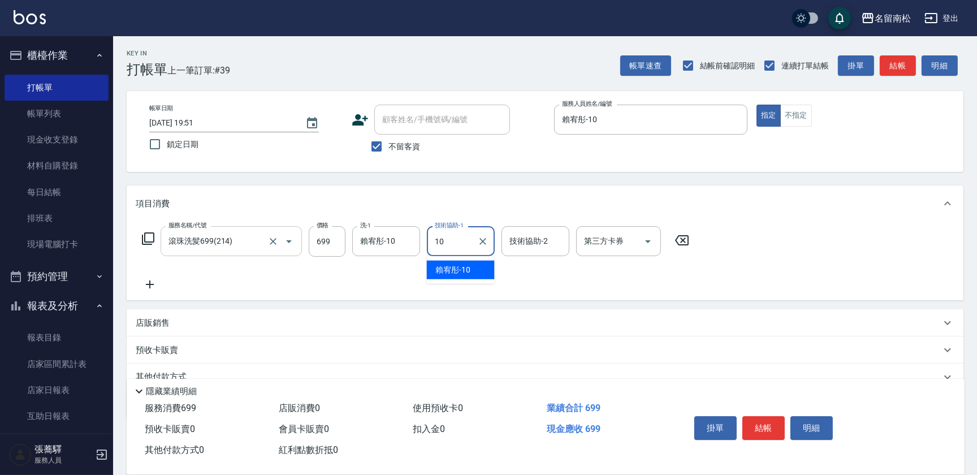
type input "賴宥彤-10"
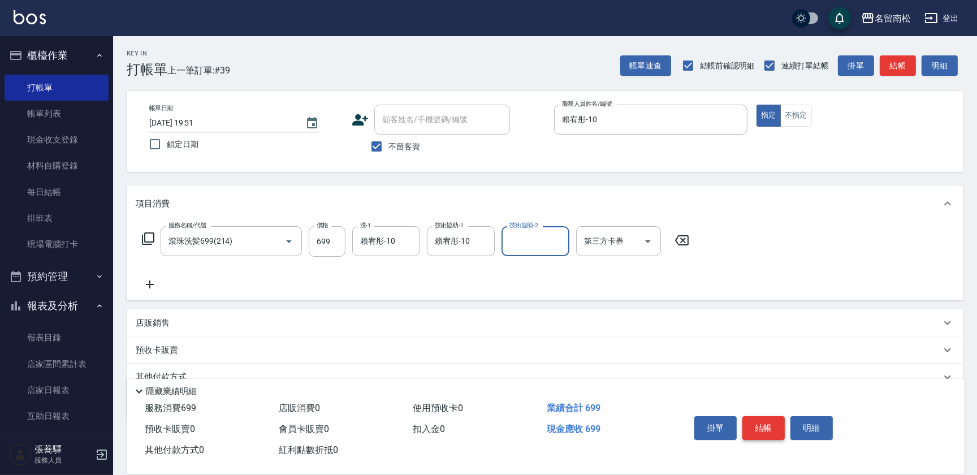
click at [777, 418] on button "結帳" at bounding box center [763, 428] width 42 height 24
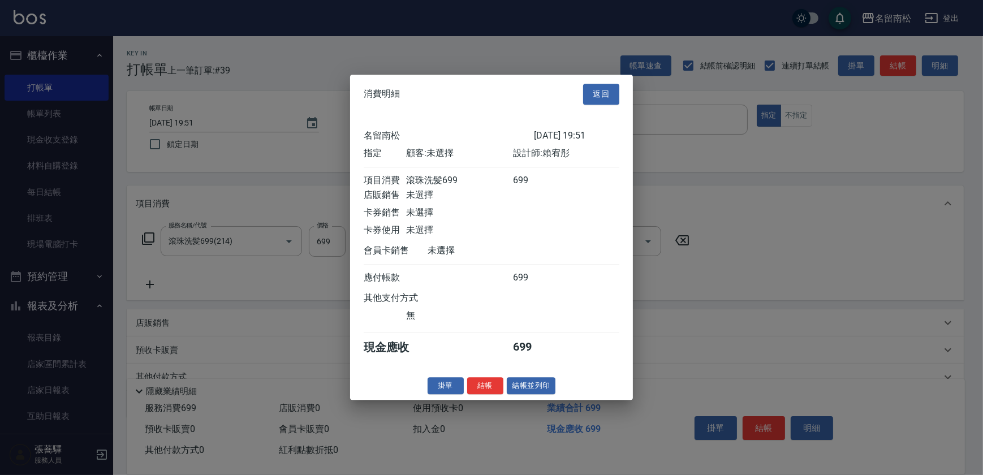
click at [531, 393] on button "結帳並列印" at bounding box center [531, 386] width 49 height 18
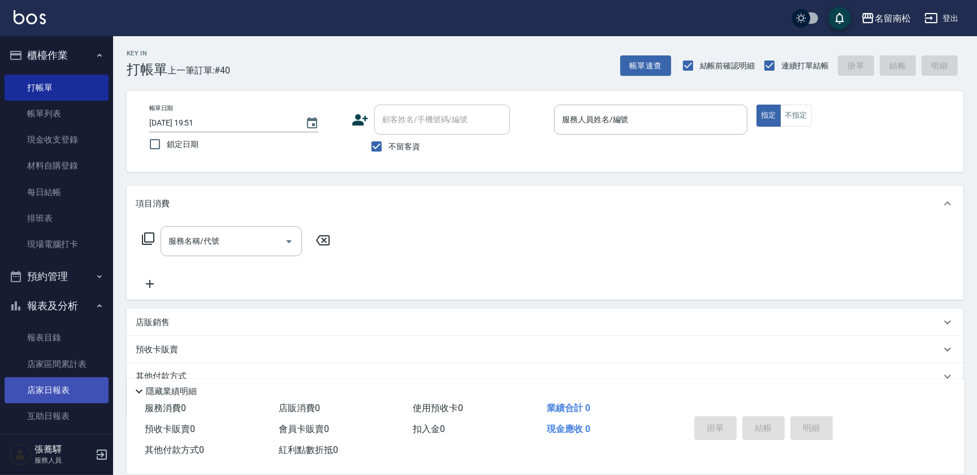
click at [57, 383] on link "店家日報表" at bounding box center [57, 390] width 104 height 26
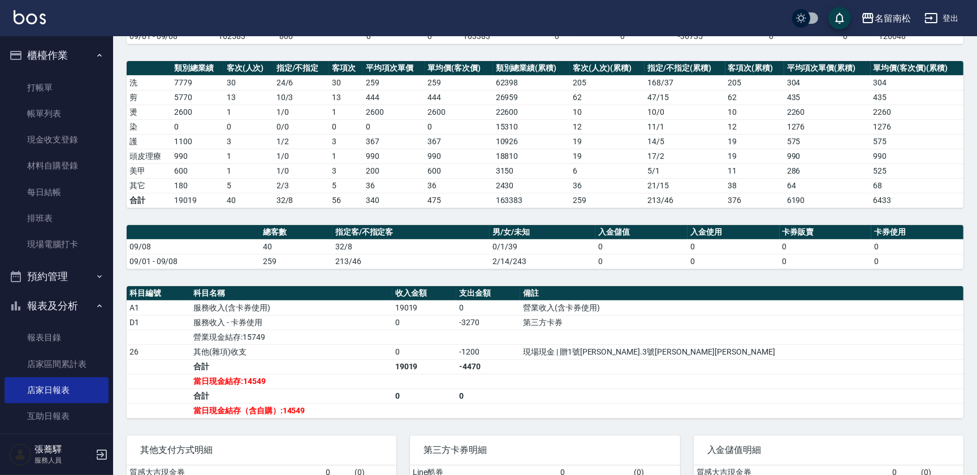
scroll to position [165, 0]
